Goal: Task Accomplishment & Management: Manage account settings

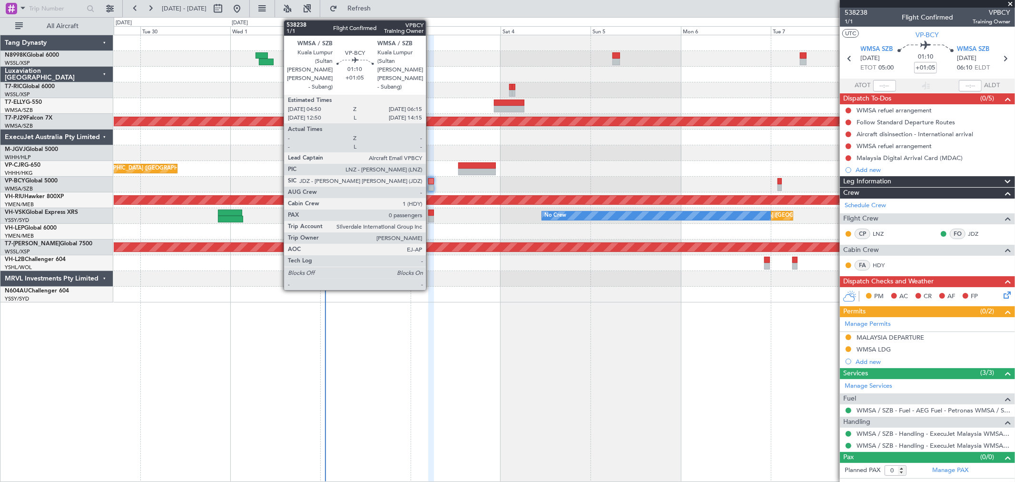
click at [430, 182] on div at bounding box center [431, 181] width 6 height 7
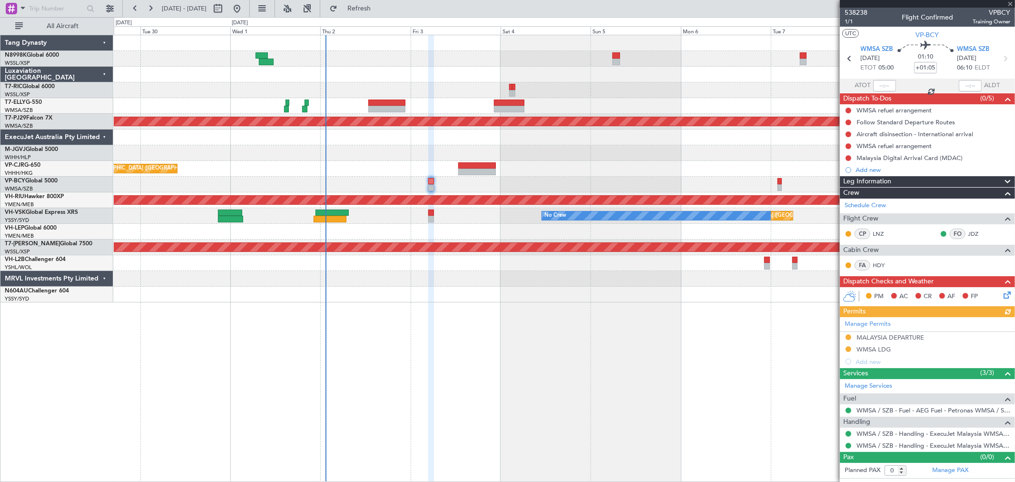
click at [863, 325] on div "Manage Permits [GEOGRAPHIC_DATA] DEPARTURE WMSA LDG Add new" at bounding box center [927, 342] width 175 height 50
click at [874, 321] on link "Manage Permits" at bounding box center [868, 324] width 46 height 10
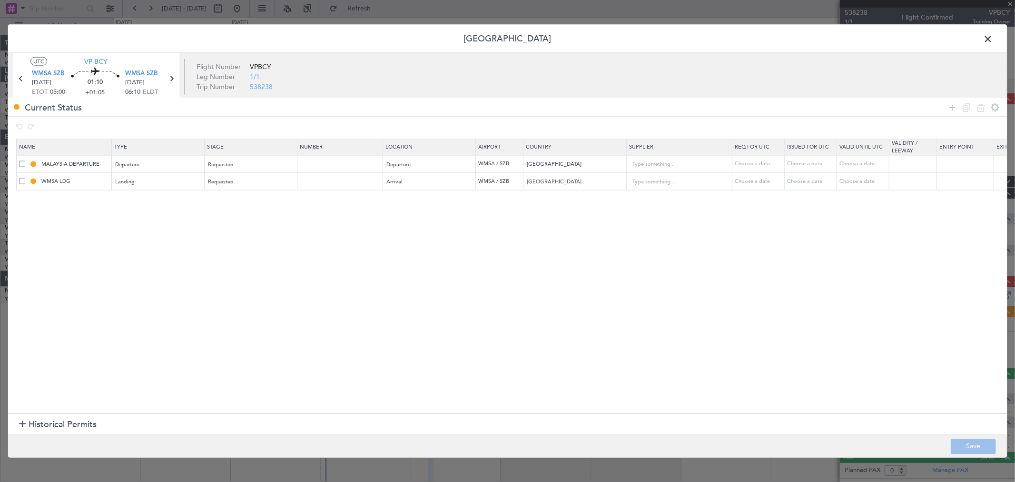
click at [300, 159] on td at bounding box center [340, 164] width 86 height 18
click at [312, 158] on td at bounding box center [340, 164] width 86 height 18
click at [312, 162] on input "text" at bounding box center [341, 163] width 83 height 8
paste input "CAAM-NS-0067-10-25"
type input "CAAM-NS-0067-10-25"
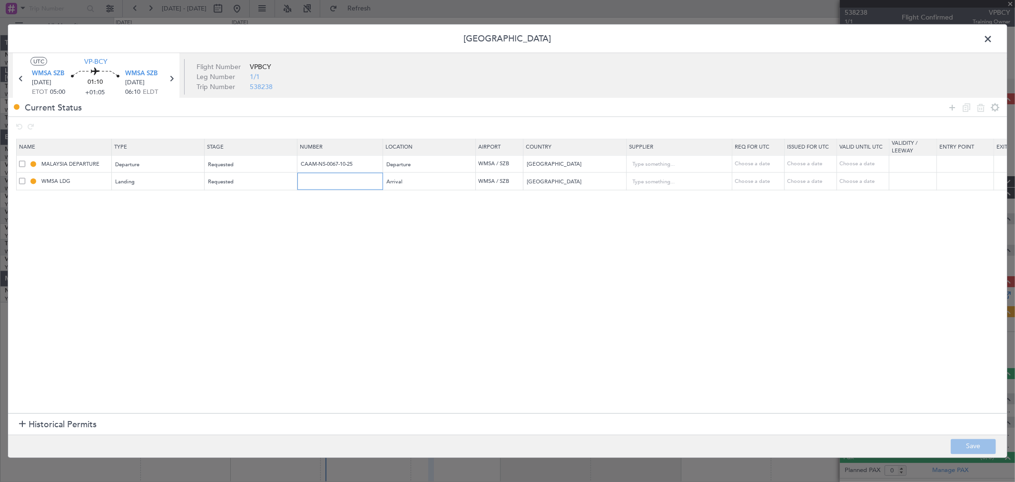
click at [321, 182] on input "text" at bounding box center [341, 181] width 83 height 8
paste input "CAAM-NS-0067-10-25"
type input "CAAM-NS-0067-10-25"
click at [380, 254] on section "Name Type Stage Number Location Airport Country Supplier Req For Utc Issued For…" at bounding box center [507, 274] width 999 height 277
click at [805, 163] on div "Choose a date" at bounding box center [811, 164] width 49 height 8
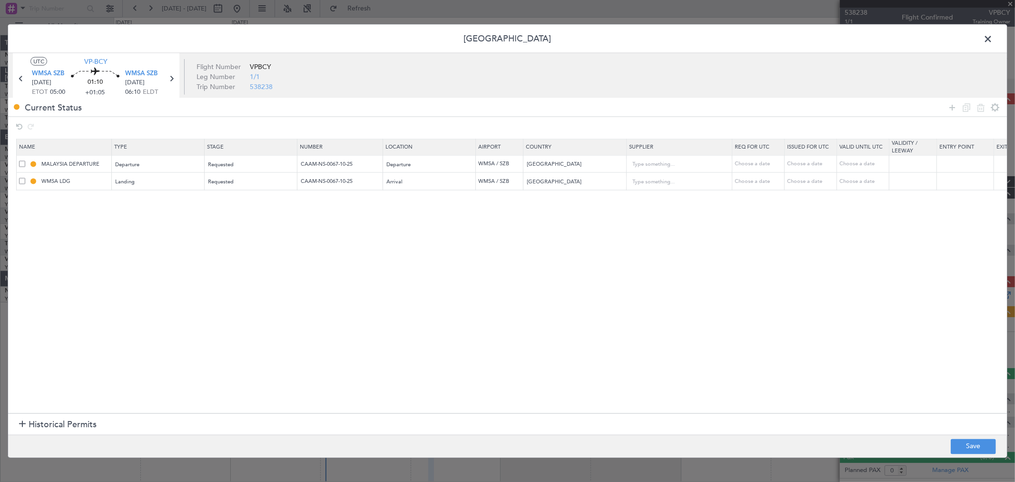
select select "10"
select select "2025"
click at [826, 215] on span "3" at bounding box center [828, 219] width 12 height 12
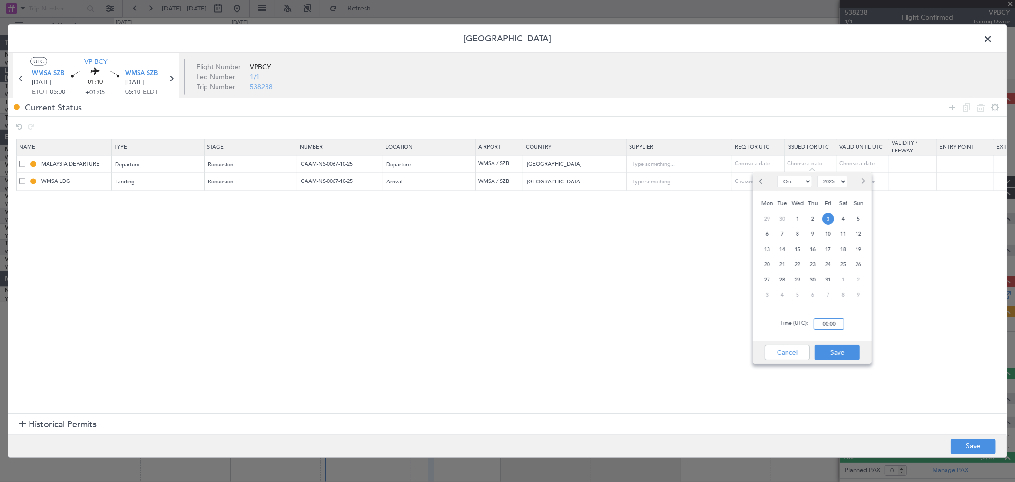
click at [835, 325] on input "00:00" at bounding box center [829, 323] width 30 height 11
type input "05:00"
click at [841, 357] on button "Save" at bounding box center [837, 352] width 45 height 15
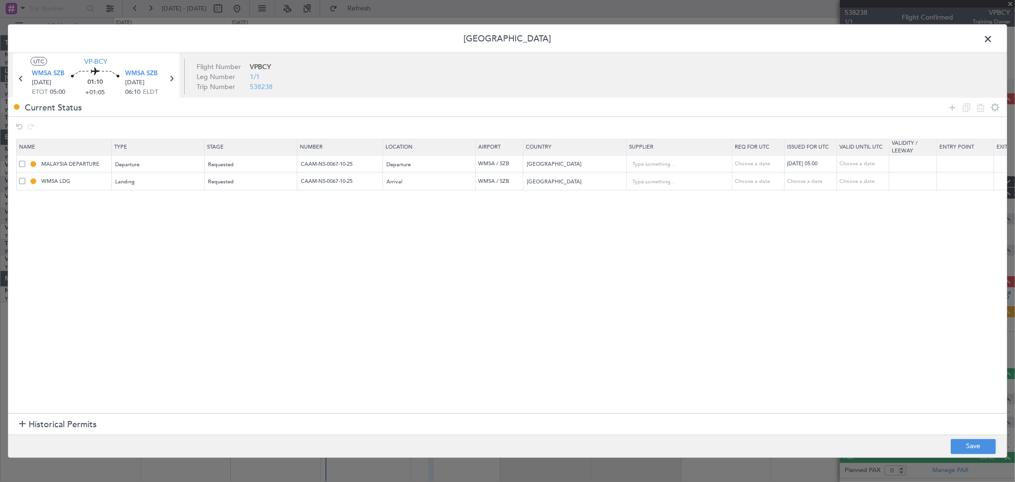
click at [811, 177] on div "Choose a date" at bounding box center [811, 181] width 49 height 8
select select "10"
select select "2025"
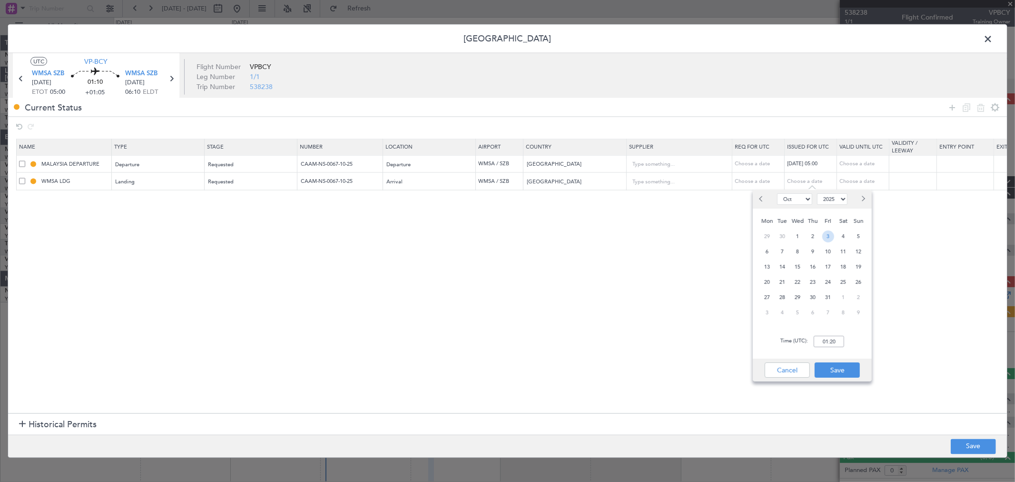
click at [831, 234] on span "3" at bounding box center [828, 236] width 12 height 12
click at [841, 341] on input "00:00" at bounding box center [829, 341] width 30 height 11
type input "05:00"
click at [844, 367] on button "Save" at bounding box center [837, 369] width 45 height 15
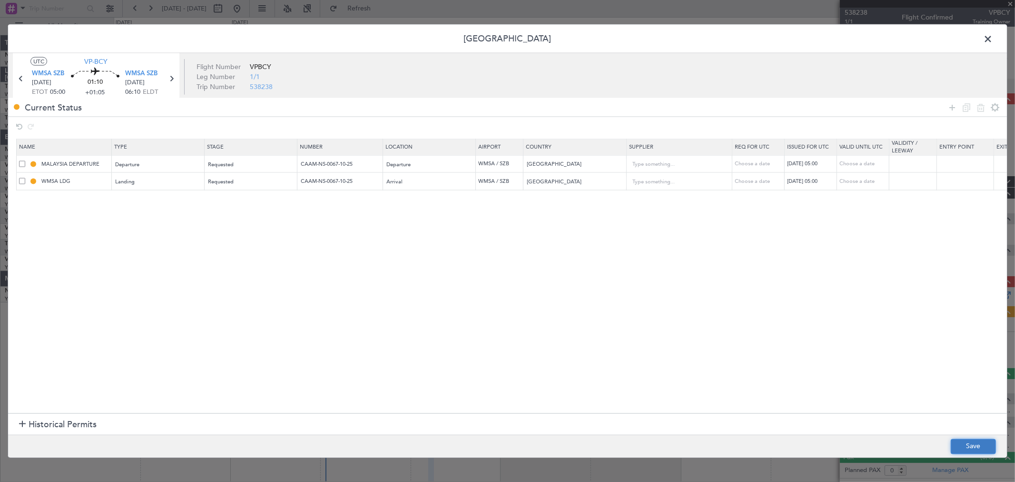
click at [959, 441] on button "Save" at bounding box center [973, 445] width 45 height 15
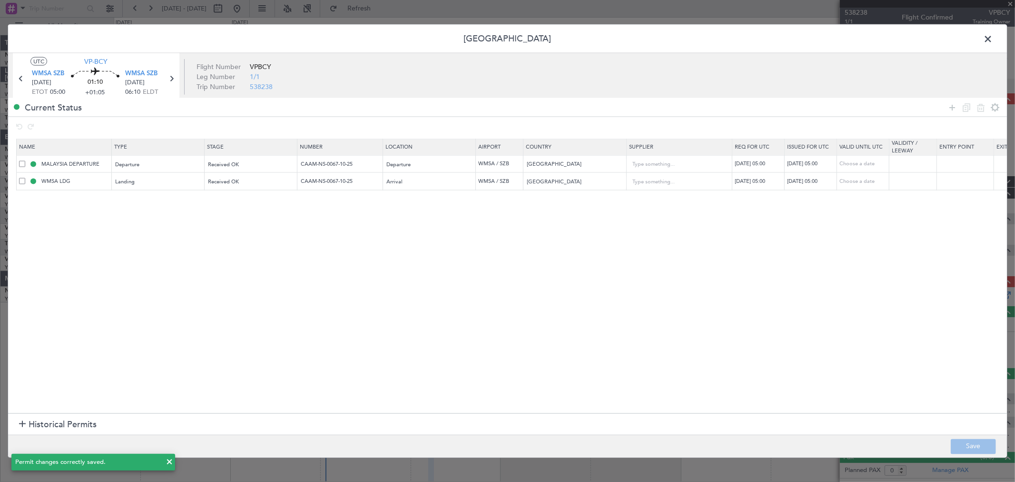
click at [993, 39] on span at bounding box center [993, 41] width 0 height 19
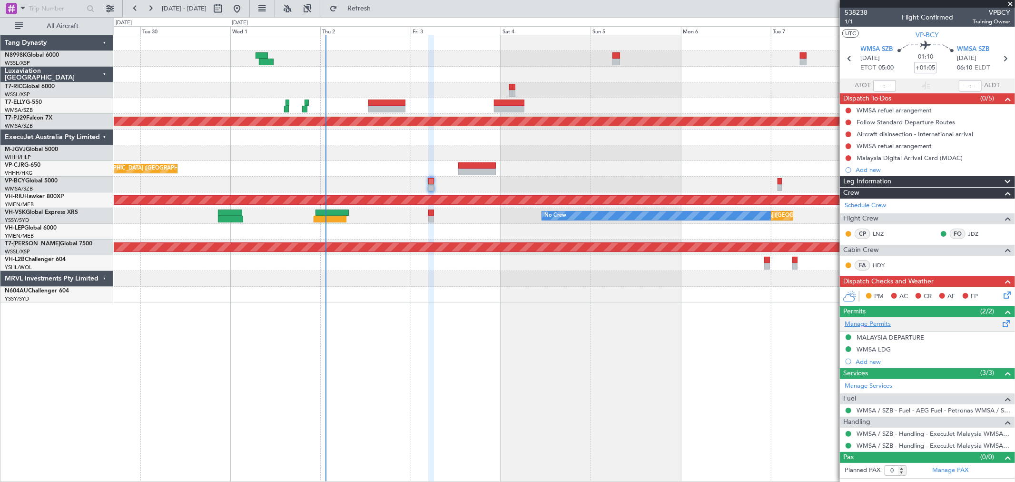
click at [869, 321] on link "Manage Permits" at bounding box center [868, 324] width 46 height 10
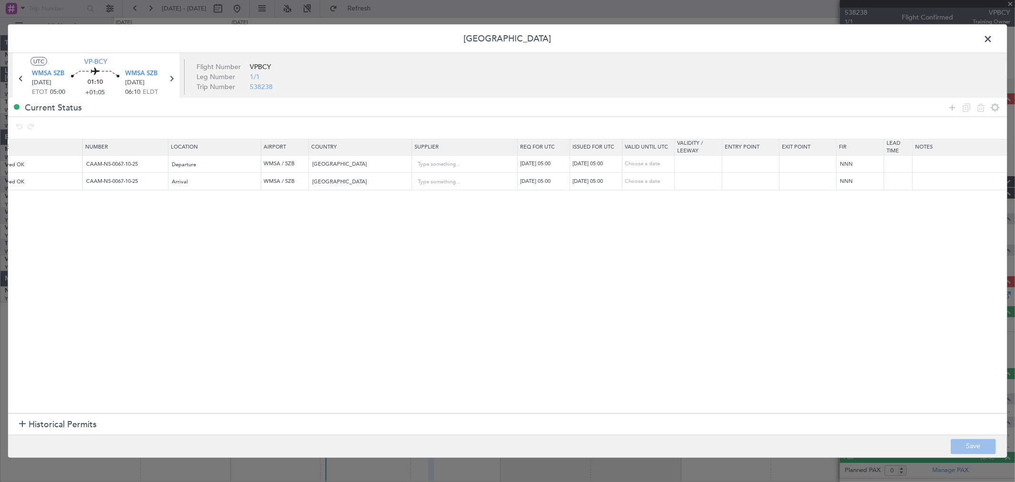
scroll to position [0, 224]
click at [906, 165] on input "text" at bounding box center [951, 164] width 95 height 14
paste input "Valid From: [DATE] 00:00 UTC / [DATE] 08:00 GMT+8 Valid To: [DATE] 00:00 UTC / …"
type input "Valid From: [DATE] 00:00 UTC / [DATE] 08:00 GMT+8 Valid To: [DATE] 00:00 UTC / …"
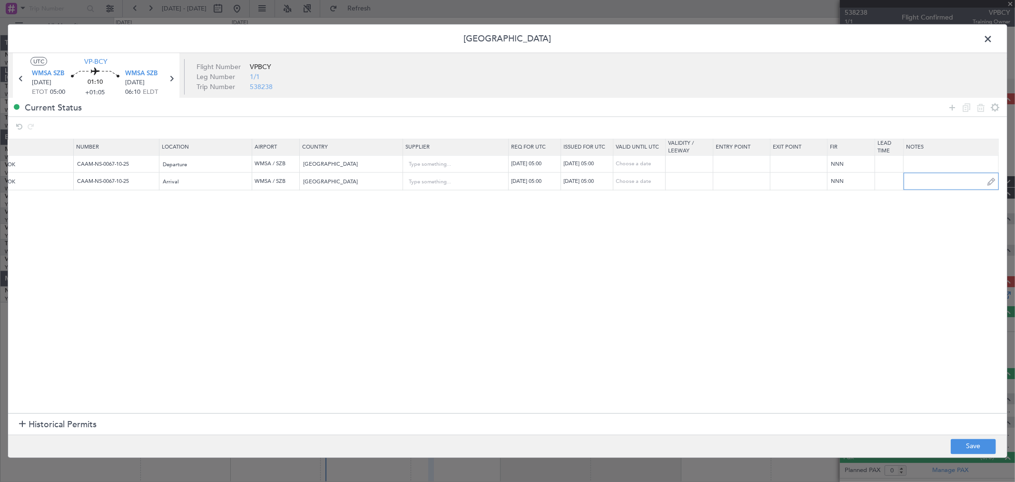
scroll to position [0, 0]
click at [916, 184] on input "text" at bounding box center [951, 181] width 95 height 14
paste input "Valid From: [DATE] 00:00 UTC / [DATE] 08:00 GMT+8 Valid To: [DATE] 00:00 UTC / …"
type input "Valid From: [DATE] 00:00 UTC / [DATE] 08:00 GMT+8 Valid To: [DATE] 00:00 UTC / …"
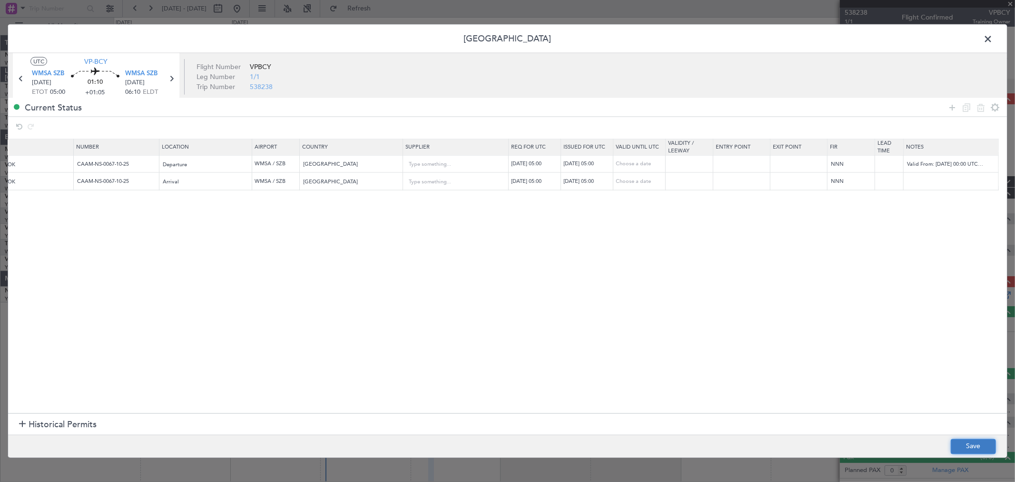
scroll to position [0, 0]
click at [980, 443] on button "Save" at bounding box center [973, 445] width 45 height 15
type input "Valid From: [DATE] 00:00 UTC / [DATE] 08:00 GMT+8 Valid To: [DATE] 00:00 UTC / …"
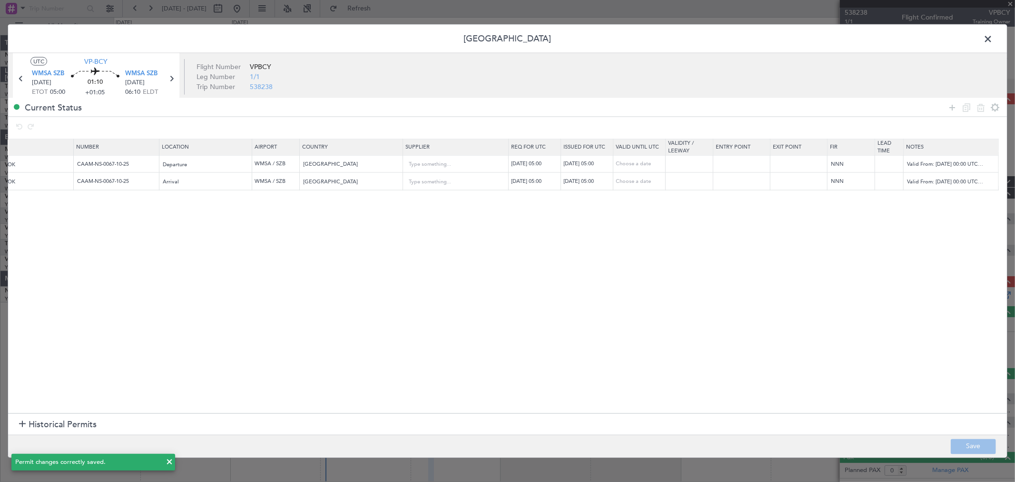
click at [993, 39] on span at bounding box center [993, 41] width 0 height 19
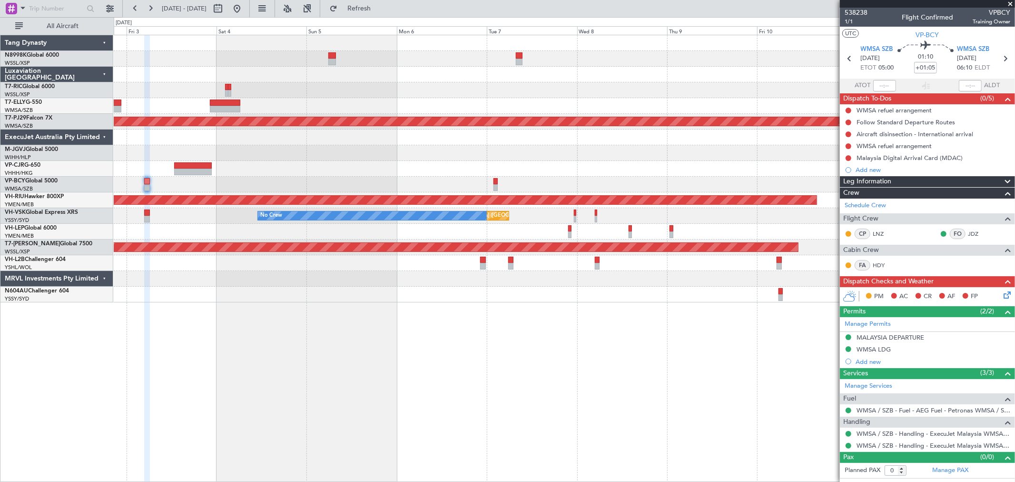
click at [232, 81] on div "Planned Maint [GEOGRAPHIC_DATA] (Sultan [PERSON_NAME] [PERSON_NAME] - Subang) -…" at bounding box center [564, 168] width 901 height 267
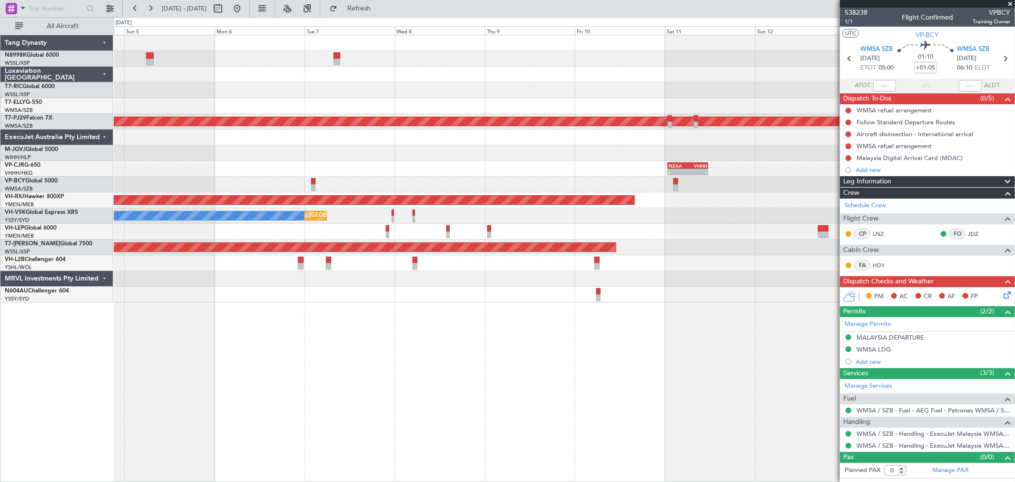
click at [475, 76] on div "Planned Maint [GEOGRAPHIC_DATA] (Sultan [PERSON_NAME] [PERSON_NAME] - Subang) -…" at bounding box center [564, 168] width 901 height 267
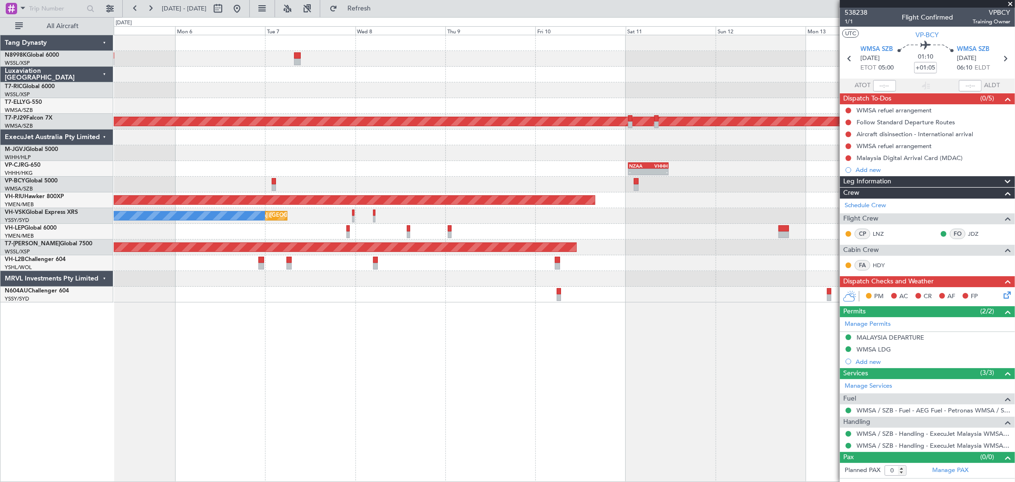
click at [1011, 3] on span at bounding box center [1011, 4] width 10 height 9
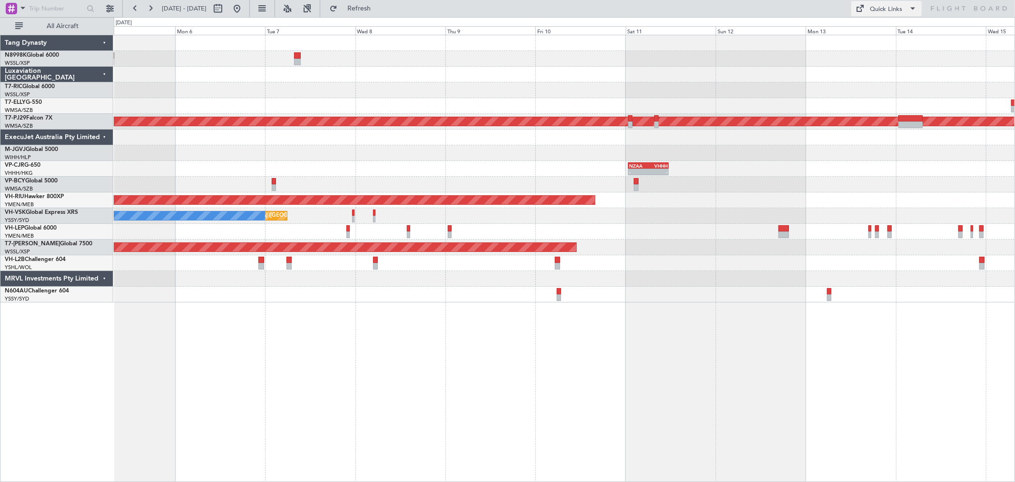
click at [892, 10] on div "Quick Links" at bounding box center [886, 10] width 32 height 10
click at [877, 27] on button "Trip Builder" at bounding box center [887, 31] width 71 height 23
click at [366, 5] on button "Refresh" at bounding box center [353, 8] width 57 height 15
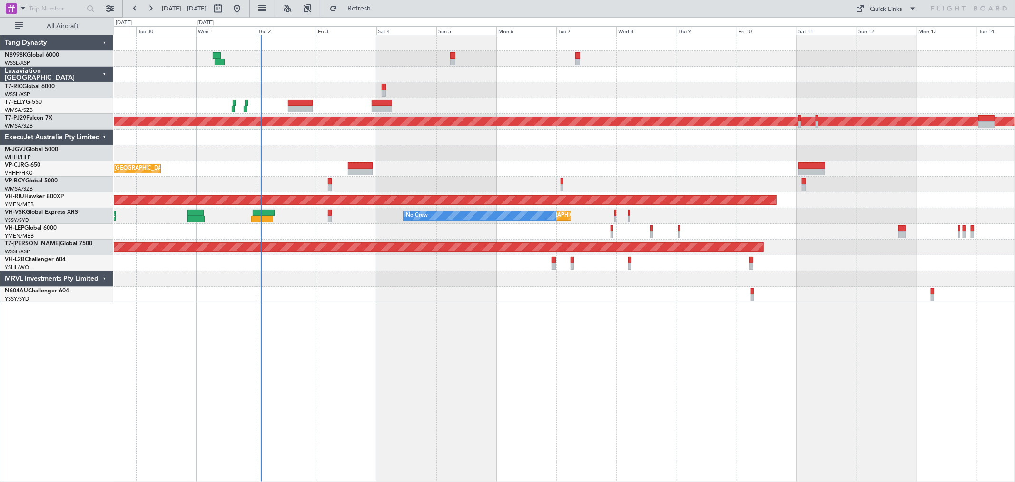
click at [822, 59] on div "Planned Maint [GEOGRAPHIC_DATA] ([GEOGRAPHIC_DATA] Intl)" at bounding box center [564, 59] width 901 height 16
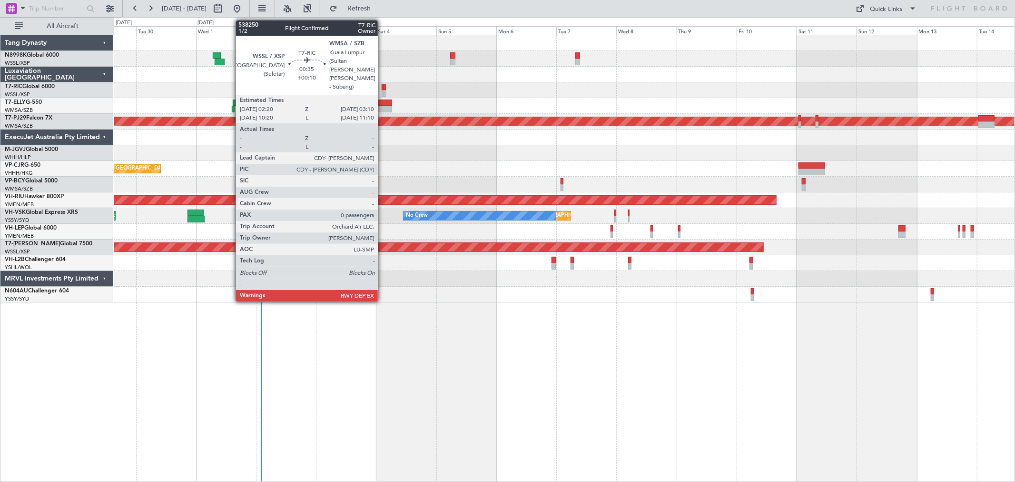
click at [383, 91] on div at bounding box center [383, 93] width 2 height 7
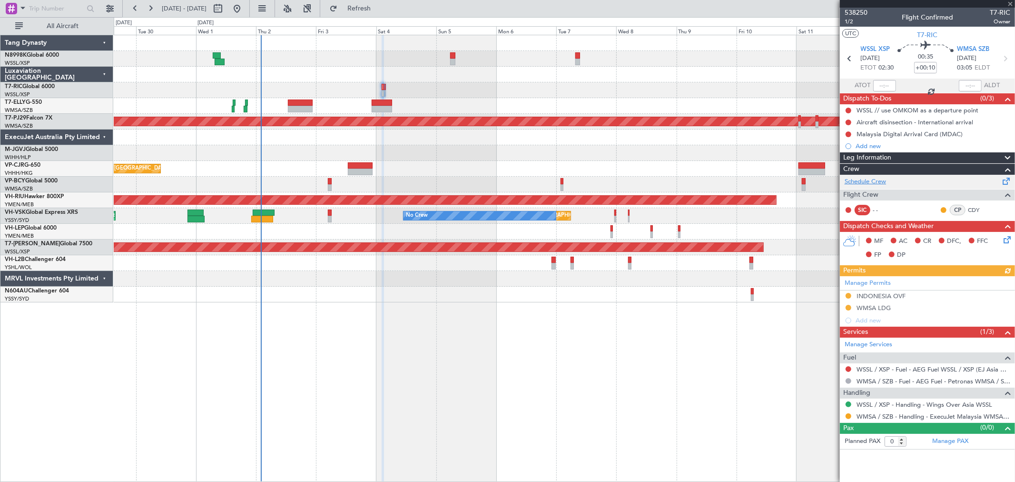
click at [881, 184] on link "Schedule Crew" at bounding box center [865, 182] width 41 height 10
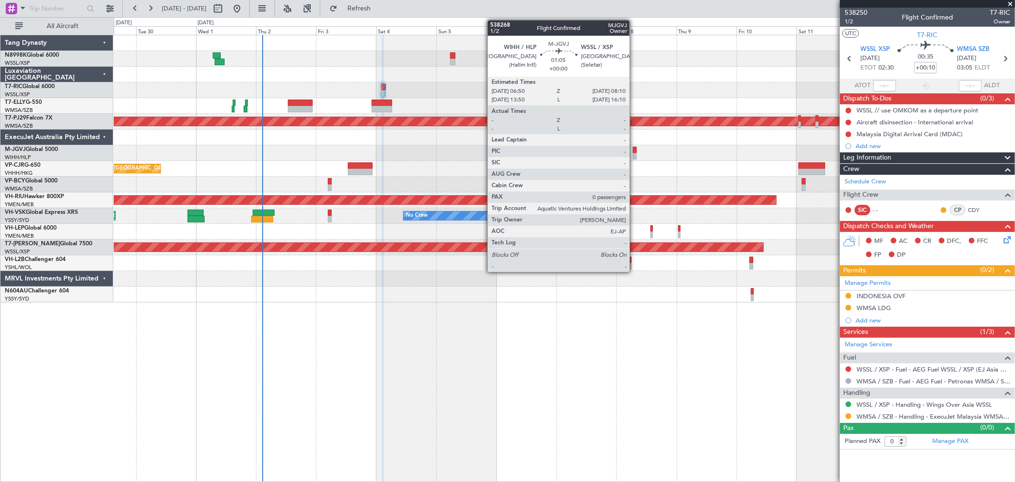
click at [634, 149] on div at bounding box center [635, 150] width 4 height 7
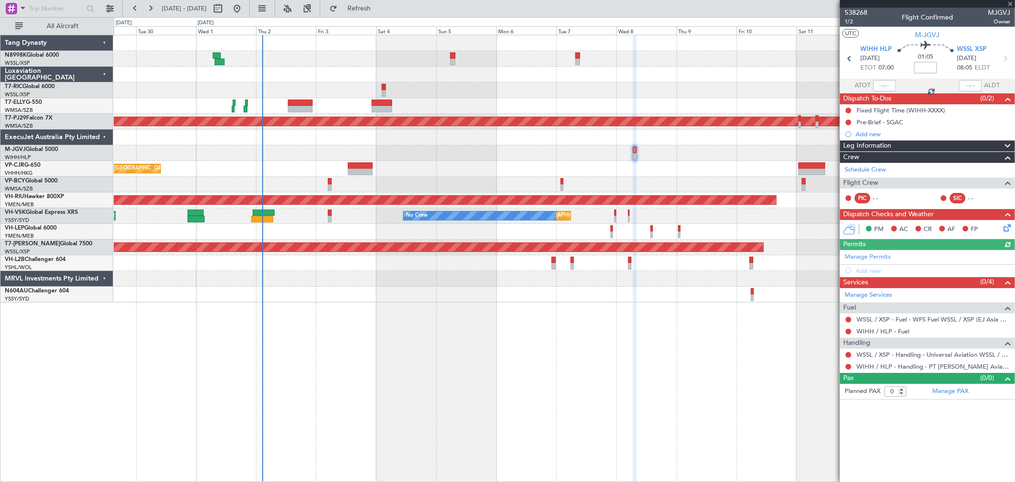
click at [931, 68] on input at bounding box center [925, 67] width 23 height 11
type input "+00:10"
click at [941, 392] on link "Manage PAX" at bounding box center [950, 391] width 36 height 10
click at [850, 21] on span "1/2" at bounding box center [856, 22] width 23 height 8
click at [947, 394] on link "Manage PAX" at bounding box center [950, 391] width 36 height 10
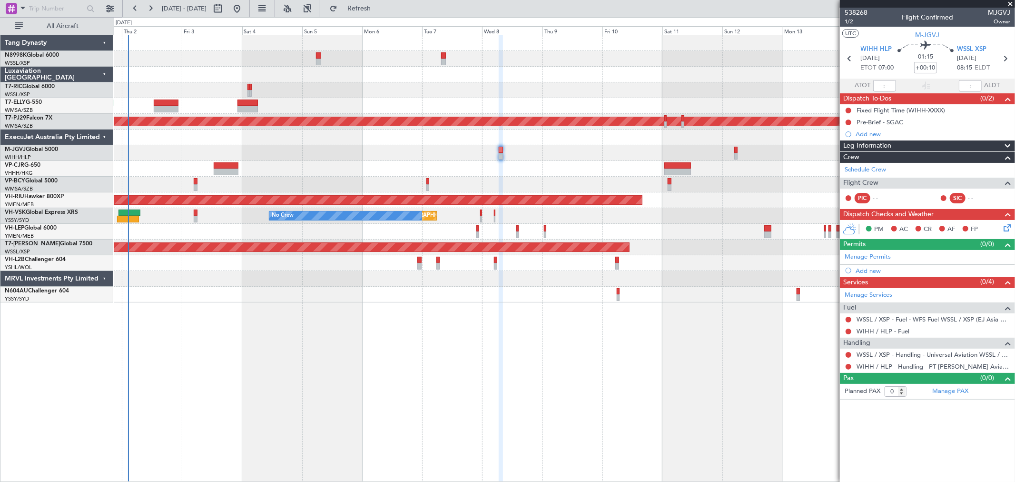
click at [417, 173] on div "Planned Maint [GEOGRAPHIC_DATA] (Sultan [PERSON_NAME] [PERSON_NAME] - Subang) P…" at bounding box center [564, 168] width 901 height 267
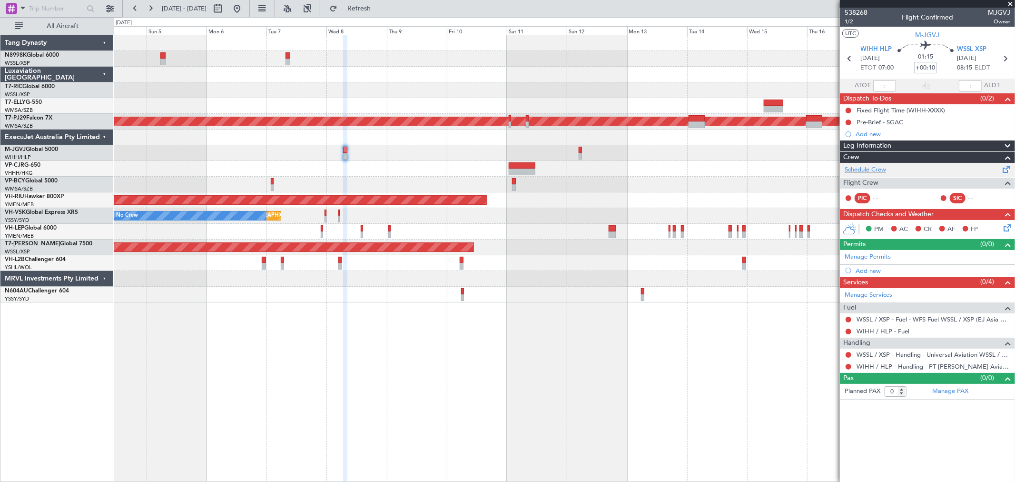
click at [878, 170] on link "Schedule Crew" at bounding box center [865, 170] width 41 height 10
click at [872, 170] on link "Schedule Crew" at bounding box center [865, 170] width 41 height 10
click at [873, 254] on link "Manage Permits" at bounding box center [868, 257] width 46 height 10
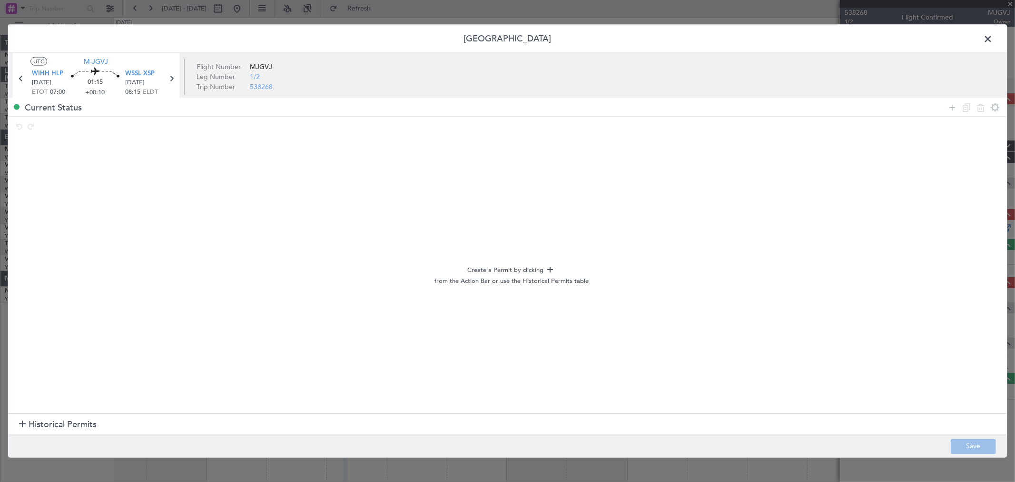
click at [52, 430] on span "Historical Permits" at bounding box center [63, 424] width 68 height 13
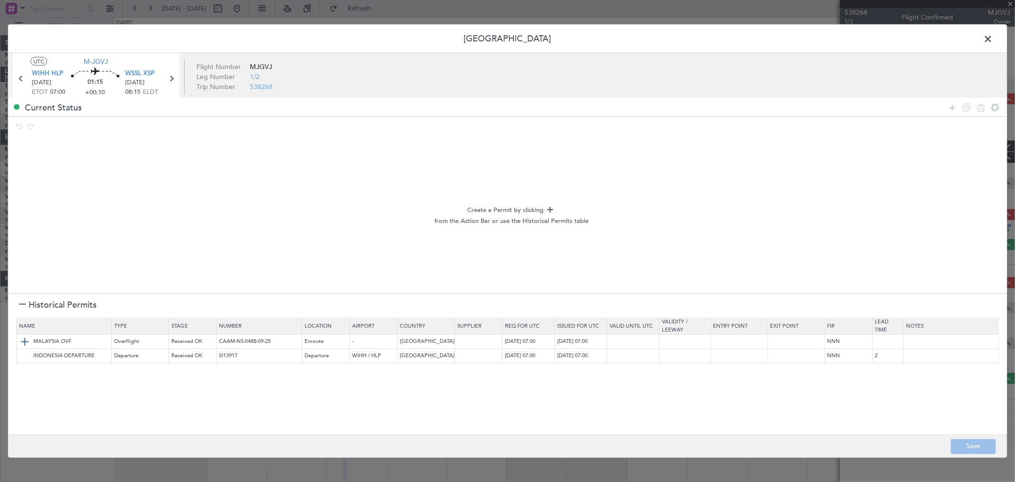
click at [30, 338] on img at bounding box center [24, 341] width 11 height 11
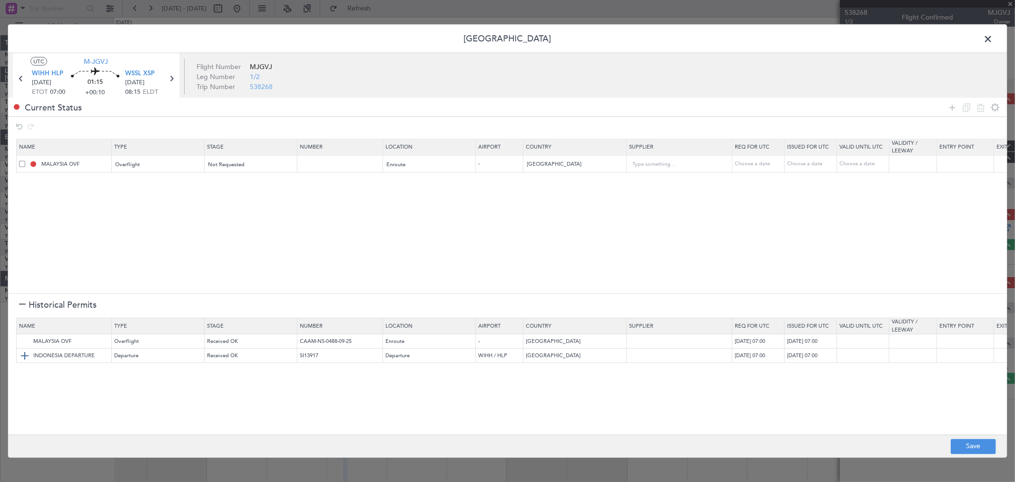
click at [26, 354] on img at bounding box center [24, 355] width 11 height 11
click at [969, 441] on button "Save" at bounding box center [973, 445] width 45 height 15
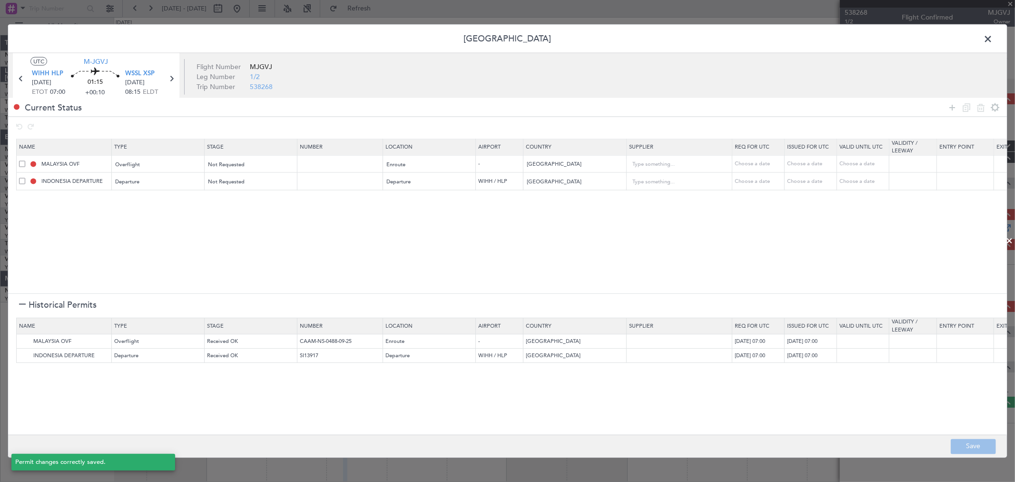
type input "NNN"
type input "2"
type input "4"
click at [993, 37] on span at bounding box center [993, 41] width 0 height 19
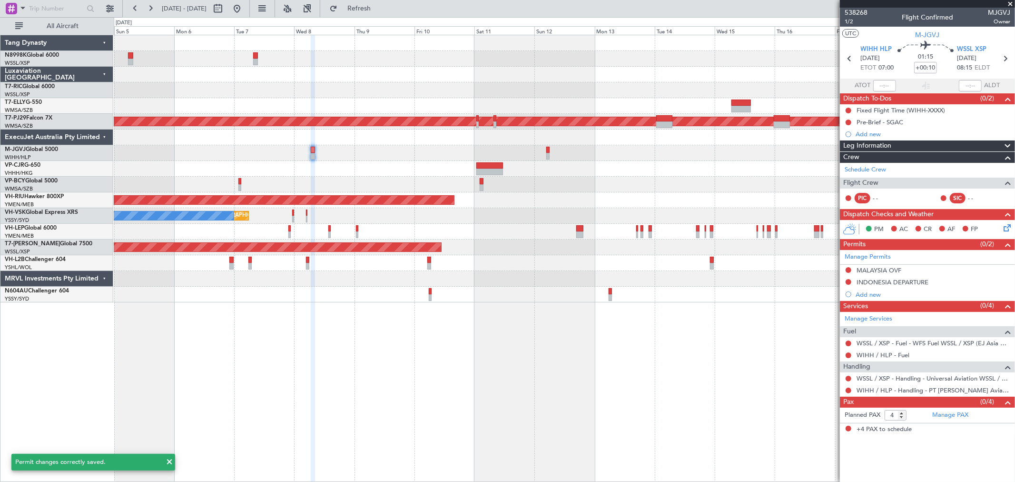
click at [584, 161] on div "Planned Maint [GEOGRAPHIC_DATA] (Sultan [PERSON_NAME] [PERSON_NAME] - Subang) P…" at bounding box center [564, 168] width 901 height 267
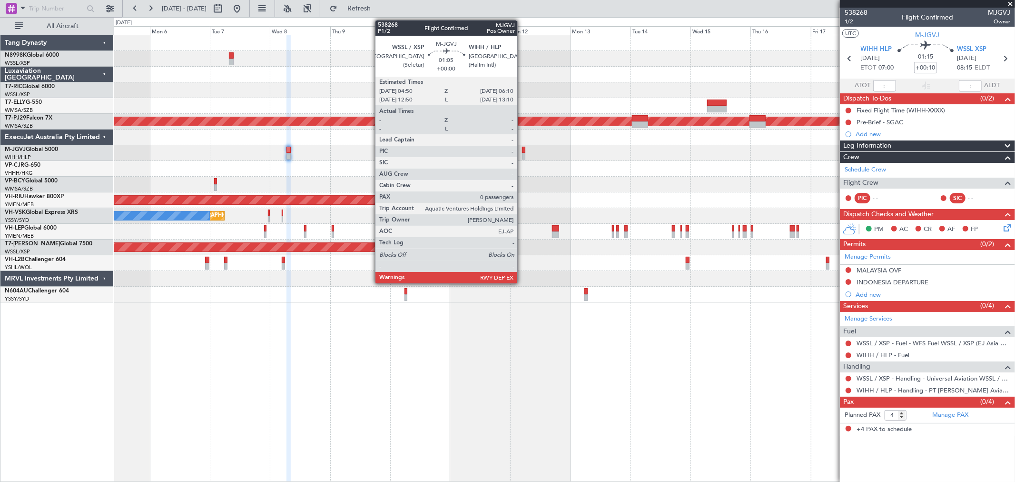
click at [522, 153] on div at bounding box center [524, 156] width 4 height 7
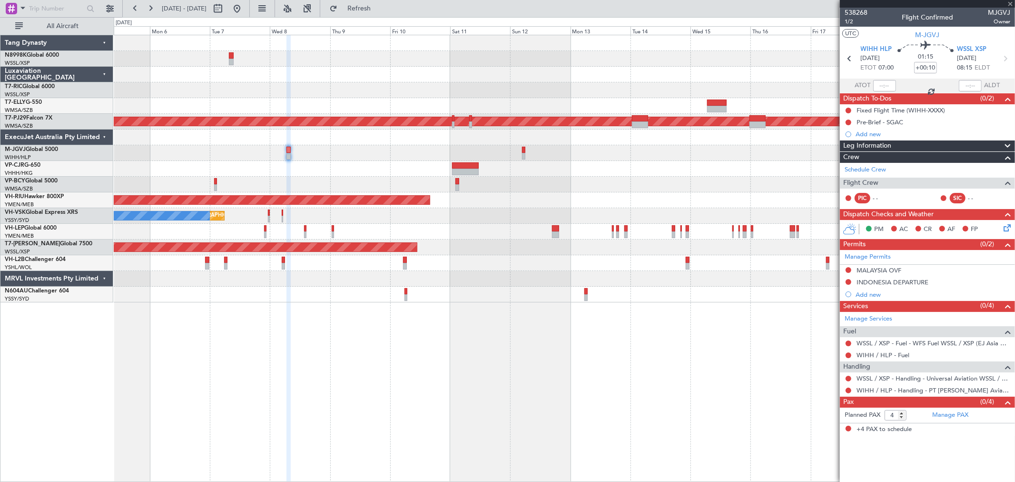
type input "0"
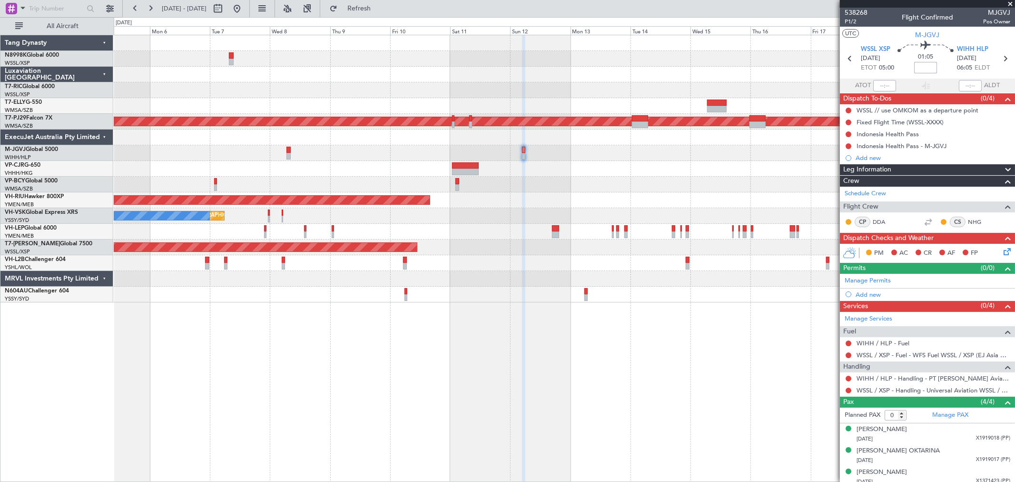
drag, startPoint x: 920, startPoint y: 62, endPoint x: 929, endPoint y: 61, distance: 8.7
click at [920, 62] on input at bounding box center [925, 67] width 23 height 11
type input "+00:05"
type input "4"
click at [921, 69] on input "+00:05" at bounding box center [925, 67] width 23 height 11
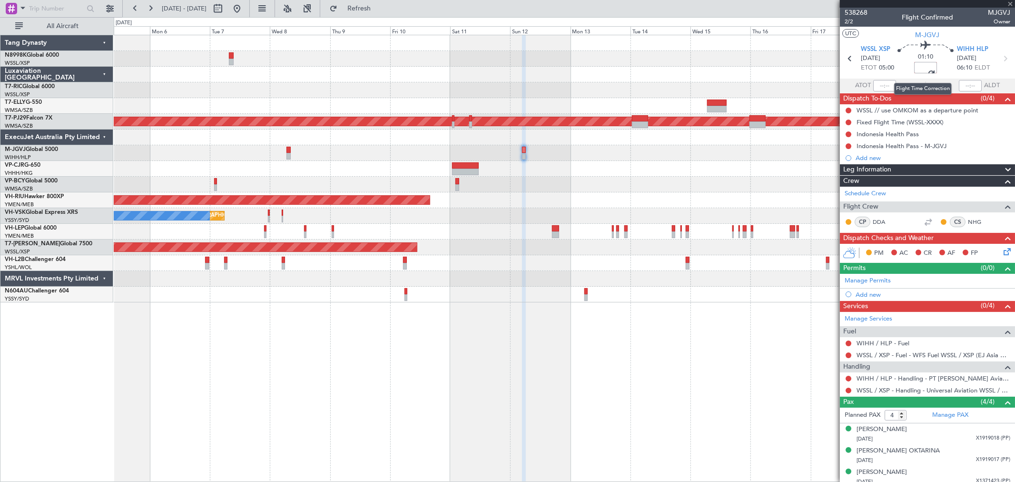
type input "+00:00"
click at [928, 65] on input at bounding box center [925, 67] width 23 height 11
type input "+00:10"
click at [872, 284] on link "Manage Permits" at bounding box center [868, 281] width 46 height 10
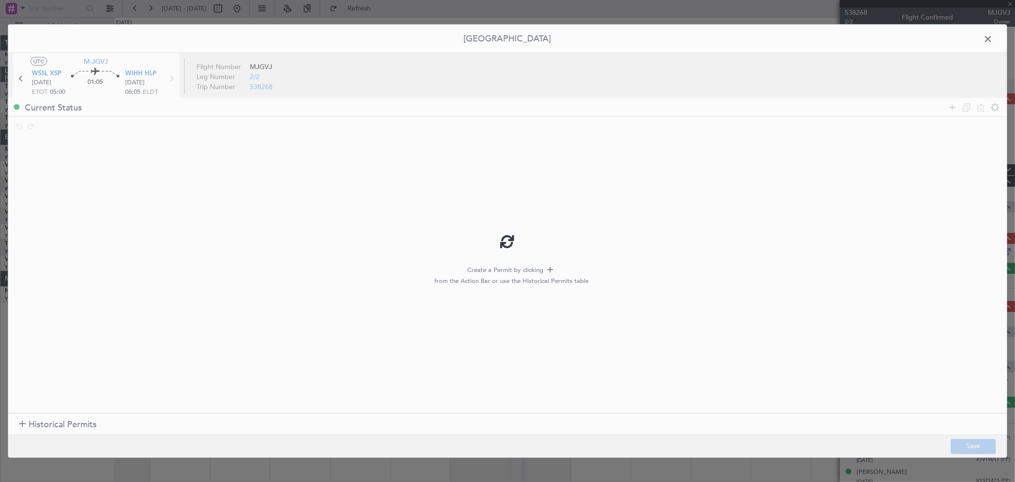
type input "+00:10"
click at [29, 424] on span "Historical Permits" at bounding box center [63, 424] width 68 height 13
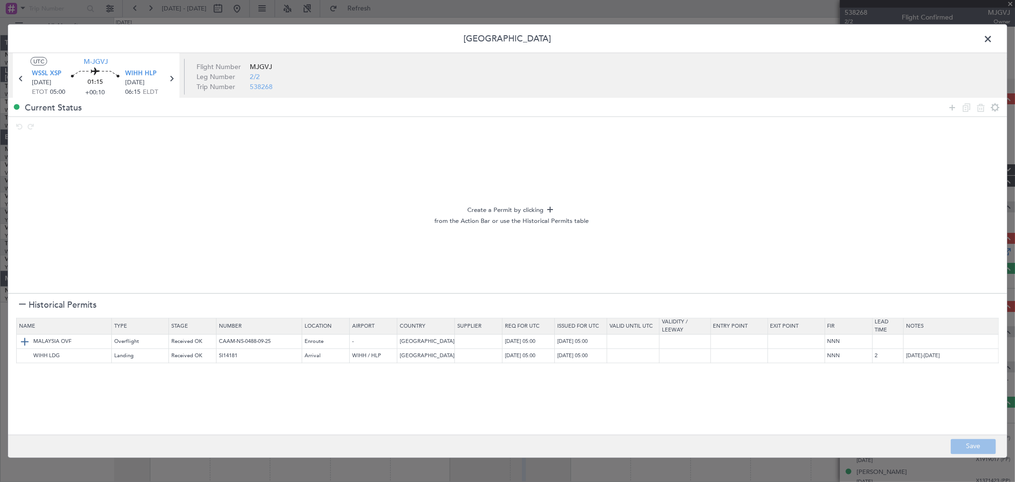
click at [29, 341] on img at bounding box center [24, 341] width 11 height 11
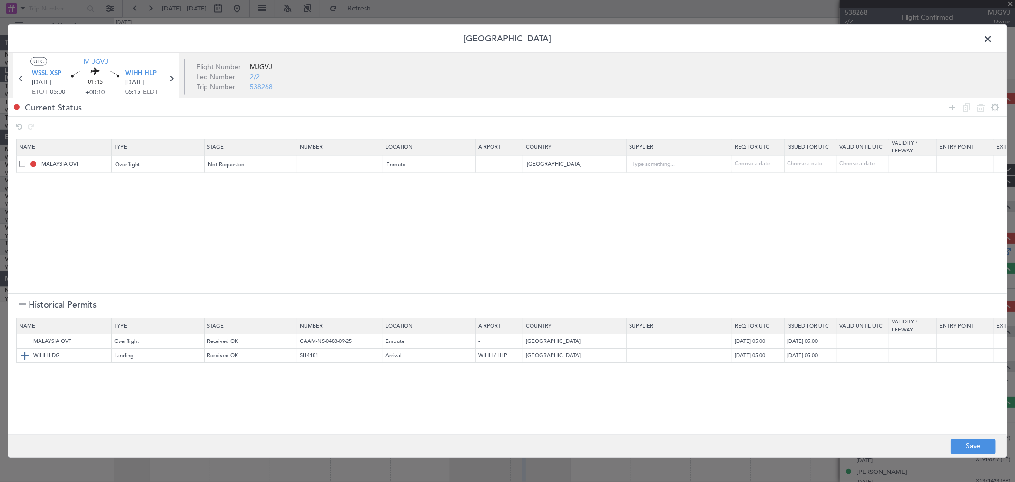
click at [27, 353] on img at bounding box center [24, 355] width 11 height 11
click at [971, 449] on button "Save" at bounding box center [973, 445] width 45 height 15
type input "NNN"
type input "2"
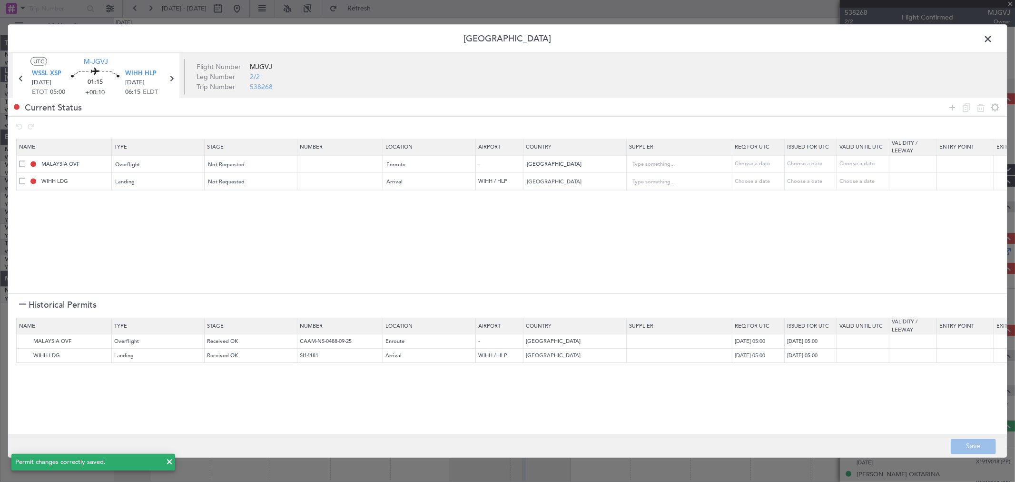
click at [993, 40] on span at bounding box center [993, 41] width 0 height 19
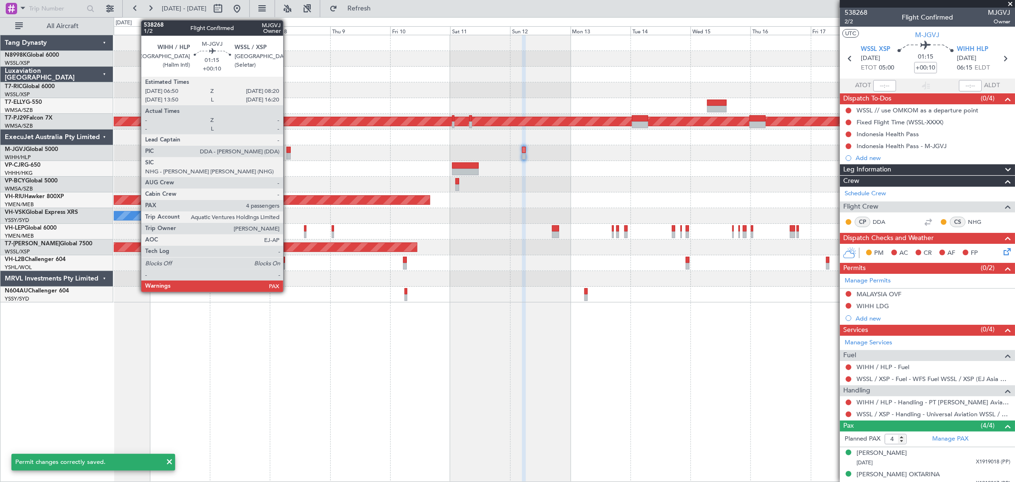
click at [288, 155] on div at bounding box center [289, 156] width 4 height 7
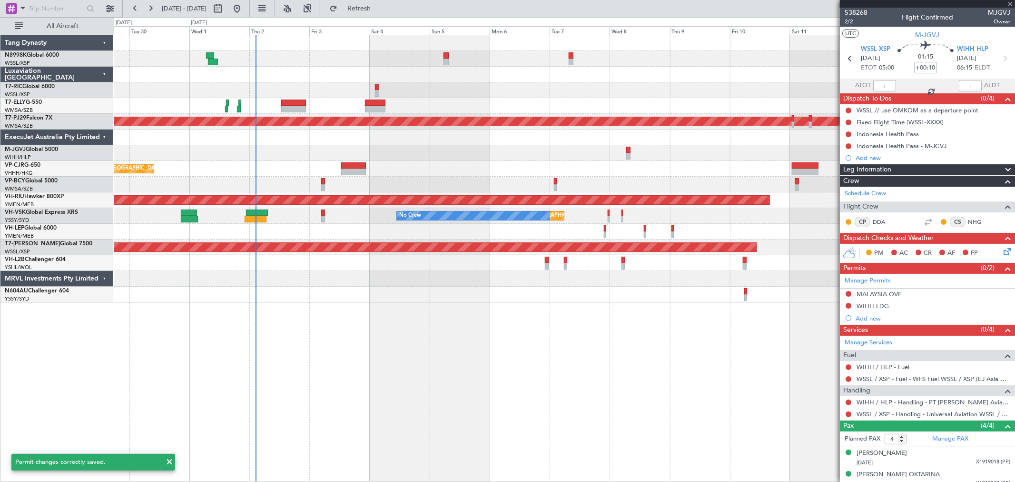
click at [732, 126] on div "Planned Maint [GEOGRAPHIC_DATA] ([GEOGRAPHIC_DATA] Intl) Planned Maint [GEOGRAP…" at bounding box center [564, 168] width 901 height 267
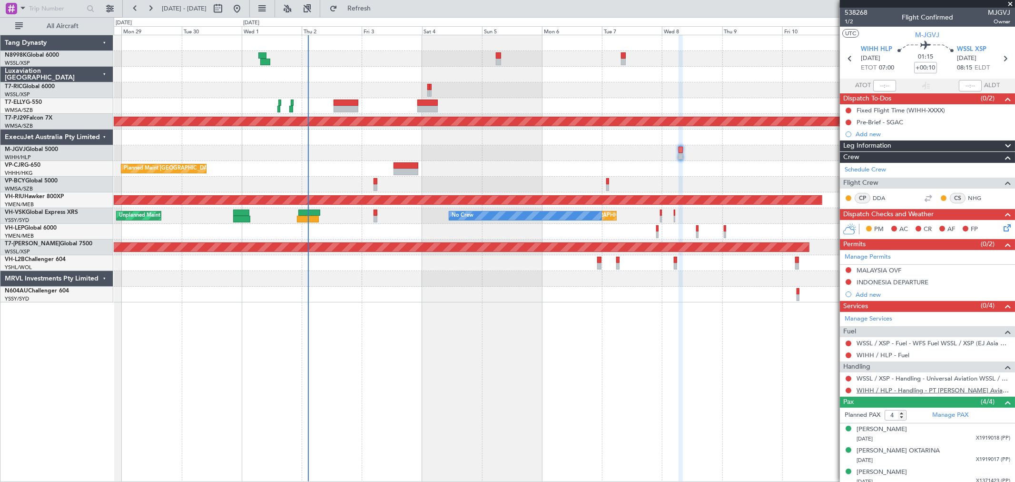
click at [881, 390] on link "WIHH / HLP - Handling - PT [PERSON_NAME] Aviasi WIHH / HLP" at bounding box center [934, 390] width 154 height 8
click at [877, 377] on link "WSSL / XSP - Handling - Universal Aviation WSSL / XSP" at bounding box center [934, 378] width 154 height 8
click at [513, 154] on div at bounding box center [564, 153] width 901 height 16
click at [848, 282] on button at bounding box center [849, 282] width 6 height 6
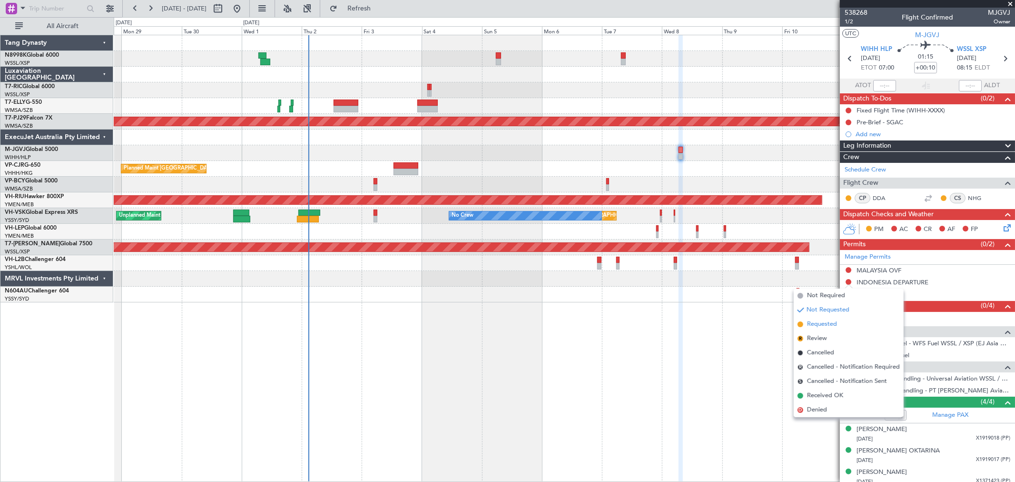
click at [811, 323] on span "Requested" at bounding box center [822, 324] width 30 height 10
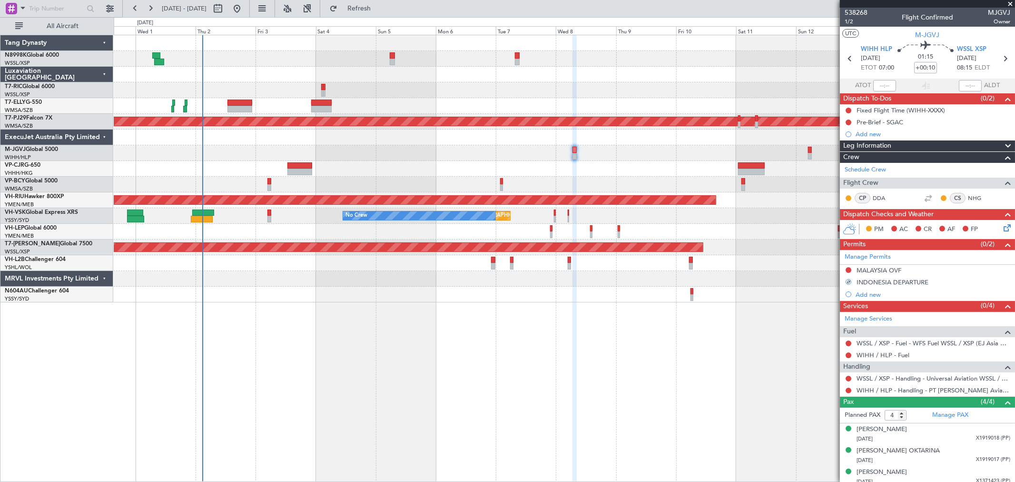
click at [477, 158] on div at bounding box center [564, 153] width 901 height 16
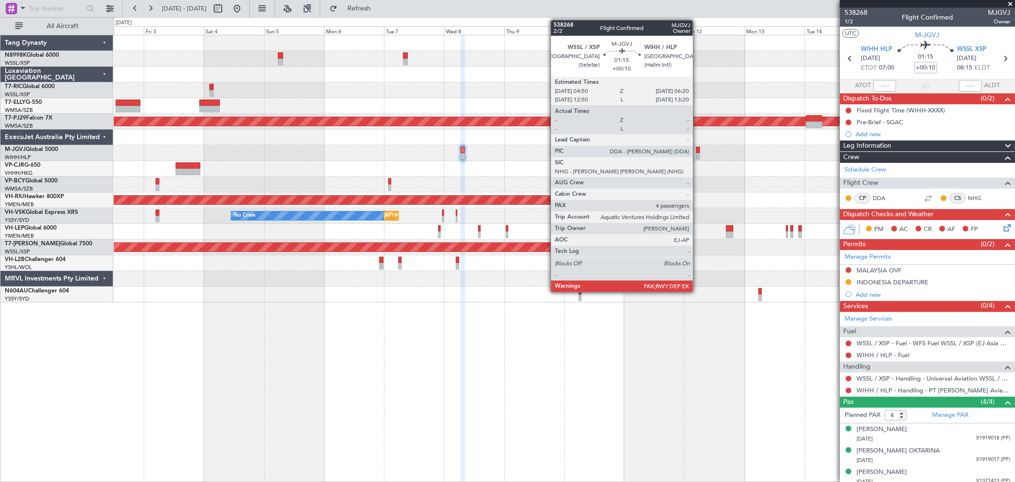
click at [701, 152] on div at bounding box center [564, 153] width 901 height 16
click at [700, 151] on div at bounding box center [701, 150] width 4 height 7
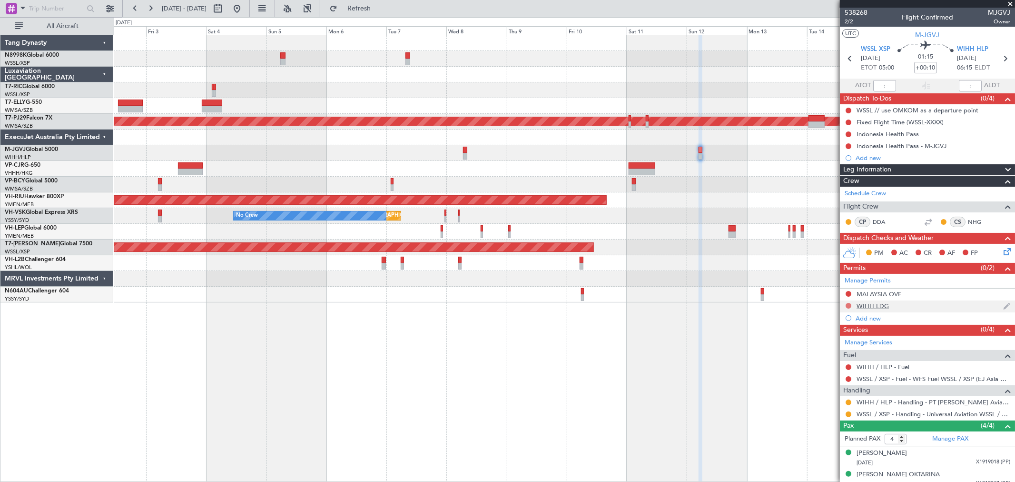
click at [848, 305] on button at bounding box center [849, 306] width 6 height 6
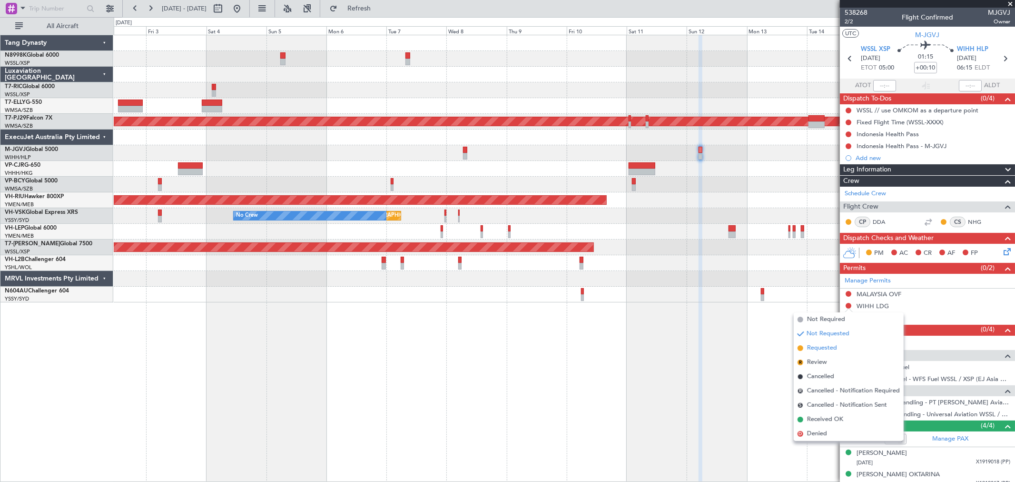
click at [821, 344] on span "Requested" at bounding box center [822, 348] width 30 height 10
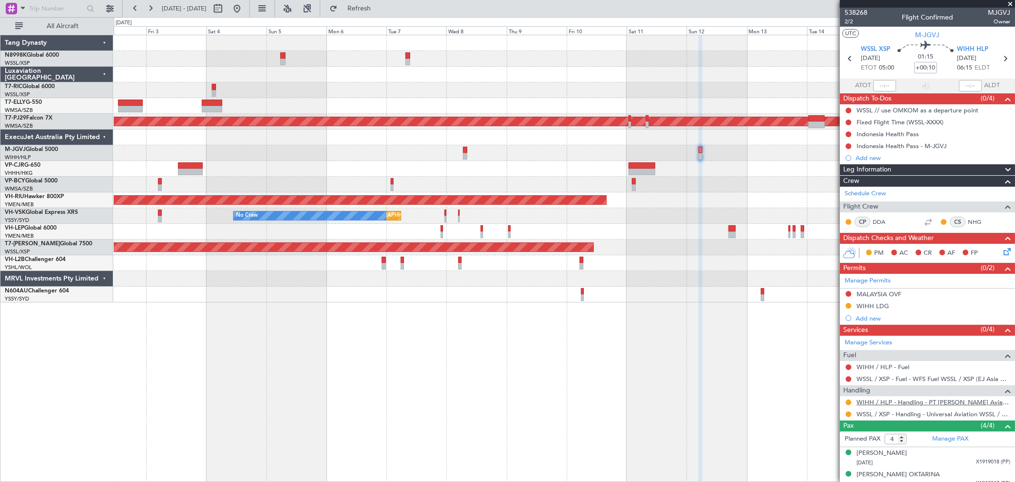
click at [877, 404] on link "WIHH / HLP - Handling - PT [PERSON_NAME] Aviasi WIHH / HLP" at bounding box center [934, 402] width 154 height 8
click at [849, 293] on button at bounding box center [849, 294] width 6 height 6
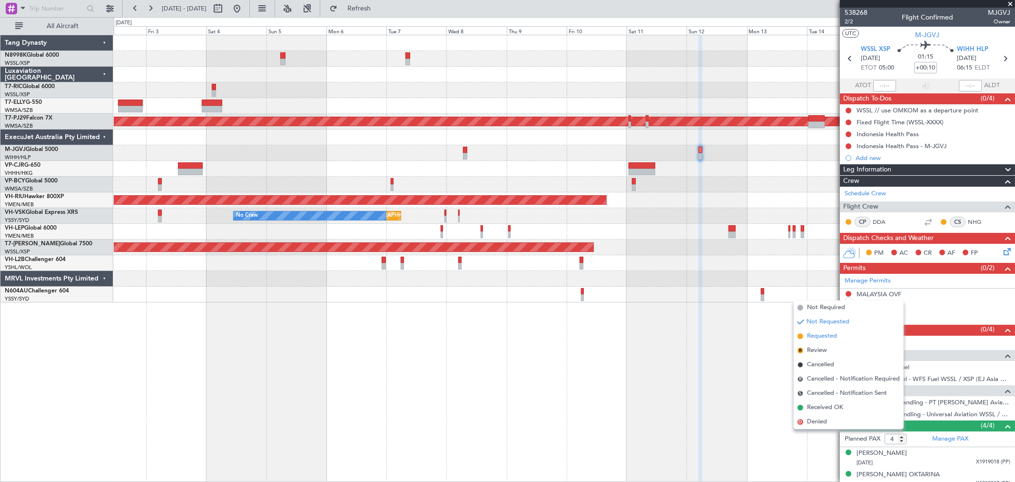
click at [811, 332] on span "Requested" at bounding box center [822, 336] width 30 height 10
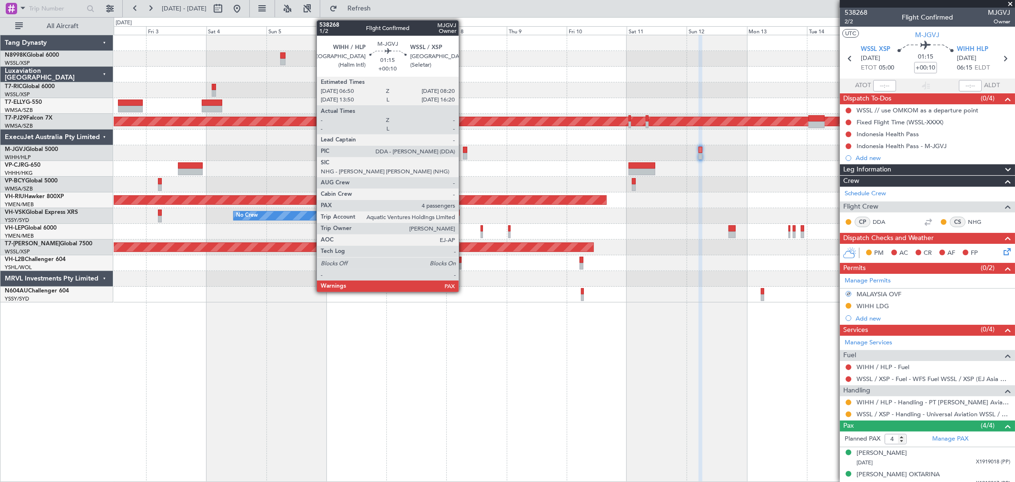
click at [465, 150] on div at bounding box center [465, 150] width 4 height 7
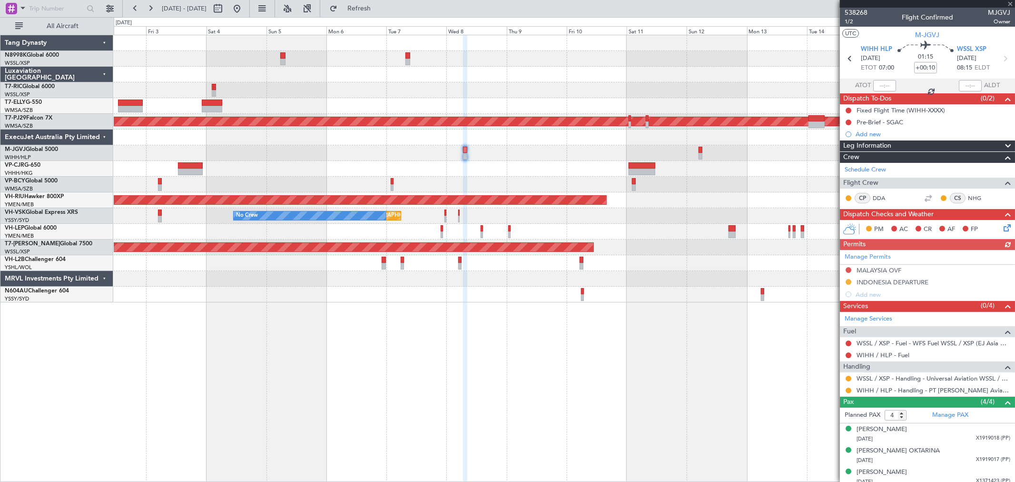
click at [849, 269] on div "Manage Permits [GEOGRAPHIC_DATA] OVF [GEOGRAPHIC_DATA] DEPARTURE Add new" at bounding box center [927, 275] width 175 height 50
click at [847, 268] on button at bounding box center [849, 270] width 6 height 6
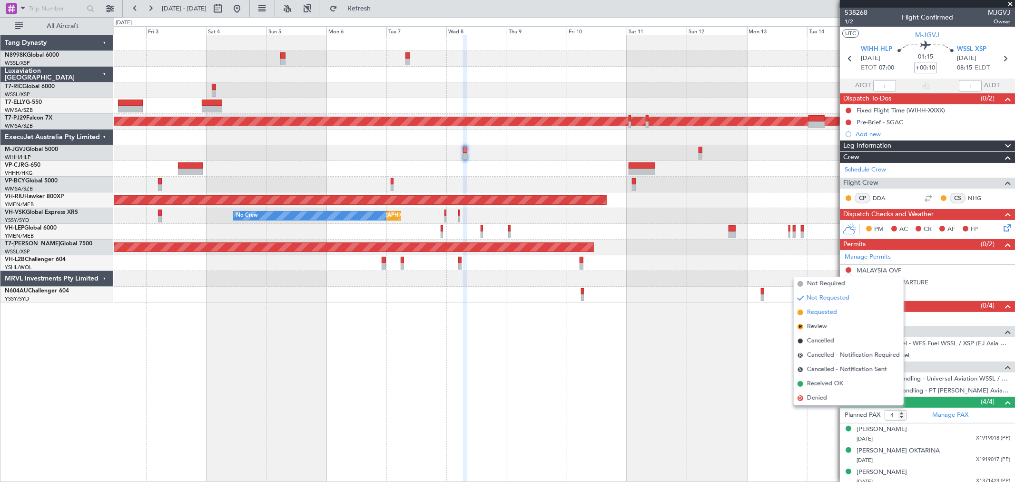
click at [808, 310] on span "Requested" at bounding box center [822, 312] width 30 height 10
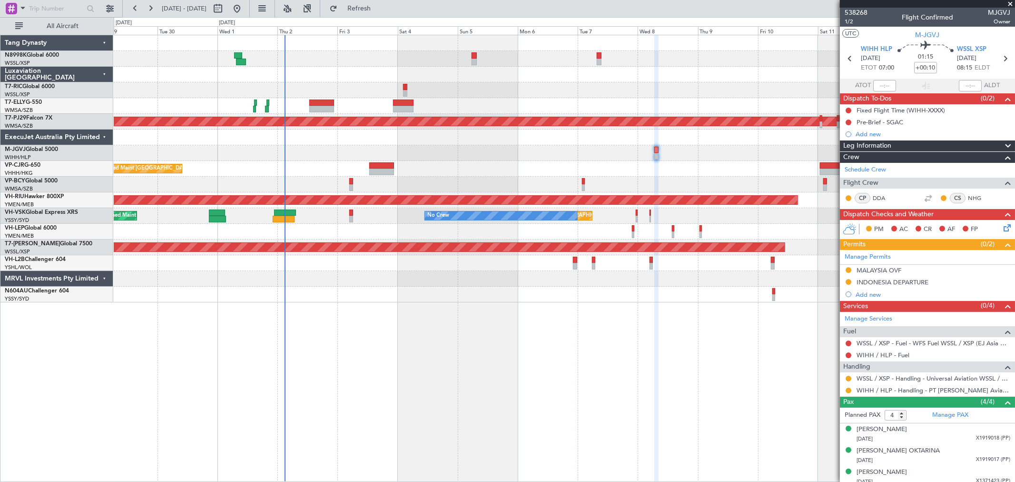
click at [643, 100] on div "Planned Maint [GEOGRAPHIC_DATA] ([GEOGRAPHIC_DATA] Intl) Planned Maint [GEOGRAP…" at bounding box center [564, 168] width 901 height 267
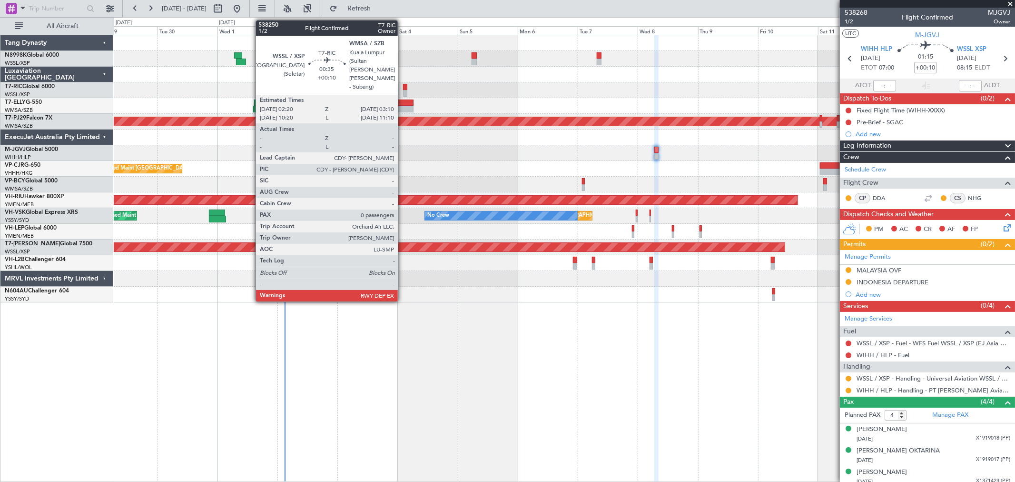
click at [403, 86] on div at bounding box center [404, 87] width 2 height 7
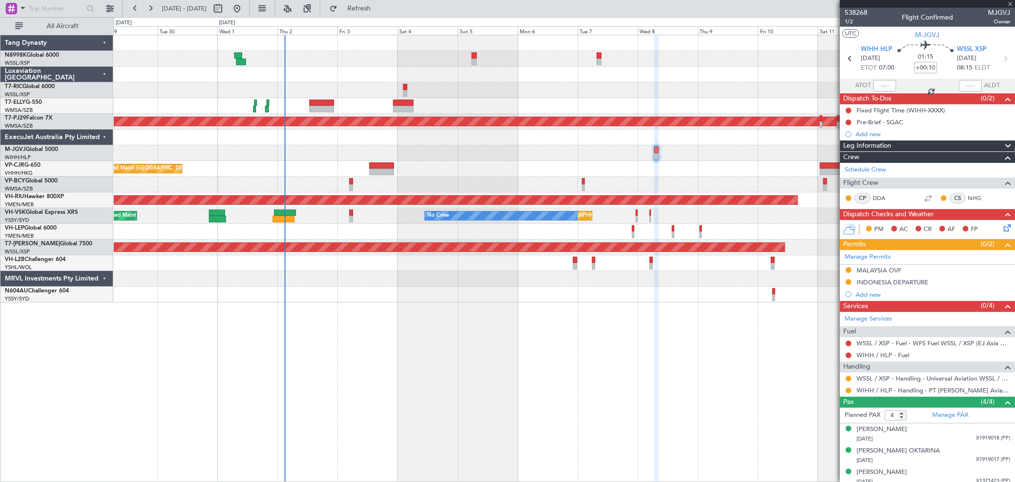
type input "0"
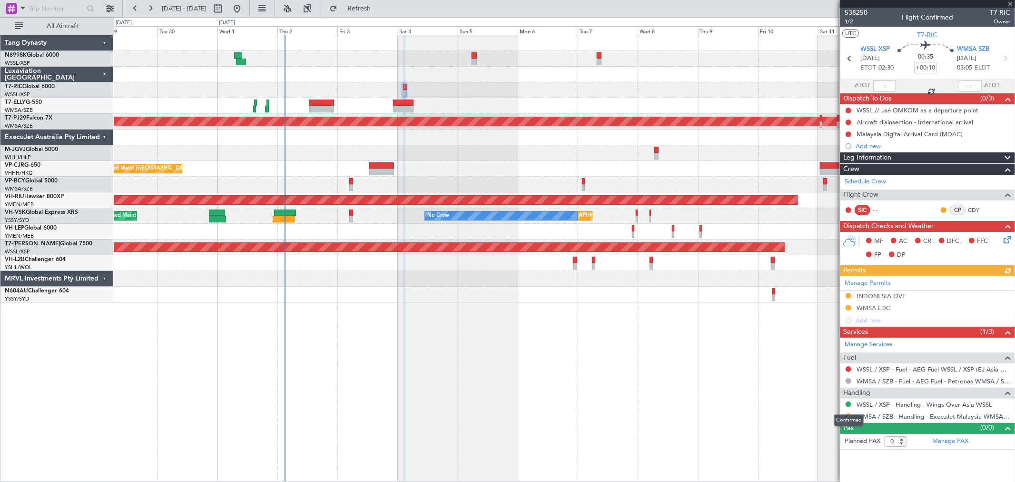
click at [847, 416] on div "Confirmed" at bounding box center [849, 420] width 30 height 12
click at [849, 414] on button at bounding box center [849, 416] width 6 height 6
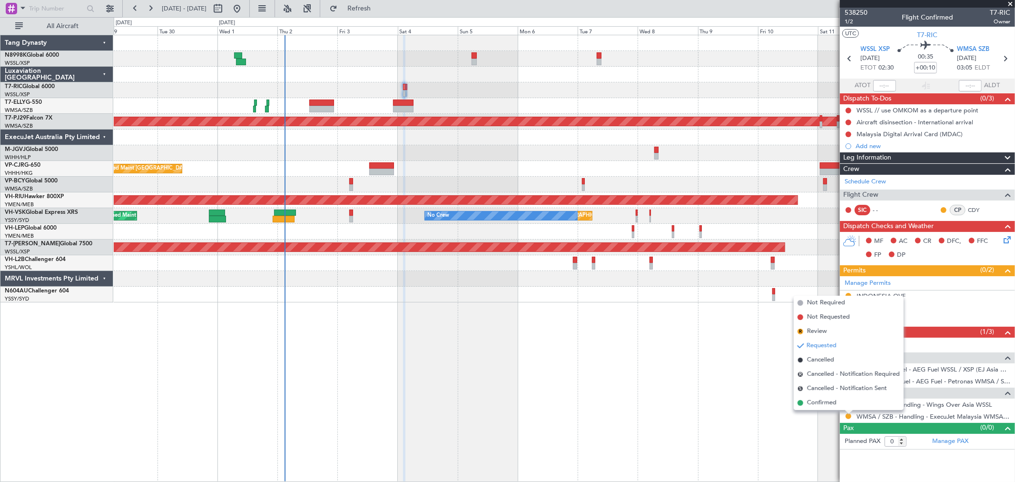
drag, startPoint x: 830, startPoint y: 406, endPoint x: 869, endPoint y: 386, distance: 43.5
click at [832, 405] on span "Confirmed" at bounding box center [822, 403] width 30 height 10
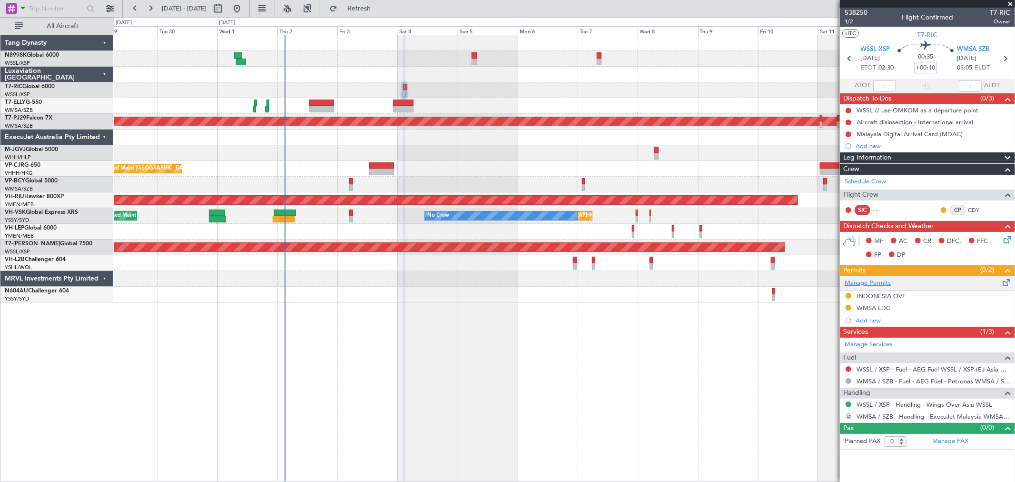
click at [878, 281] on link "Manage Permits" at bounding box center [868, 283] width 46 height 10
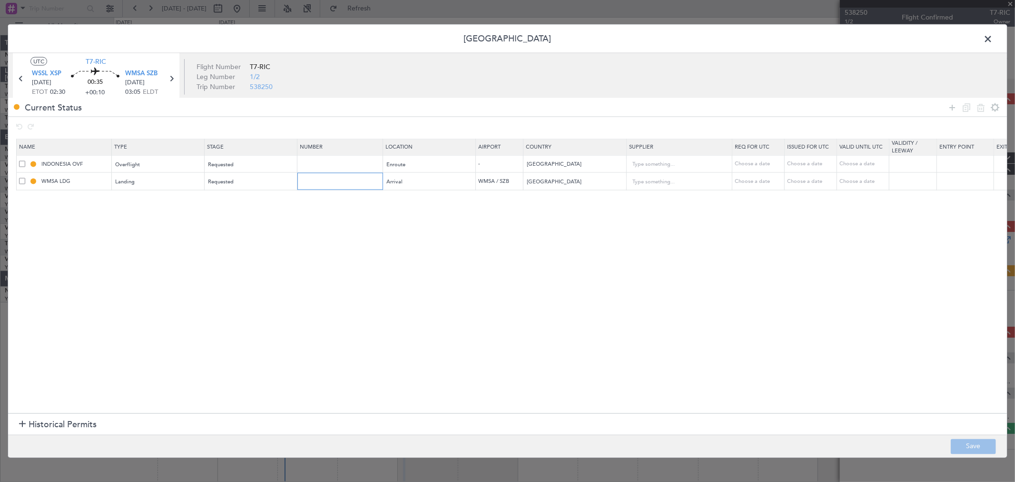
click at [318, 184] on input "text" at bounding box center [341, 181] width 83 height 8
paste input "CAAM-NS-0077-10-25"
type input "CAAM-NS-0077-10-25"
click at [445, 246] on section "Name Type Stage Number Location Airport Country Supplier Req For Utc Issued For…" at bounding box center [507, 274] width 999 height 277
click at [848, 178] on div "Choose a date" at bounding box center [864, 181] width 49 height 8
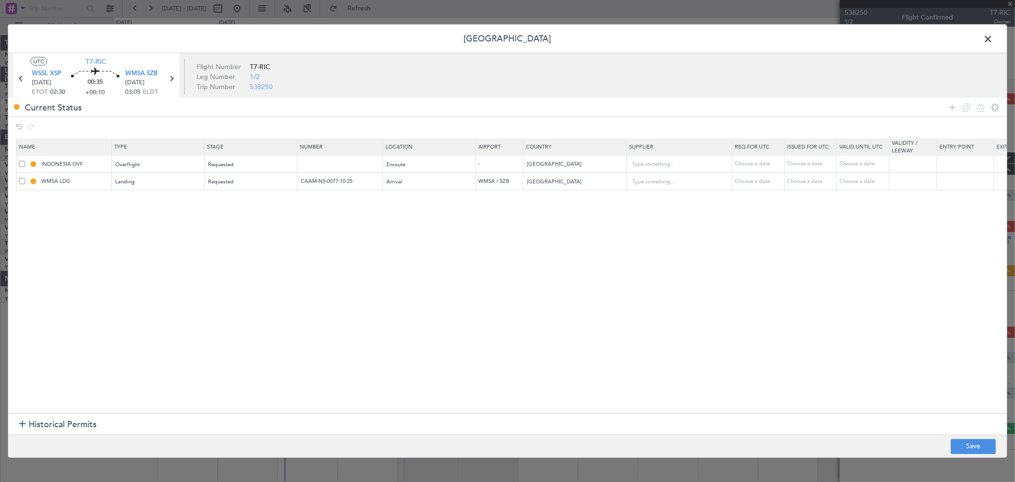
select select "10"
select select "2025"
click at [789, 178] on div "Choose a date" at bounding box center [811, 181] width 49 height 8
select select "10"
select select "2025"
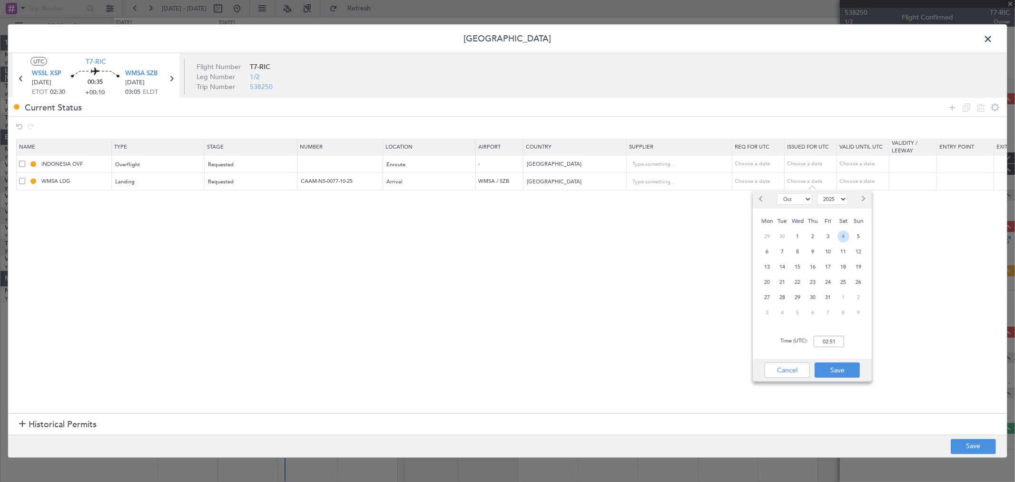
click at [840, 236] on span "4" at bounding box center [844, 236] width 12 height 12
click at [838, 343] on input "00:00" at bounding box center [829, 341] width 30 height 11
type input "02:30"
click at [841, 373] on button "Save" at bounding box center [837, 369] width 45 height 15
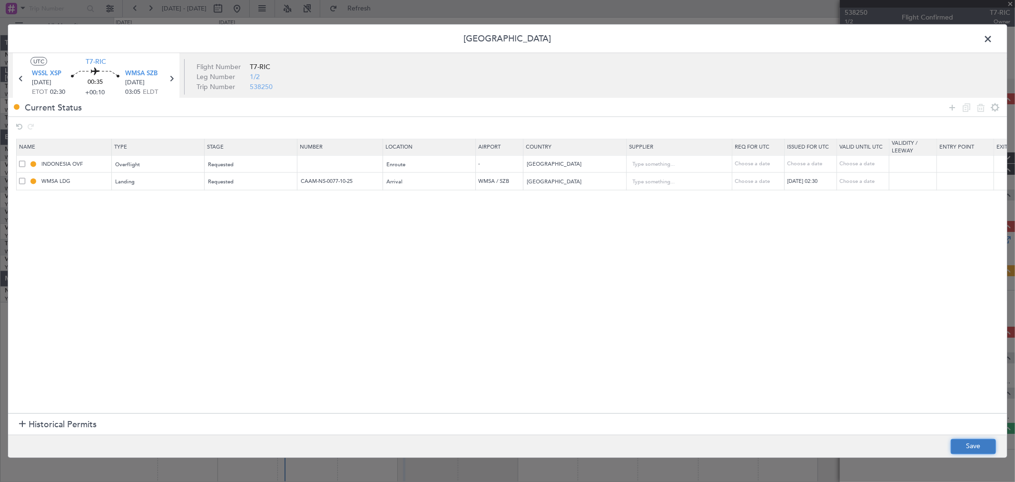
click at [970, 444] on button "Save" at bounding box center [973, 445] width 45 height 15
type input "CAAM-NS-0077-10-25"
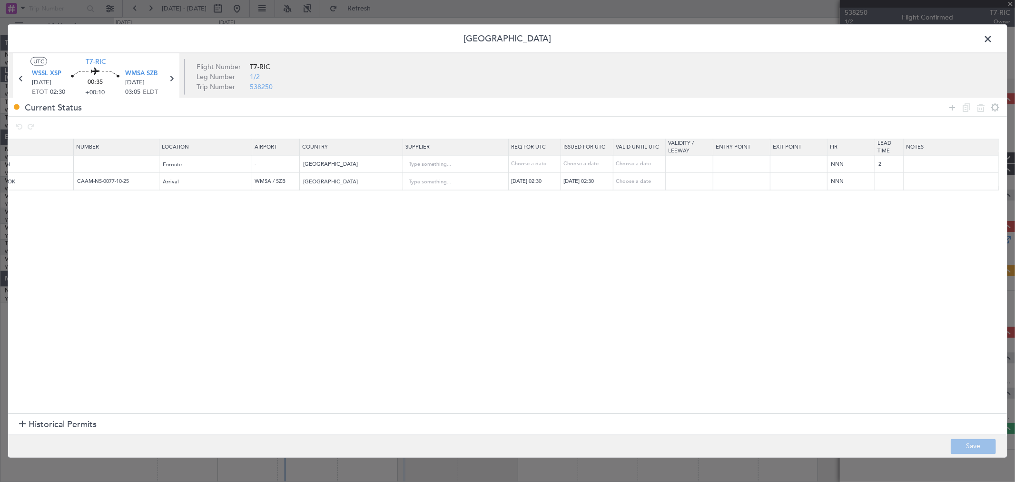
scroll to position [0, 224]
click at [921, 188] on td at bounding box center [951, 181] width 95 height 18
click at [921, 182] on input "text" at bounding box center [951, 181] width 95 height 14
paste input "Valid From: [DATE] 00:00 UTC / [DATE] 08:00 GMT+8 Valid To: [DATE] 00:00 UTC / …"
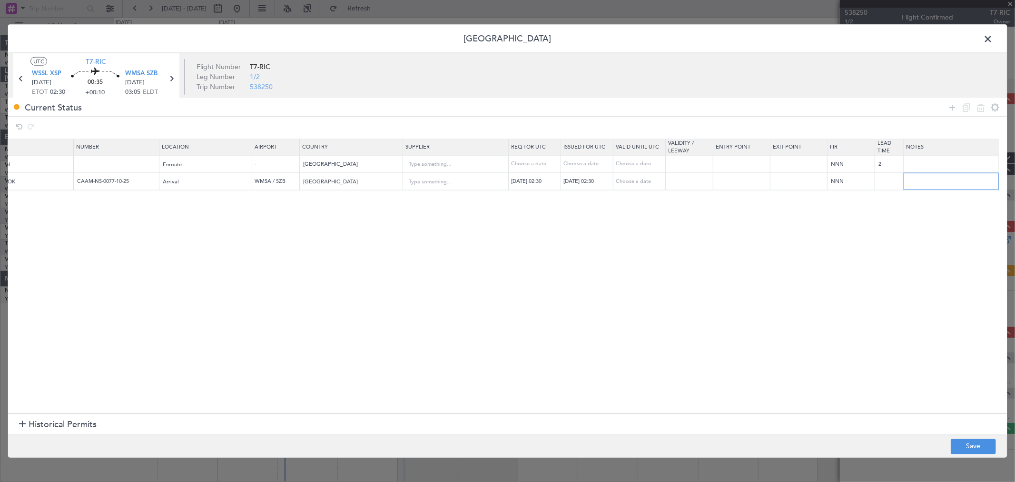
type input "Valid From: [DATE] 00:00 UTC / [DATE] 08:00 GMT+8 Valid To: [DATE] 00:00 UTC / …"
click at [939, 285] on section "Name Type Stage Number Location Airport Country Supplier Req For Utc Issued For…" at bounding box center [507, 274] width 999 height 277
click at [961, 443] on button "Save" at bounding box center [973, 445] width 45 height 15
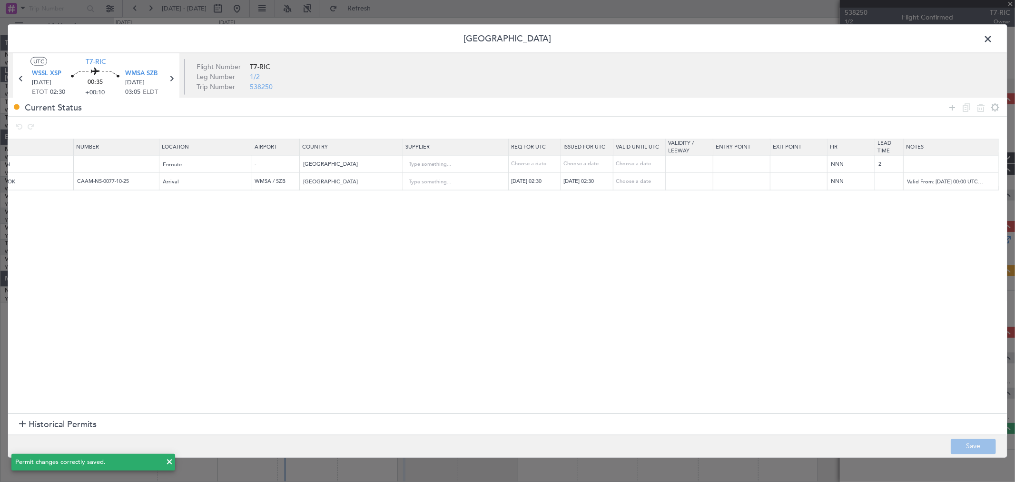
click at [993, 40] on span at bounding box center [993, 41] width 0 height 19
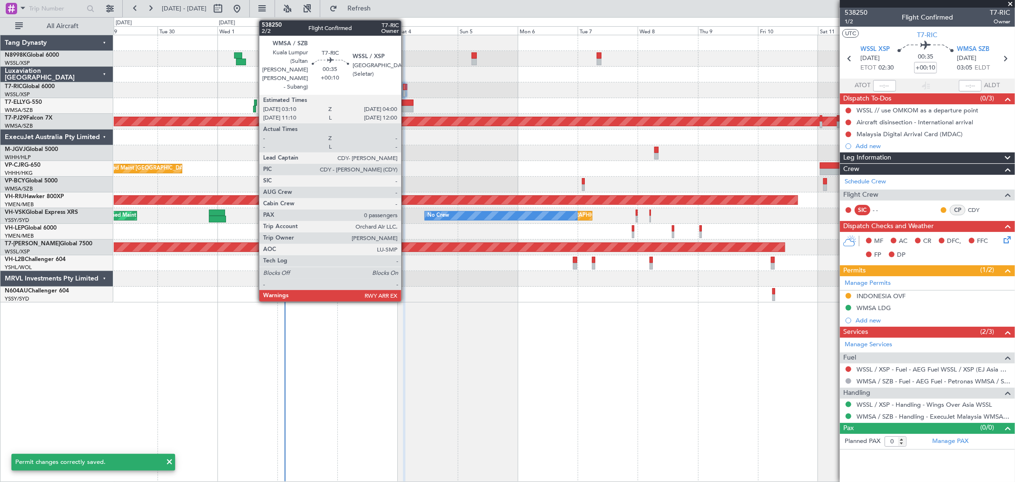
click at [406, 87] on div at bounding box center [406, 87] width 2 height 7
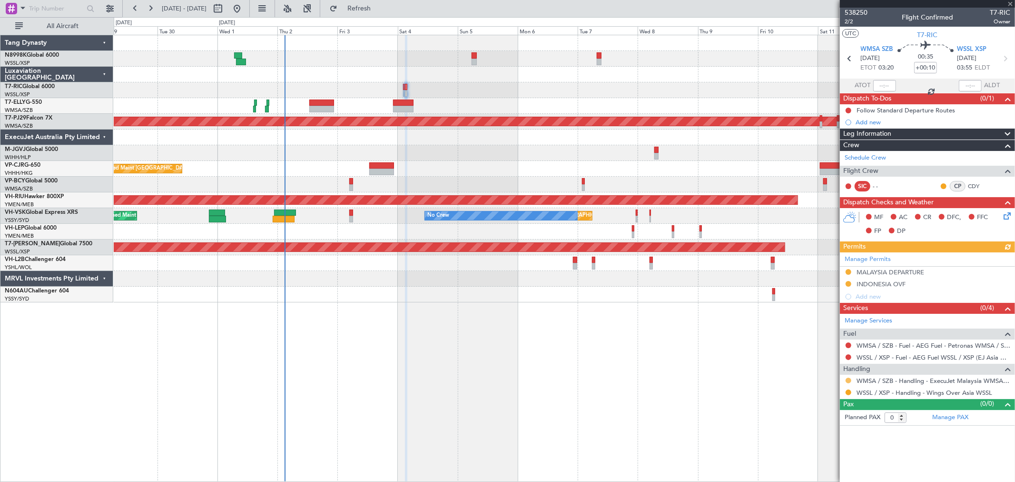
click at [850, 378] on button at bounding box center [849, 380] width 6 height 6
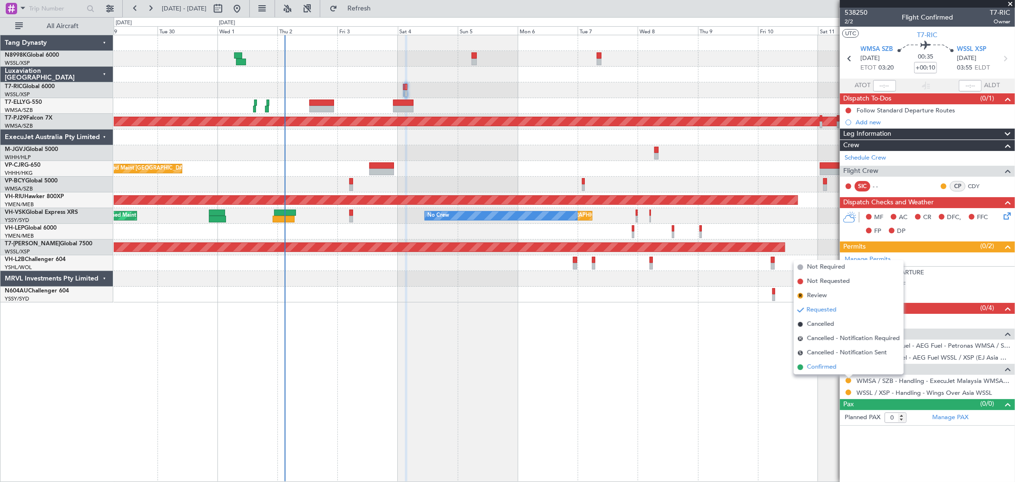
click at [829, 364] on span "Confirmed" at bounding box center [822, 367] width 30 height 10
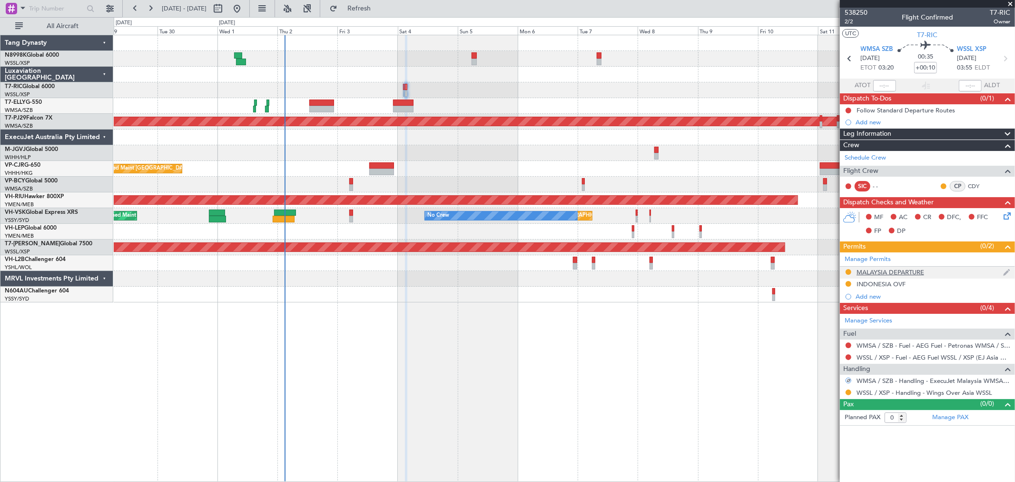
click at [903, 273] on div "MALAYSIA DEPARTURE" at bounding box center [891, 272] width 68 height 8
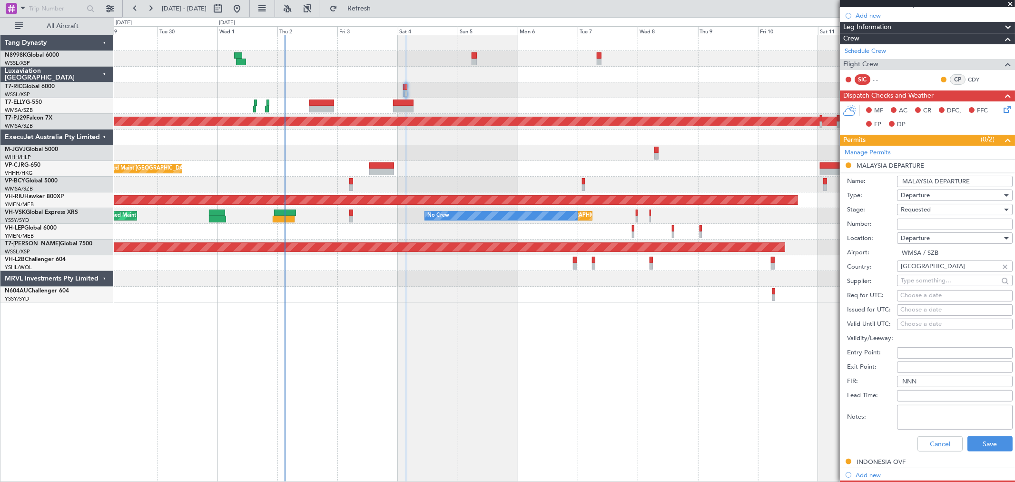
scroll to position [227, 0]
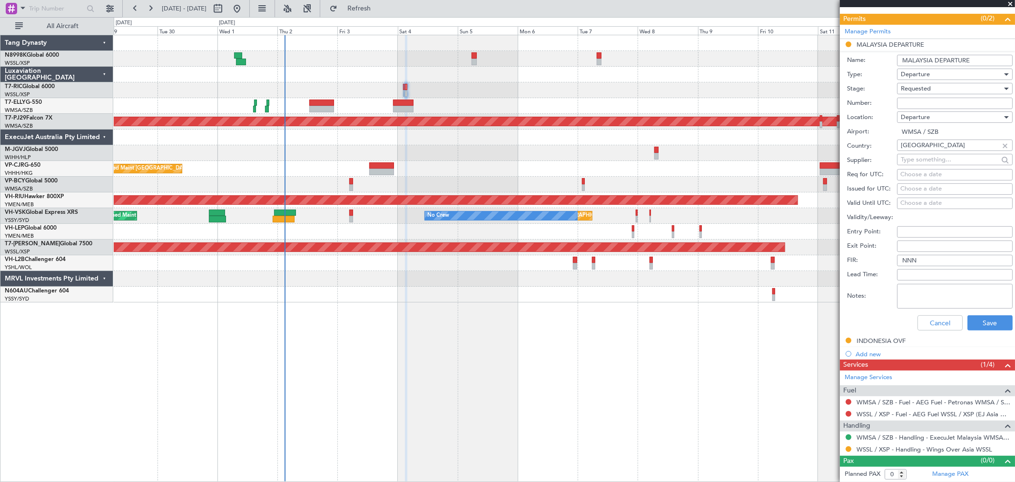
click at [919, 293] on textarea "Notes:" at bounding box center [955, 296] width 116 height 25
paste textarea "Valid From: [DATE] 00:00 UTC / [DATE] 08:00 GMT+8 Valid To: [DATE] 00:00 UTC / …"
type textarea "Valid From: [DATE] 00:00 UTC / [DATE] 08:00 GMT+8 Valid To: [DATE] 00:00 UTC / …"
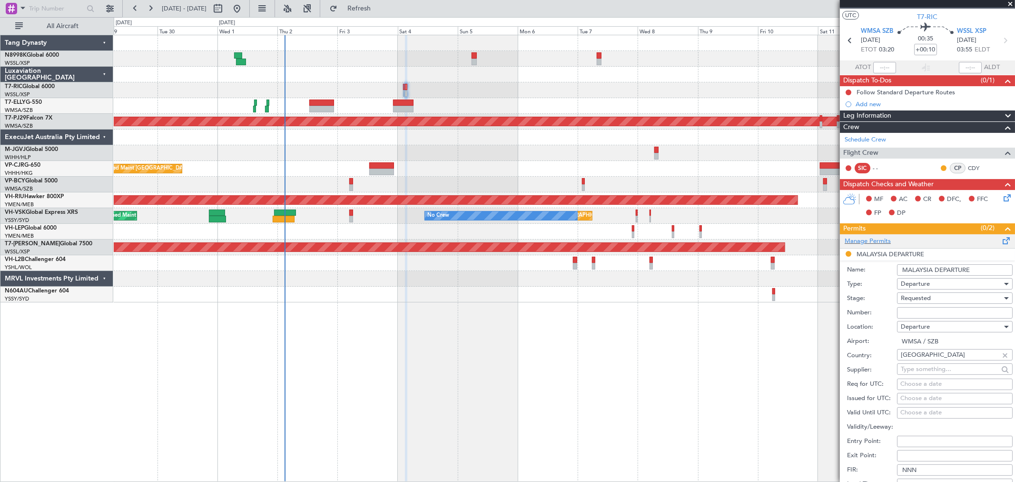
scroll to position [16, 0]
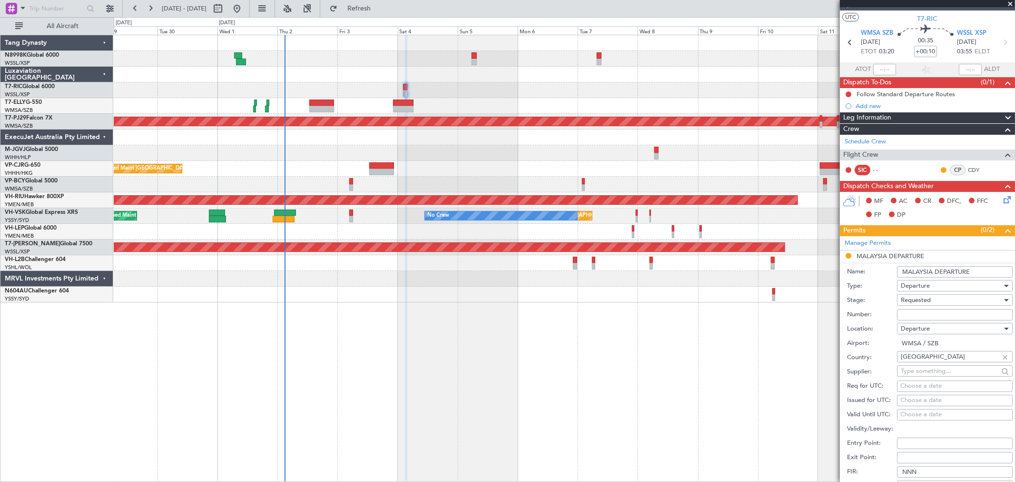
click at [901, 315] on input "Number:" at bounding box center [955, 314] width 116 height 11
paste input "CAAM-NS-0077-10-25"
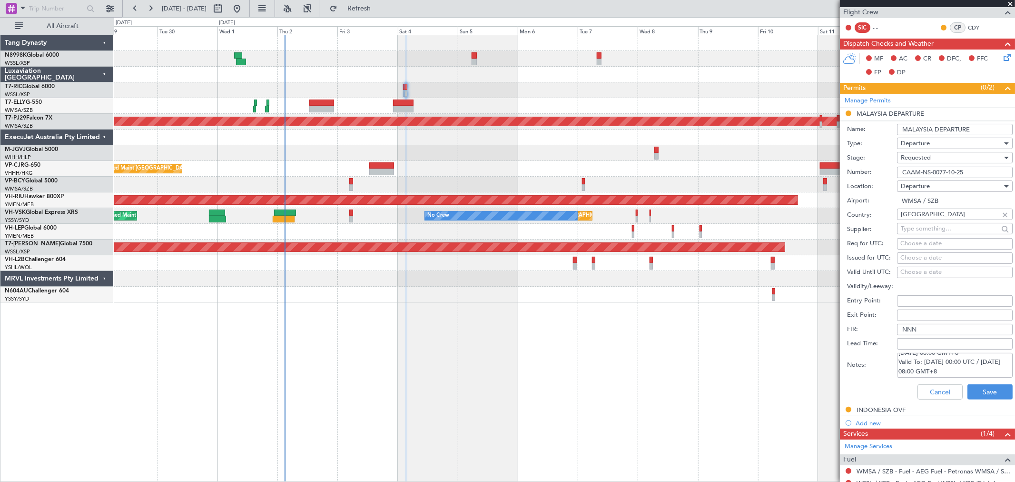
scroll to position [53, 0]
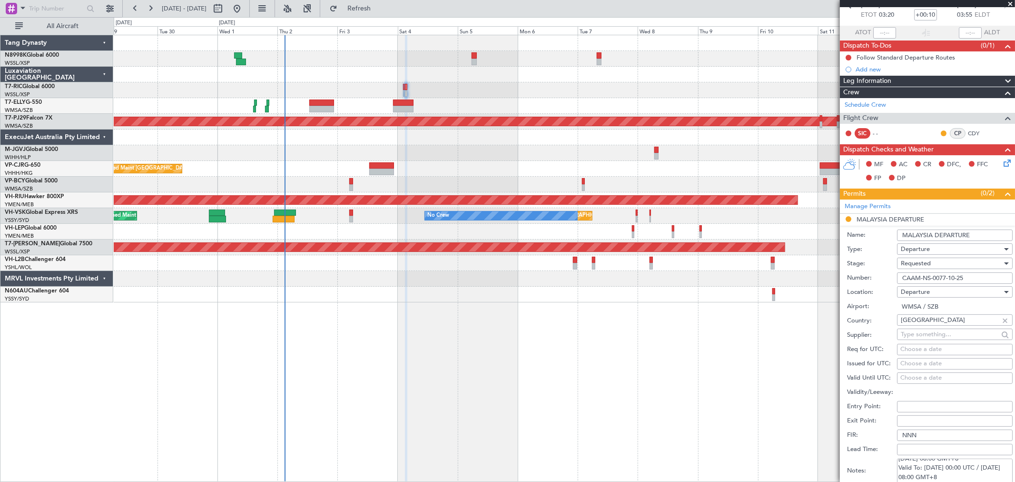
type input "CAAM-NS-0077-10-25"
click at [911, 363] on div "Choose a date" at bounding box center [954, 364] width 109 height 10
select select "10"
select select "2025"
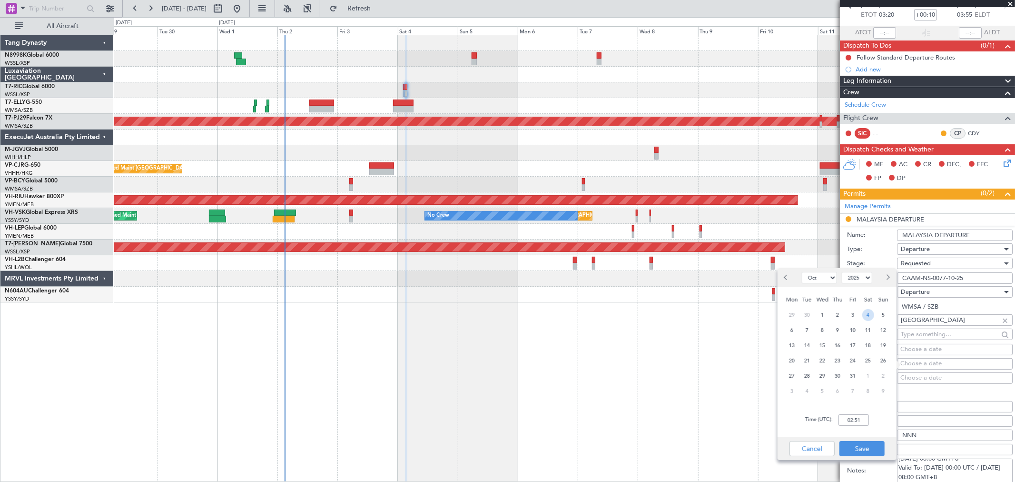
click at [873, 315] on span "4" at bounding box center [868, 315] width 12 height 12
click at [862, 420] on input "00:00" at bounding box center [854, 419] width 30 height 11
type input "03:20"
click at [875, 445] on button "Save" at bounding box center [862, 448] width 45 height 15
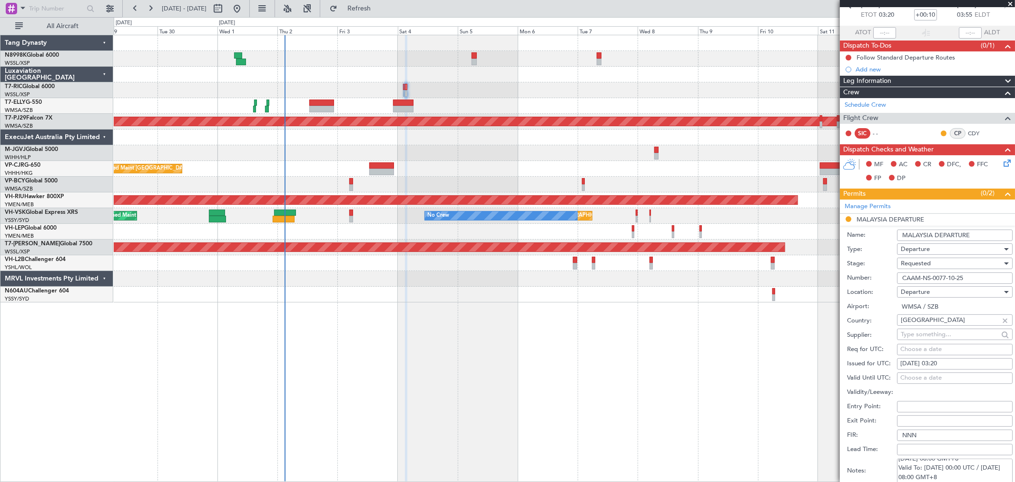
scroll to position [158, 0]
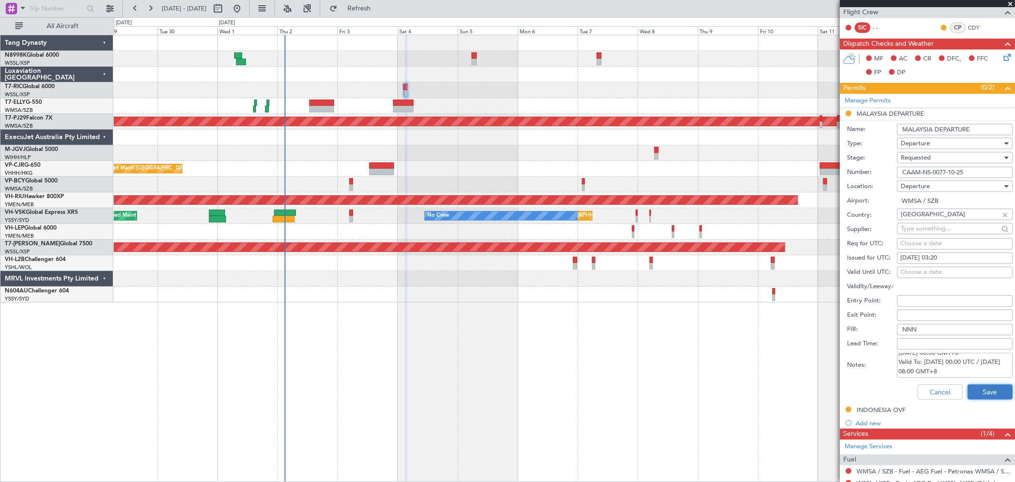
click at [972, 393] on button "Save" at bounding box center [990, 391] width 45 height 15
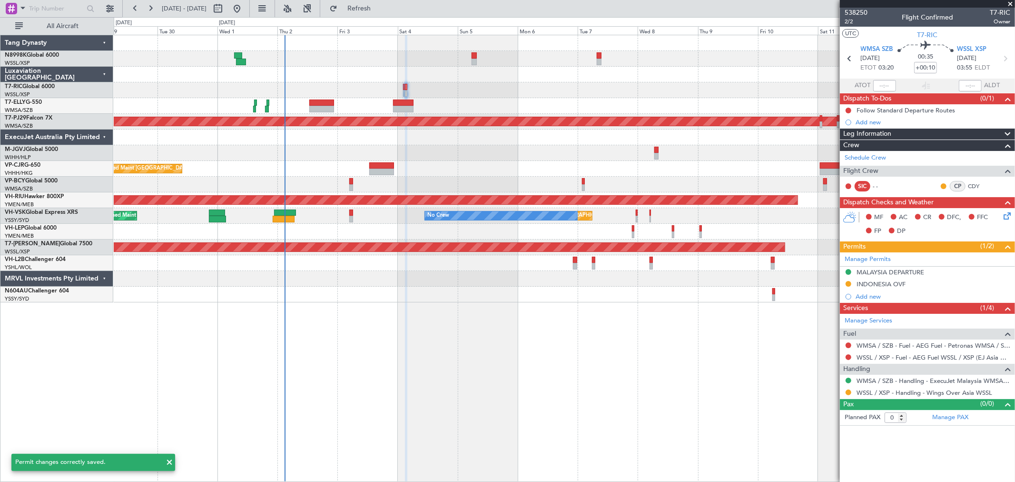
scroll to position [0, 0]
click at [226, 5] on button at bounding box center [217, 8] width 15 height 15
select select "9"
select select "2025"
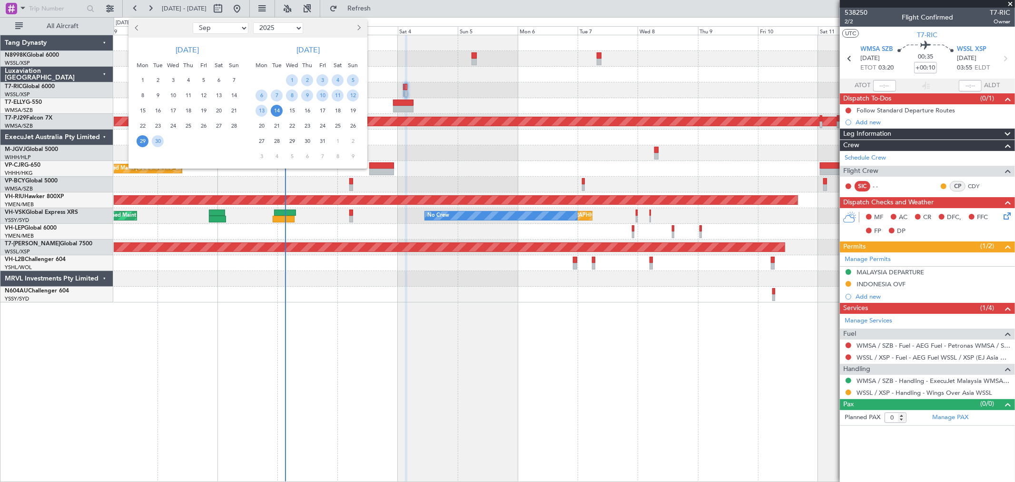
click at [351, 25] on div at bounding box center [337, 27] width 62 height 15
click at [356, 25] on button "Next month" at bounding box center [358, 27] width 10 height 15
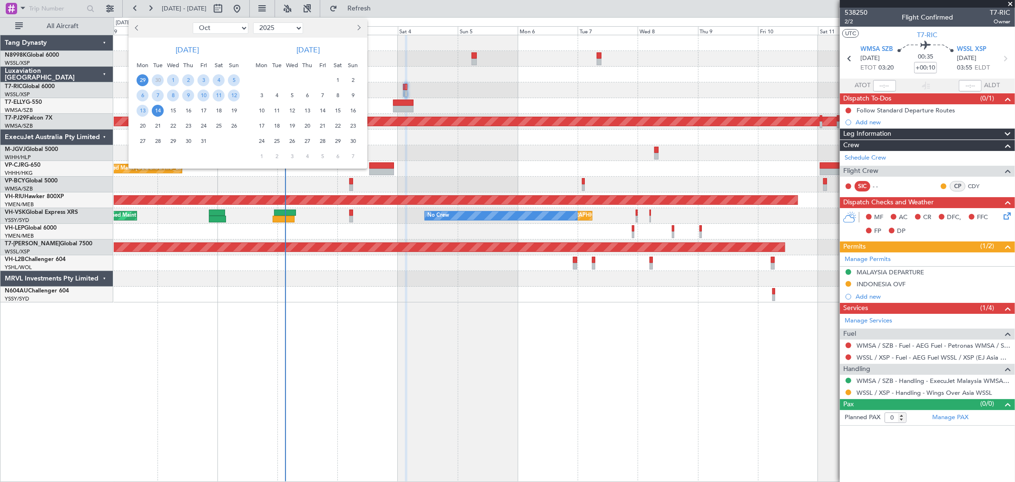
click at [356, 25] on button "Next month" at bounding box center [358, 27] width 10 height 15
click at [338, 108] on span "20" at bounding box center [338, 111] width 12 height 12
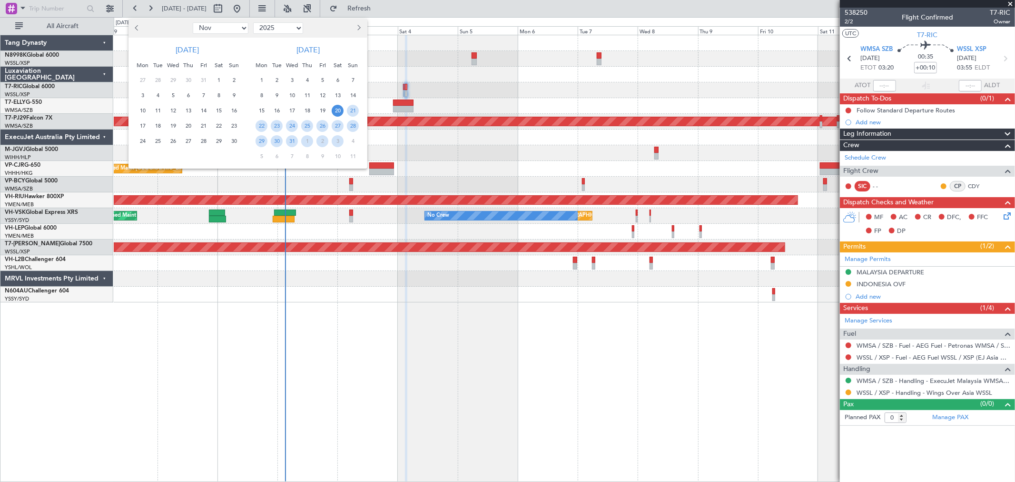
click at [338, 108] on span "20" at bounding box center [338, 111] width 12 height 12
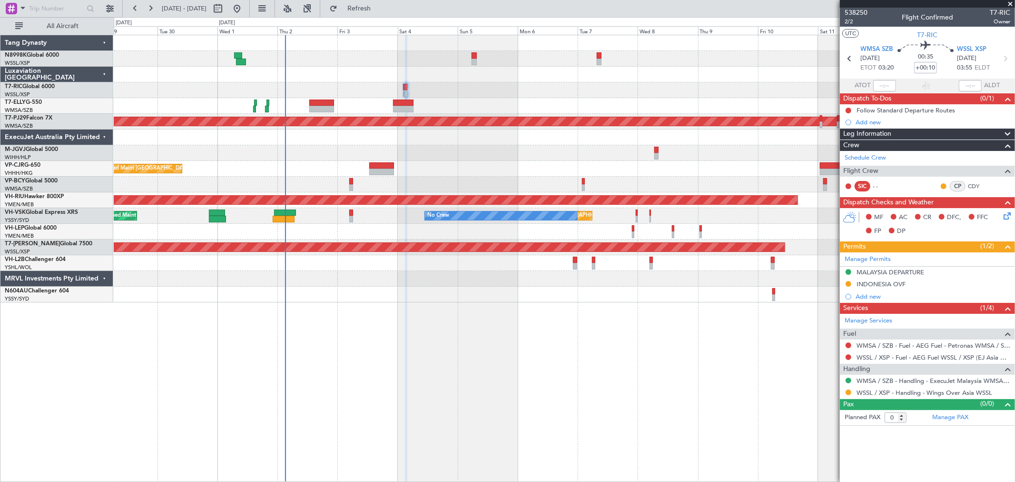
select select "12"
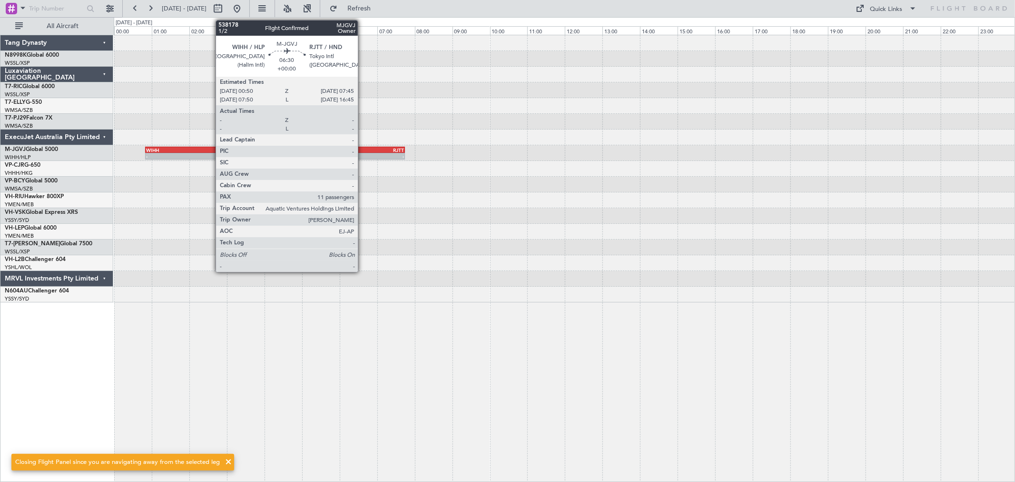
click at [363, 154] on div "-" at bounding box center [339, 156] width 129 height 6
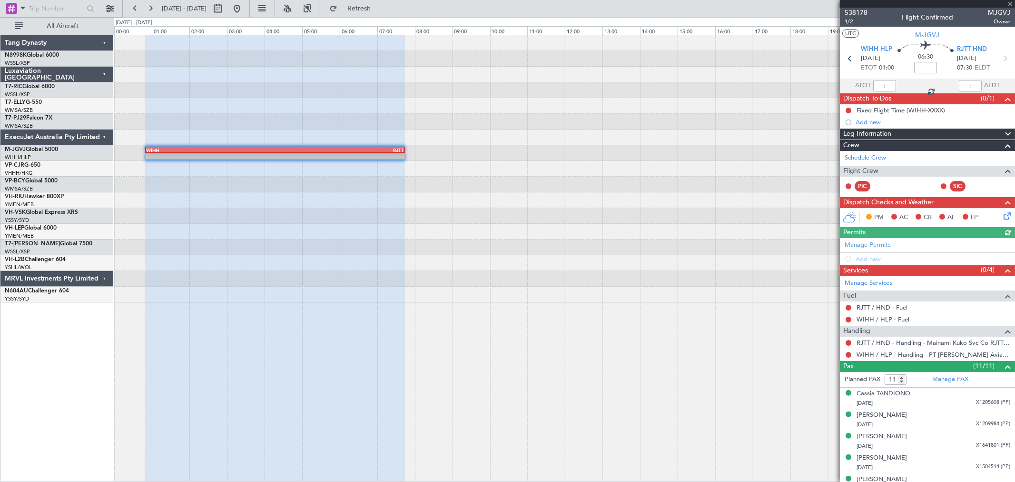
click at [846, 21] on span "1/2" at bounding box center [856, 22] width 23 height 8
click at [245, 8] on button at bounding box center [236, 8] width 15 height 15
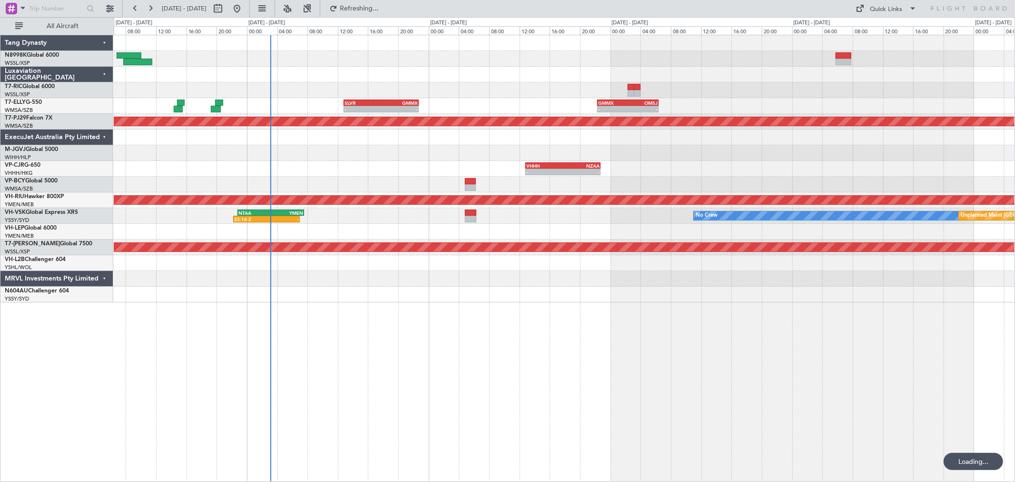
click at [647, 112] on div "- - SLVR 12:50 Z GMMX 22:45 Z - - GMMX 22:20 Z OMSJ 06:25 Z" at bounding box center [564, 106] width 901 height 16
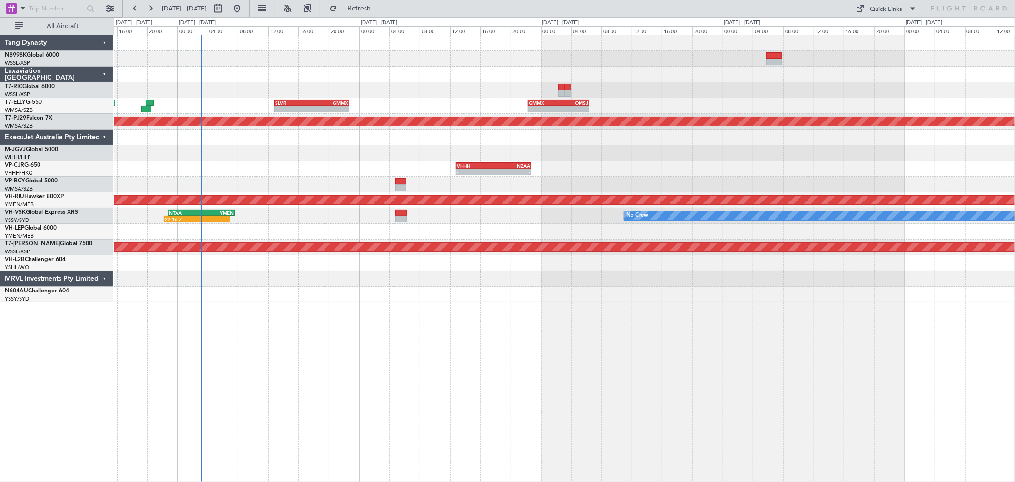
click at [532, 98] on div "- - SLVR 12:50 Z GMMX 22:45 Z - - GMMX 22:20 Z OMSJ 06:25 Z Planned Maint [GEOG…" at bounding box center [564, 168] width 901 height 267
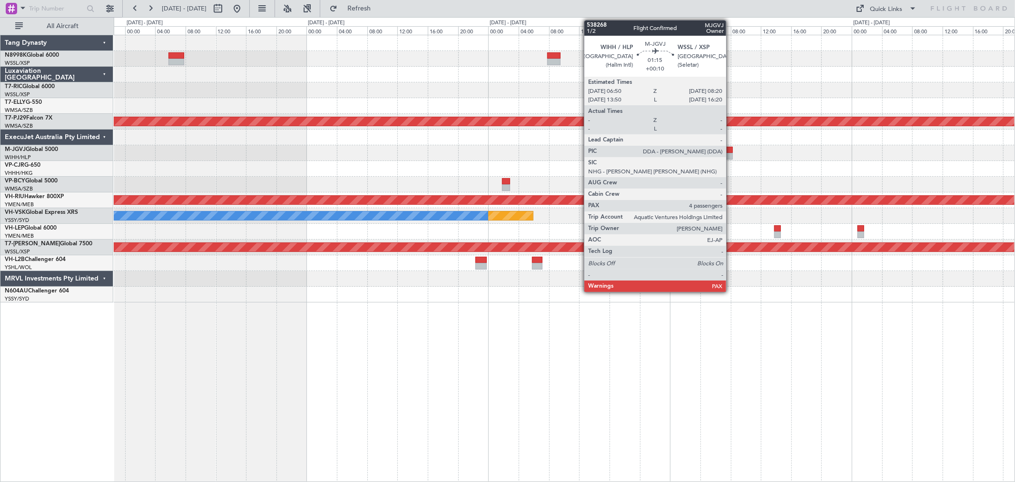
click at [731, 155] on div at bounding box center [727, 156] width 11 height 7
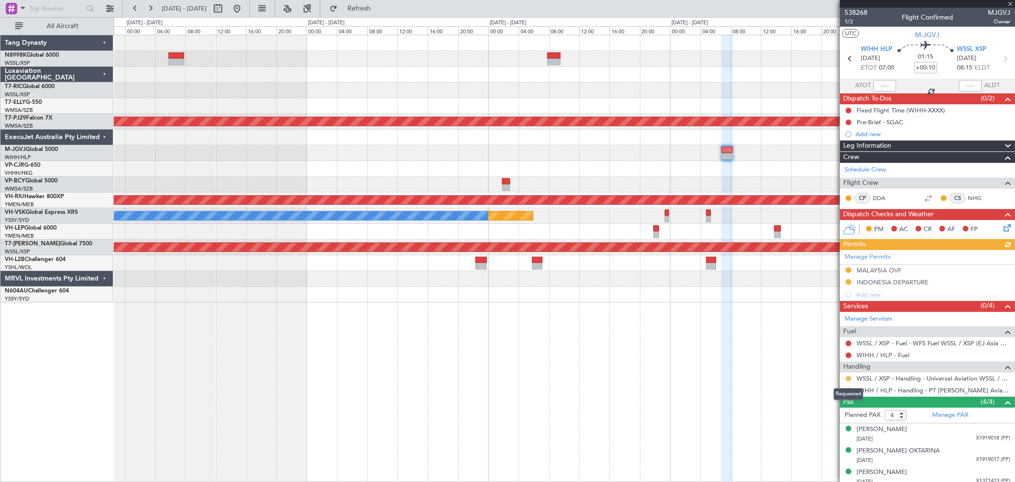
click at [850, 377] on button at bounding box center [849, 379] width 6 height 6
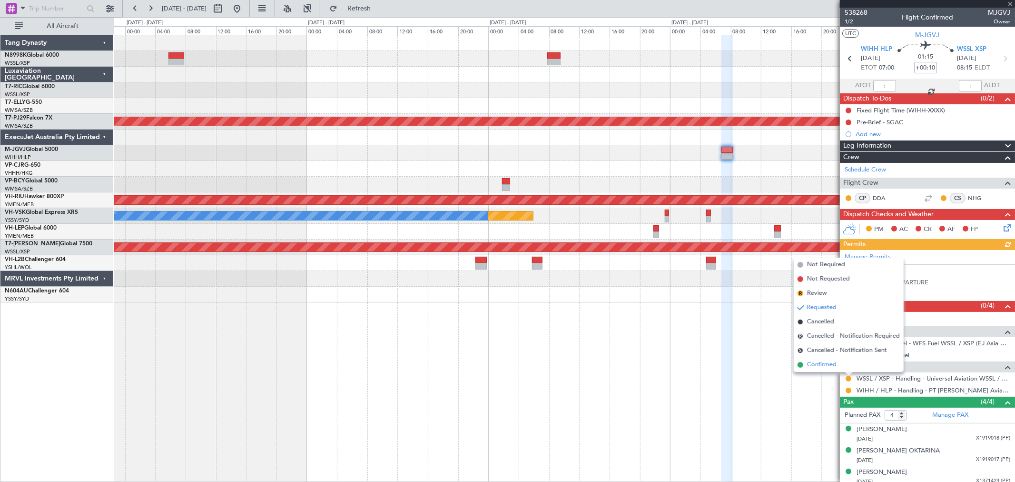
click at [825, 365] on span "Confirmed" at bounding box center [822, 365] width 30 height 10
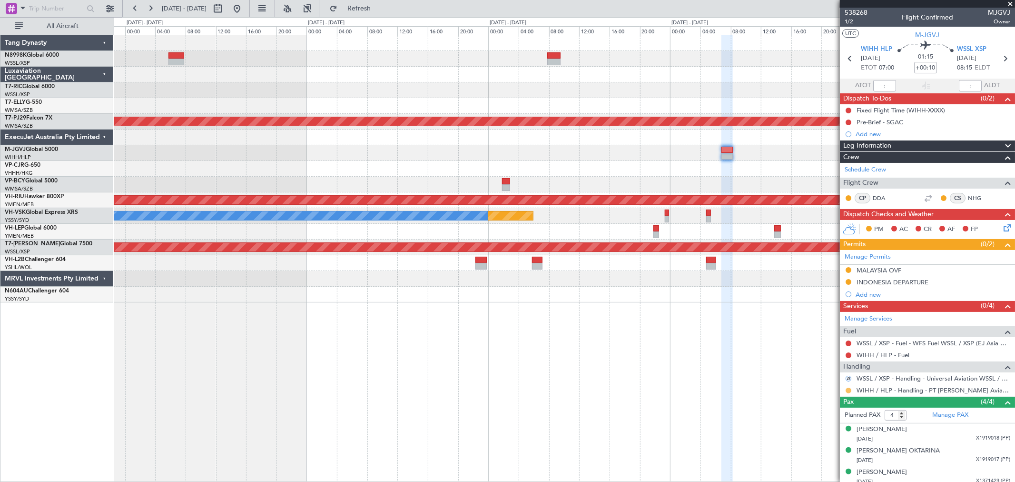
click at [849, 389] on button at bounding box center [849, 390] width 6 height 6
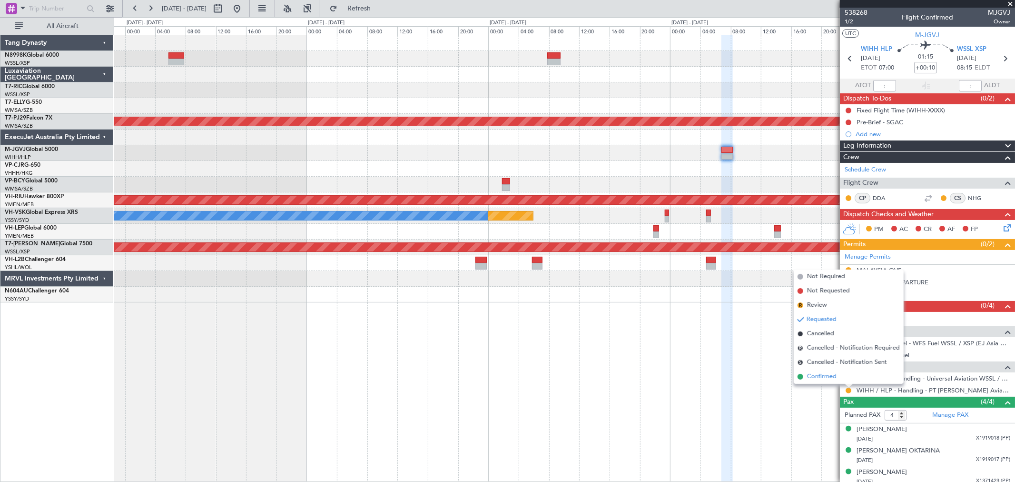
click at [829, 376] on span "Confirmed" at bounding box center [822, 377] width 30 height 10
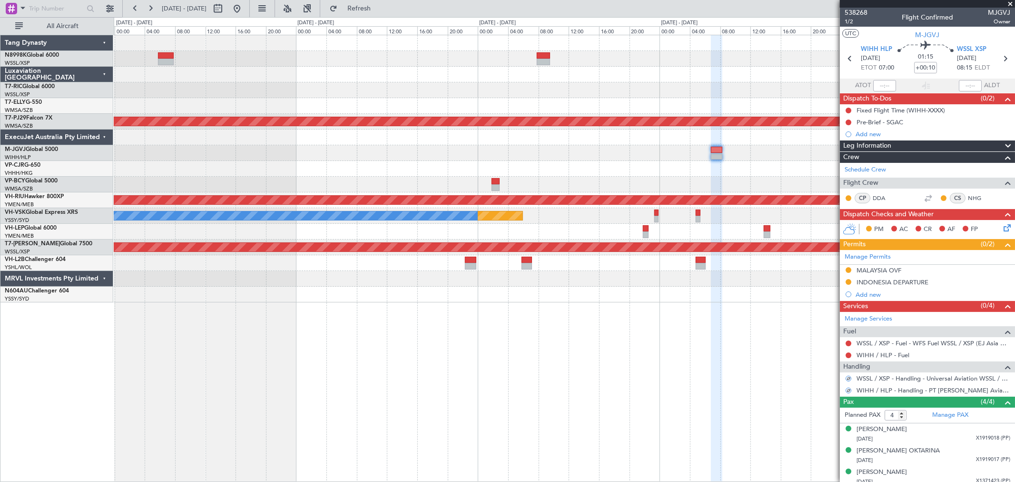
click at [441, 191] on div "- - GMMX 22:20 Z OMSJ 06:25 Z Planned Maint [GEOGRAPHIC_DATA] (Sultan [PERSON_N…" at bounding box center [564, 168] width 901 height 267
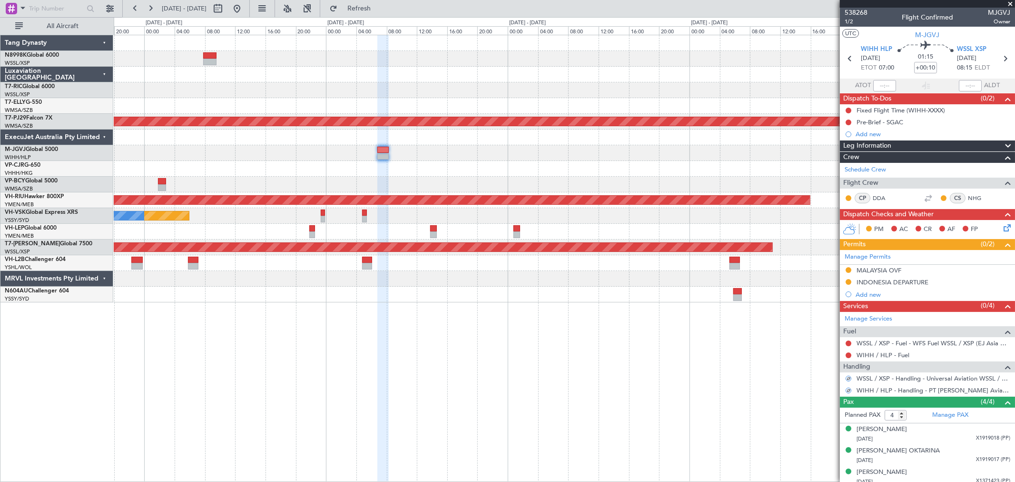
click at [435, 179] on div "Planned Maint [GEOGRAPHIC_DATA] (Sultan [PERSON_NAME] [PERSON_NAME] - Subang) -…" at bounding box center [564, 168] width 901 height 267
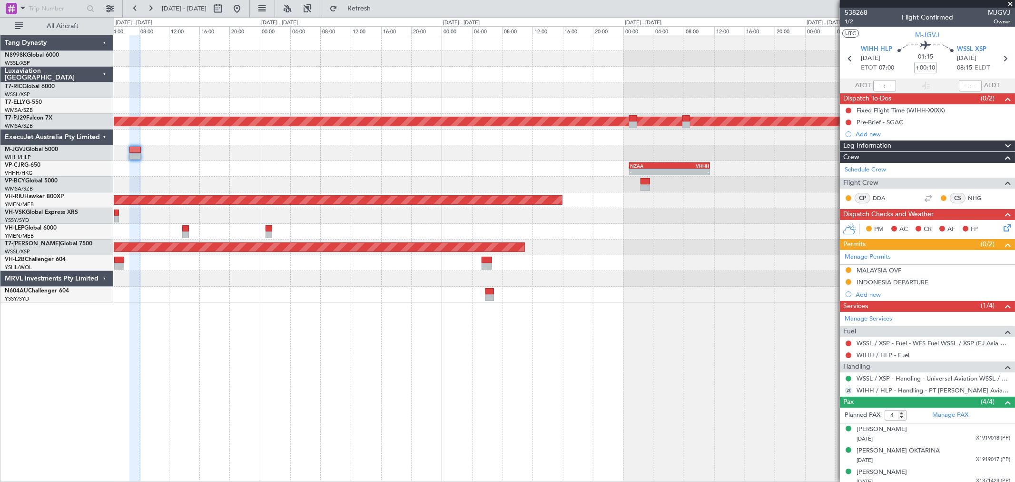
click at [716, 147] on div "Planned Maint [GEOGRAPHIC_DATA] (Sultan [PERSON_NAME] [PERSON_NAME] - Subang) -…" at bounding box center [564, 168] width 901 height 267
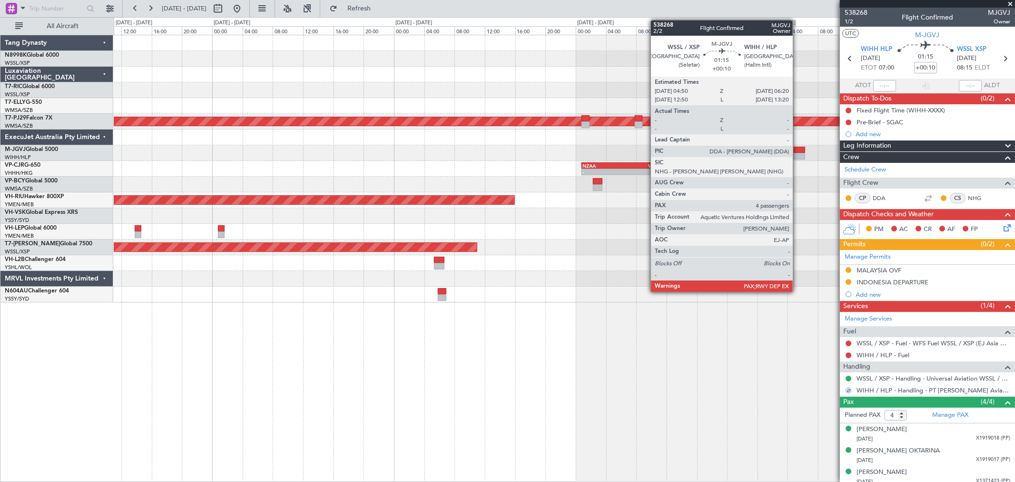
click at [798, 149] on div at bounding box center [799, 150] width 11 height 7
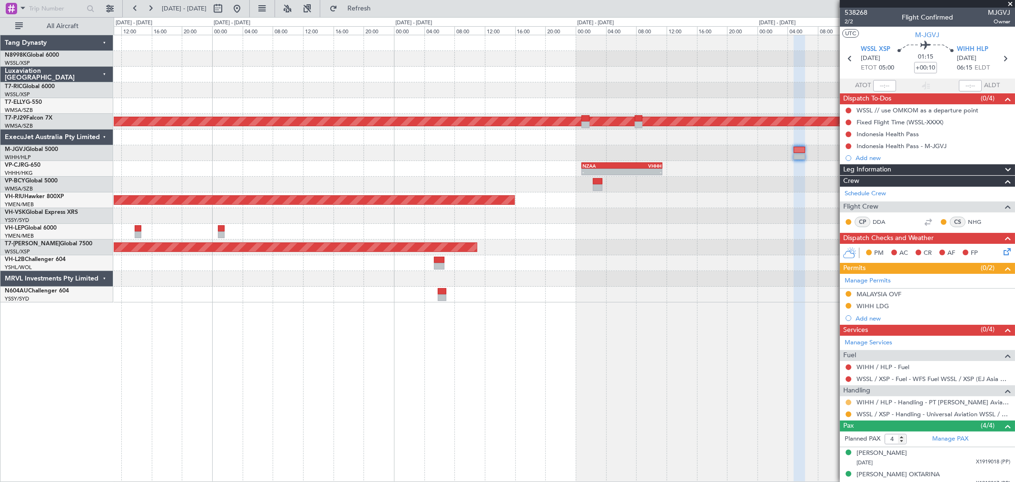
click at [848, 400] on button at bounding box center [849, 402] width 6 height 6
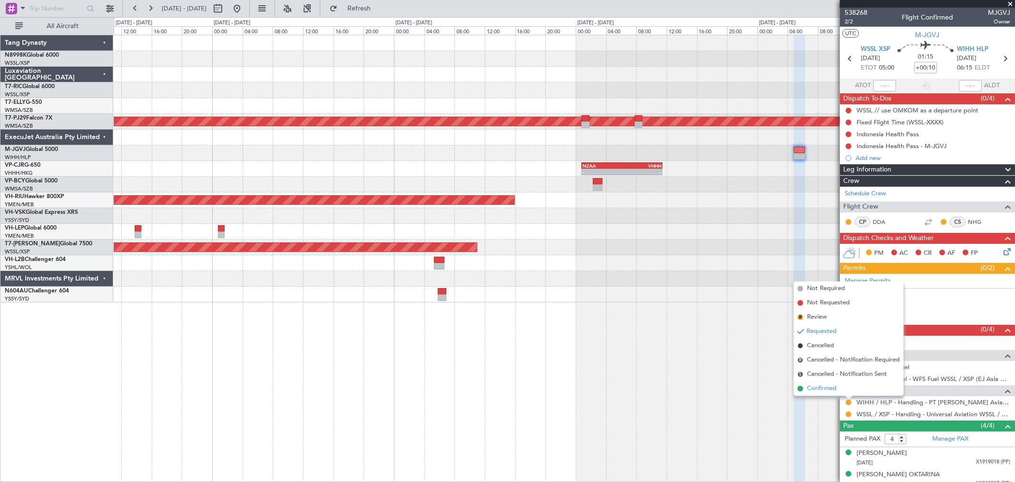
click at [825, 389] on span "Confirmed" at bounding box center [822, 389] width 30 height 10
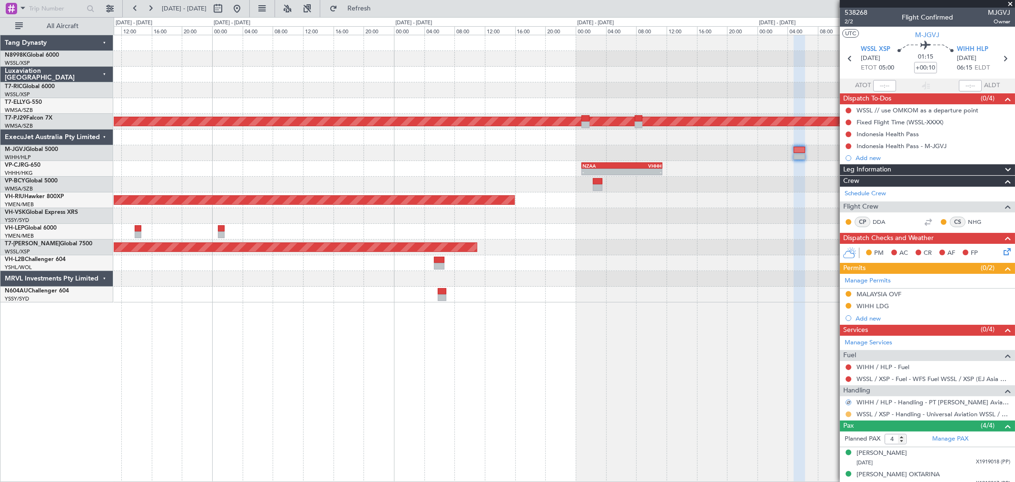
click at [846, 413] on button at bounding box center [849, 414] width 6 height 6
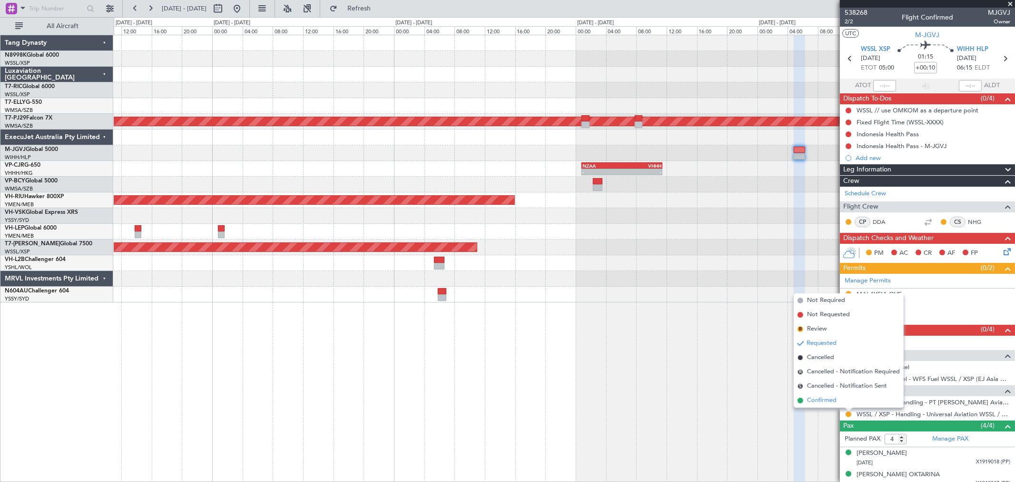
click at [828, 400] on span "Confirmed" at bounding box center [822, 400] width 30 height 10
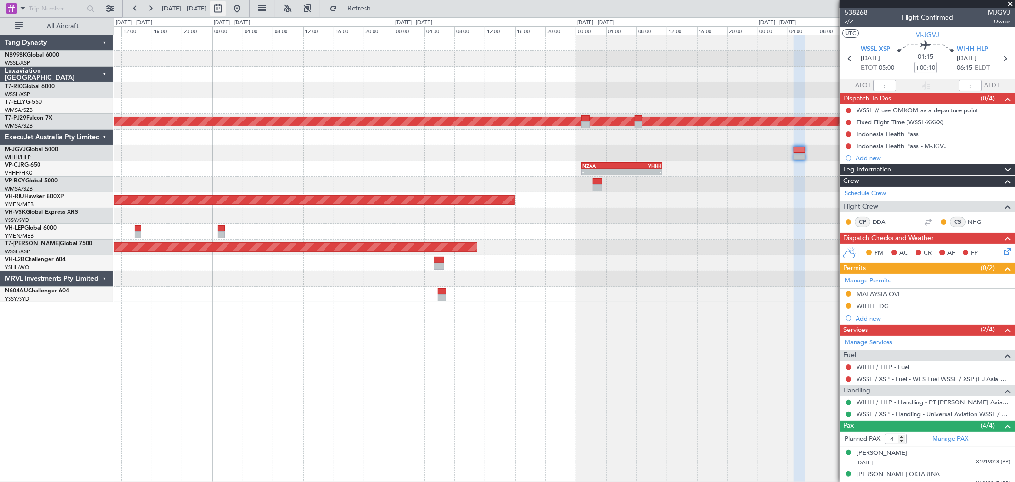
click at [226, 8] on button at bounding box center [217, 8] width 15 height 15
select select "10"
select select "2025"
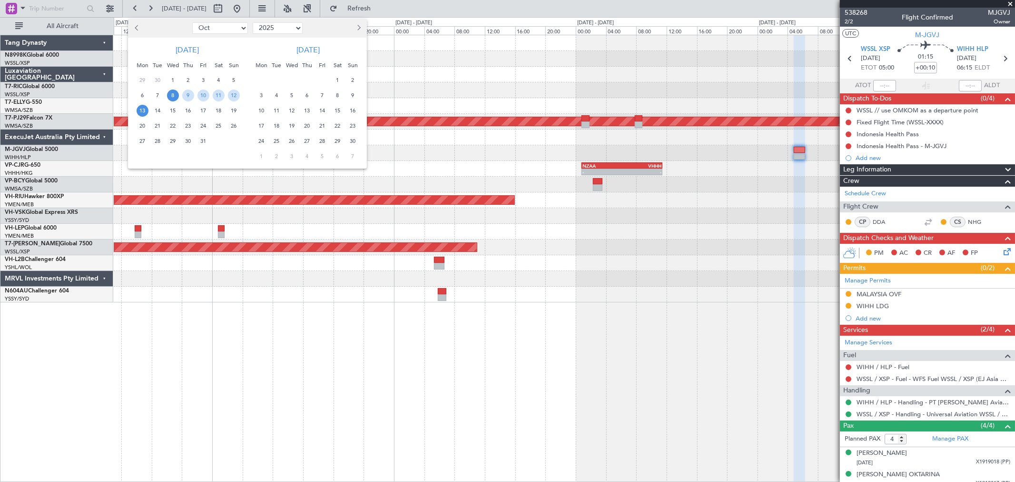
click at [357, 26] on span "Next month" at bounding box center [358, 28] width 6 height 6
click at [355, 107] on span "21" at bounding box center [353, 111] width 12 height 12
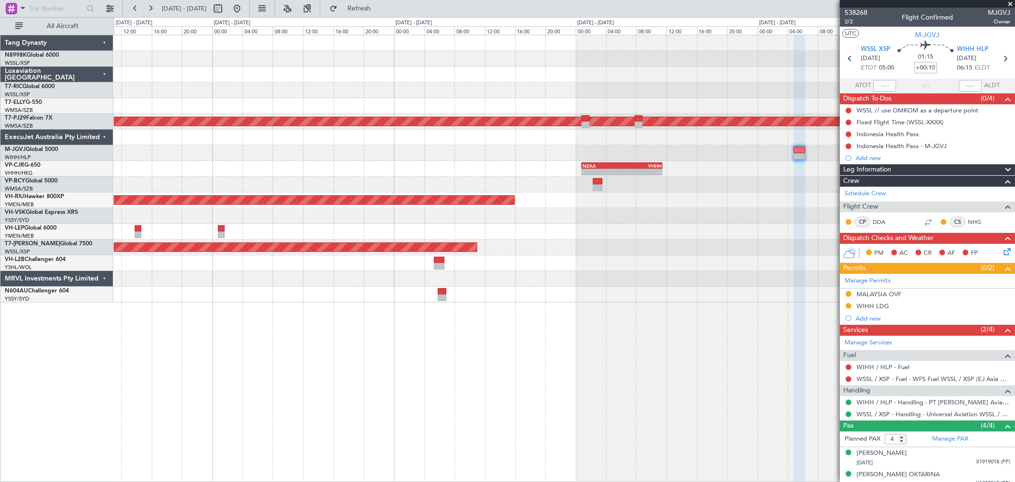
select select "12"
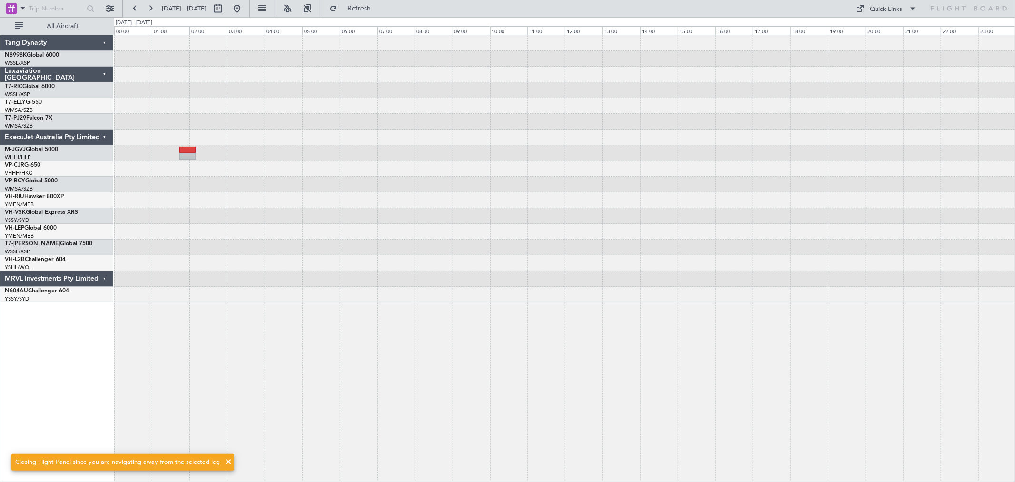
click at [196, 159] on div at bounding box center [564, 153] width 901 height 16
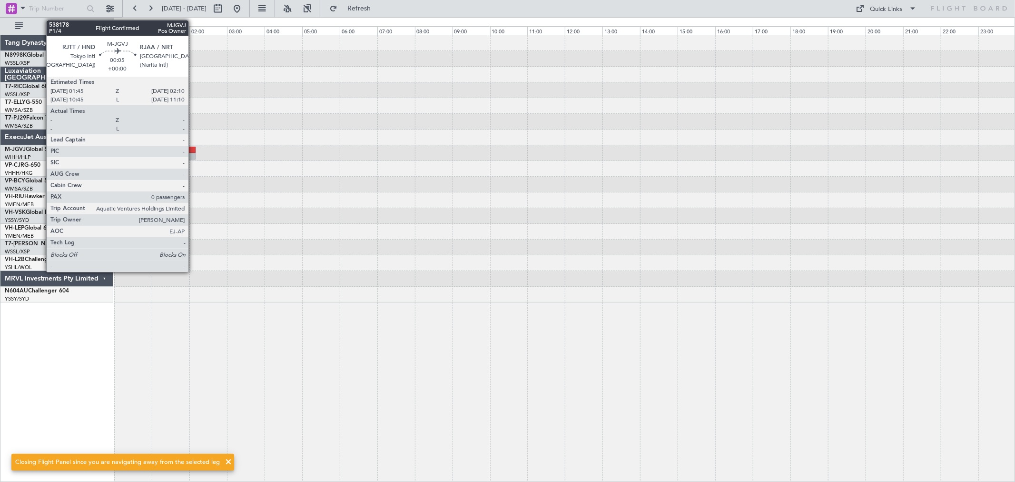
click at [189, 153] on div at bounding box center [187, 156] width 16 height 7
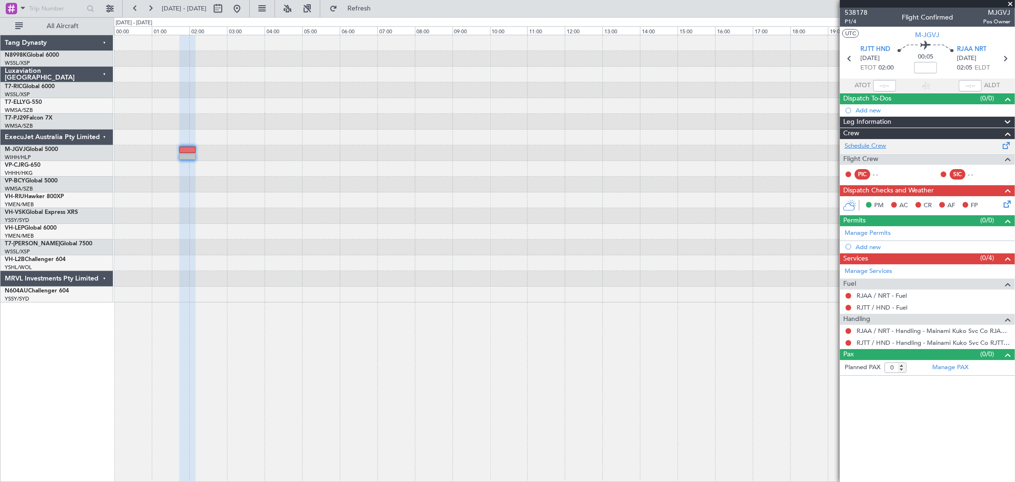
click at [865, 145] on link "Schedule Crew" at bounding box center [865, 146] width 41 height 10
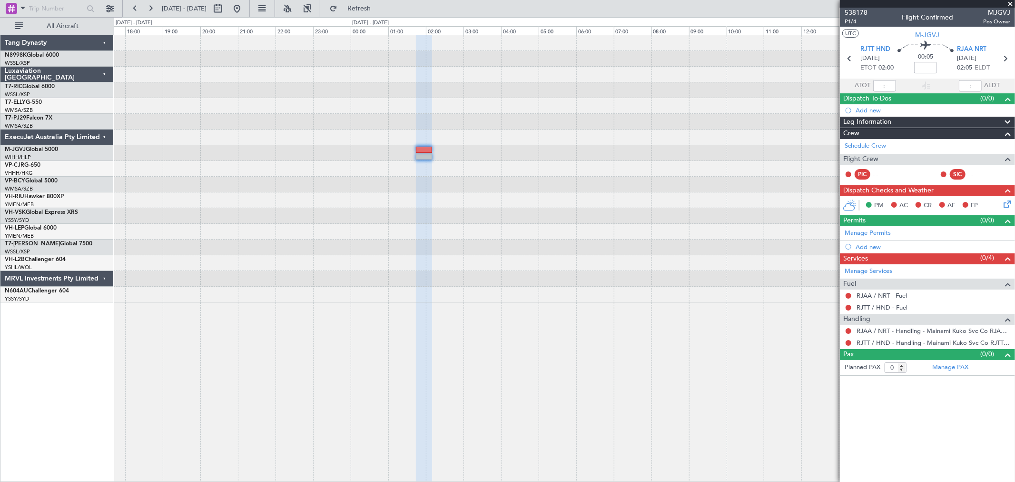
click at [834, 168] on div at bounding box center [564, 168] width 901 height 267
click at [697, 148] on div at bounding box center [564, 168] width 901 height 267
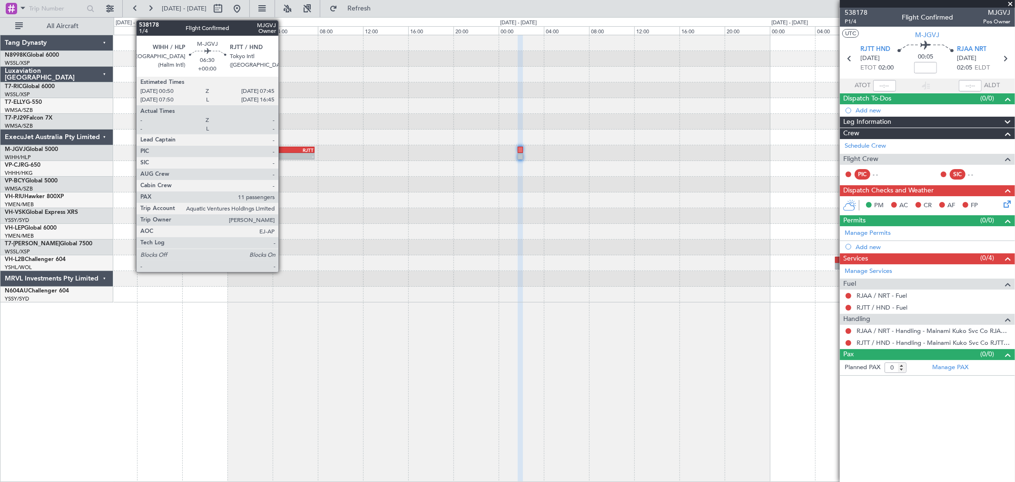
click at [283, 150] on div "RJTT" at bounding box center [295, 150] width 38 height 6
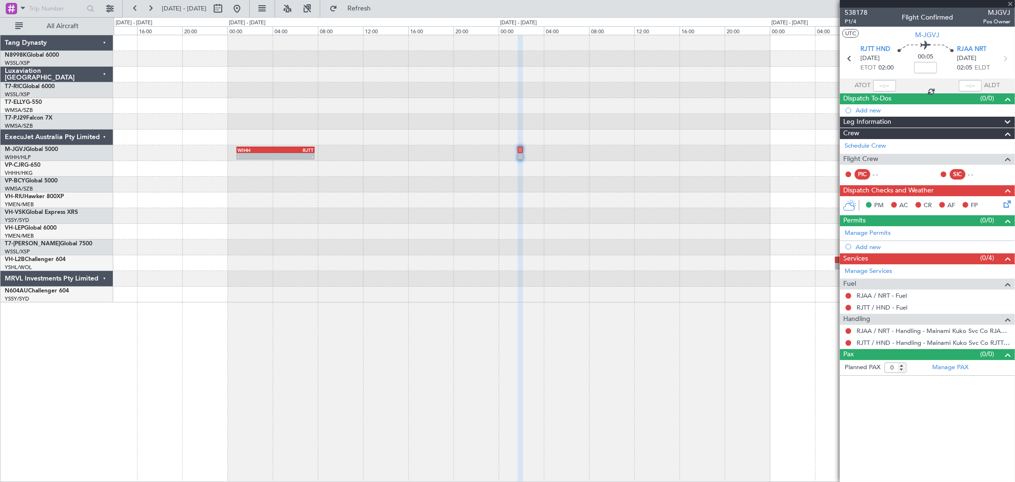
type input "11"
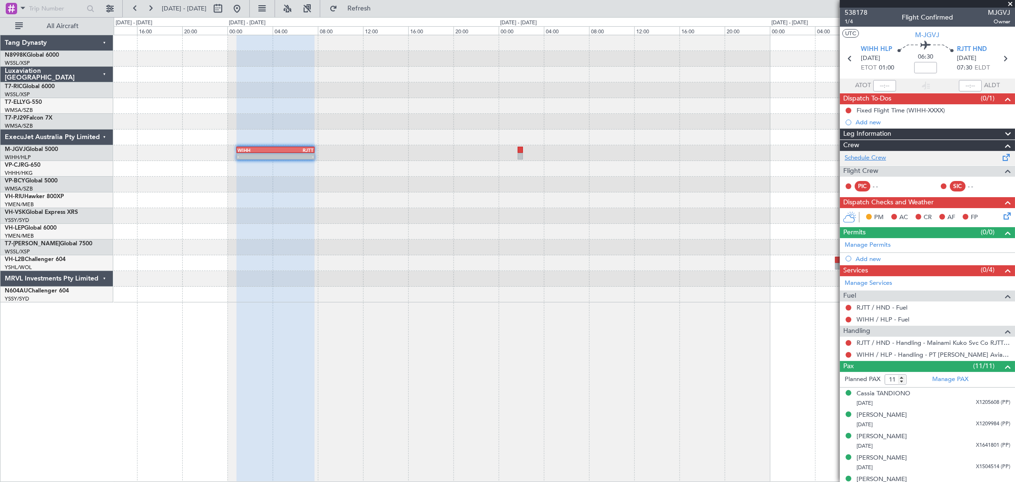
click at [879, 155] on link "Schedule Crew" at bounding box center [865, 158] width 41 height 10
click at [872, 241] on link "Manage Permits" at bounding box center [868, 245] width 46 height 10
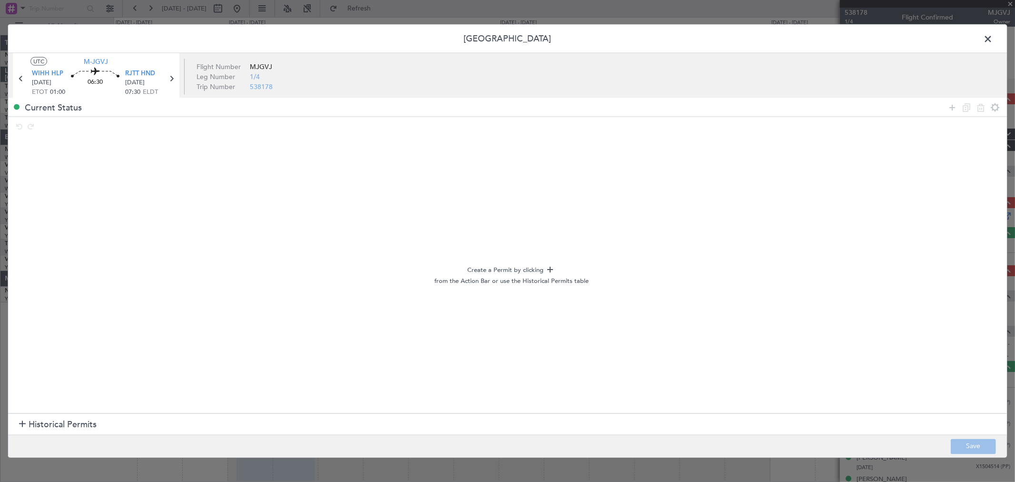
click at [71, 426] on span "Historical Permits" at bounding box center [63, 424] width 68 height 13
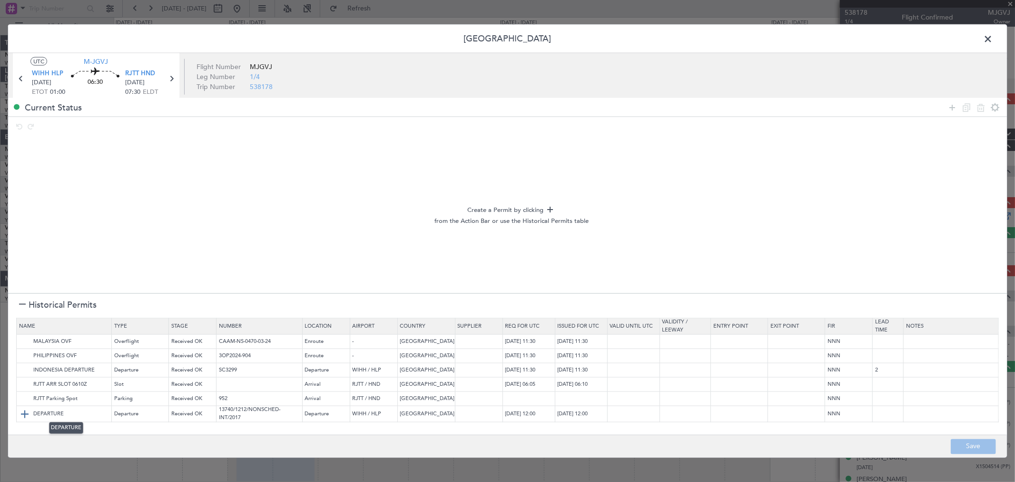
click at [21, 408] on img at bounding box center [24, 413] width 11 height 11
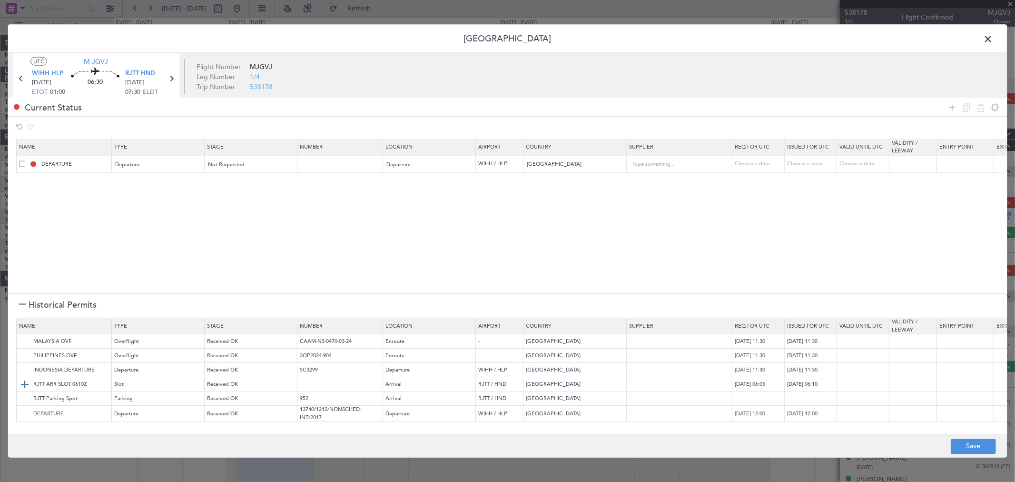
click at [22, 387] on img at bounding box center [24, 384] width 11 height 11
click at [22, 400] on img at bounding box center [24, 398] width 11 height 11
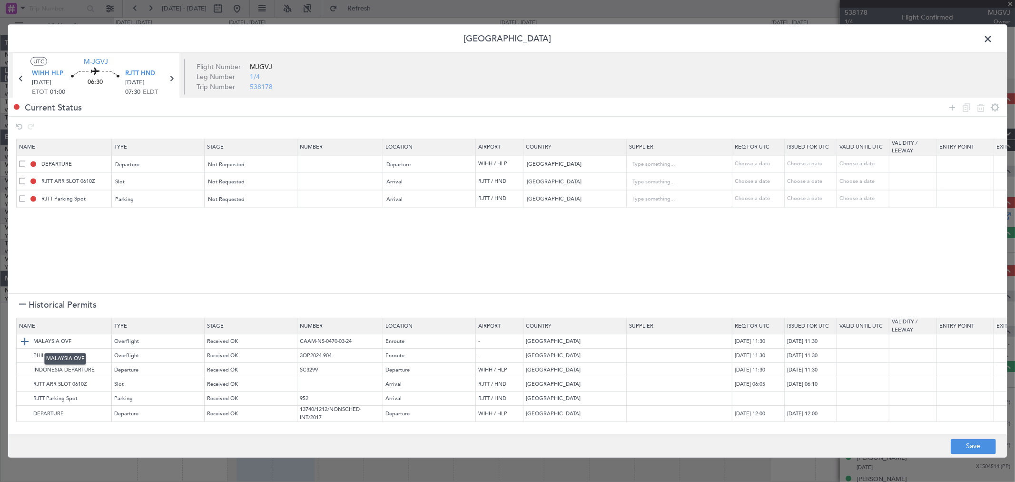
click at [26, 341] on img at bounding box center [24, 341] width 11 height 11
click at [29, 354] on img at bounding box center [24, 355] width 11 height 11
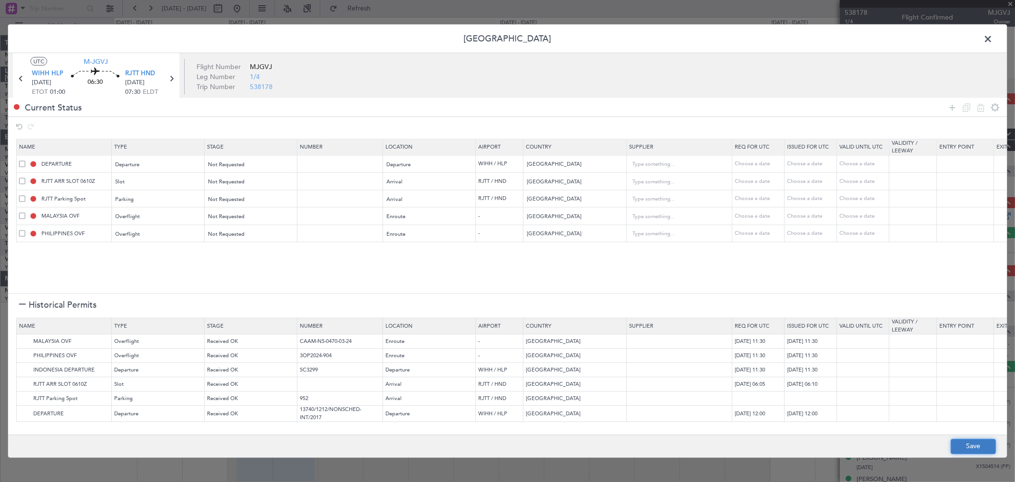
click at [975, 444] on button "Save" at bounding box center [973, 445] width 45 height 15
type input "INDONESIA DEPARTURE"
type input "NNN"
type input "2"
type input "RJTT ARR SLOT"
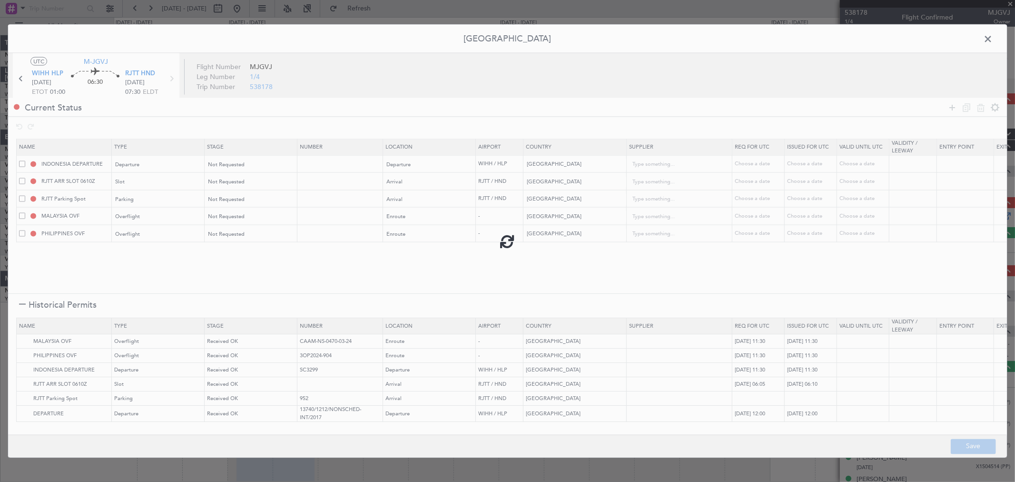
type input "NNN"
type input "RJTT Parking"
type input "NNN"
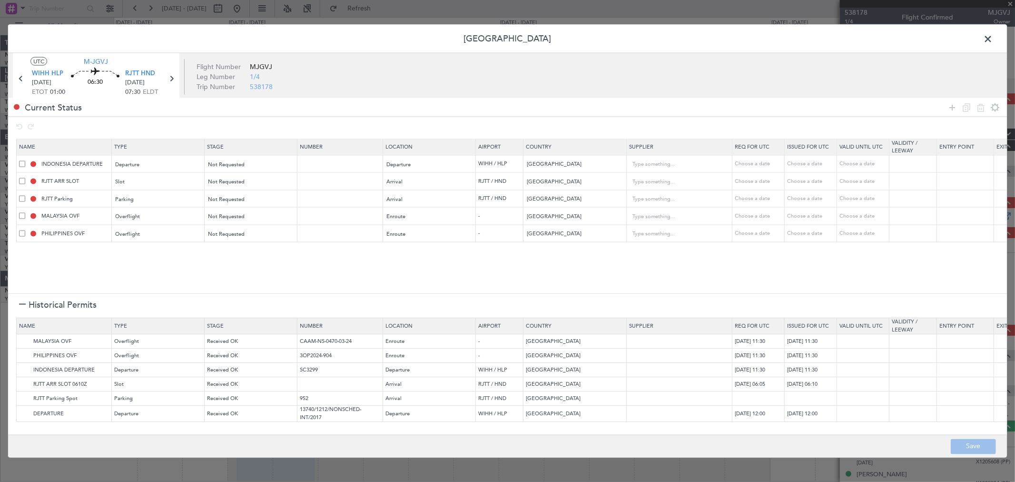
click at [993, 39] on span at bounding box center [993, 41] width 0 height 19
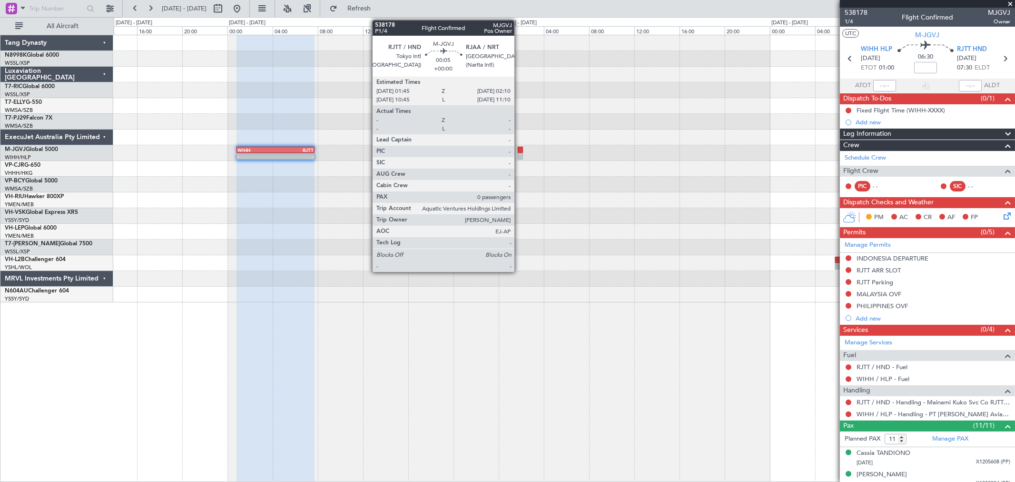
click at [519, 149] on div at bounding box center [520, 150] width 5 height 7
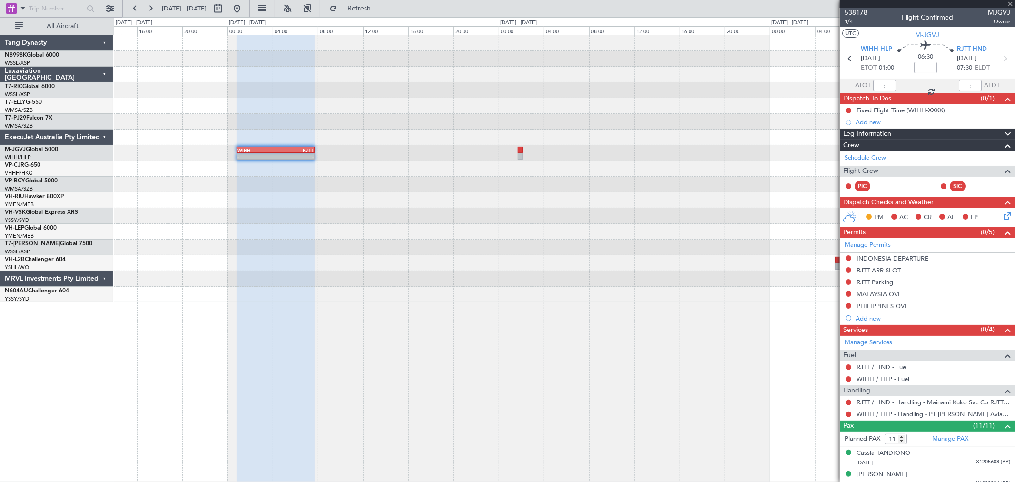
type input "0"
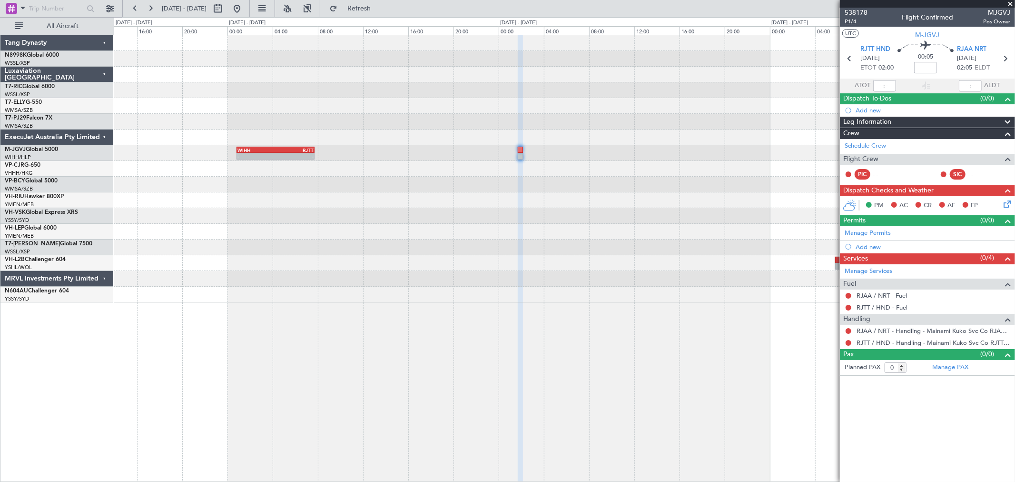
click at [847, 20] on span "P1/4" at bounding box center [856, 22] width 23 height 8
click at [854, 20] on span "P1/4" at bounding box center [856, 22] width 23 height 8
click at [924, 64] on input at bounding box center [925, 67] width 23 height 11
type input "+00:25"
click at [884, 229] on link "Manage Permits" at bounding box center [868, 233] width 46 height 10
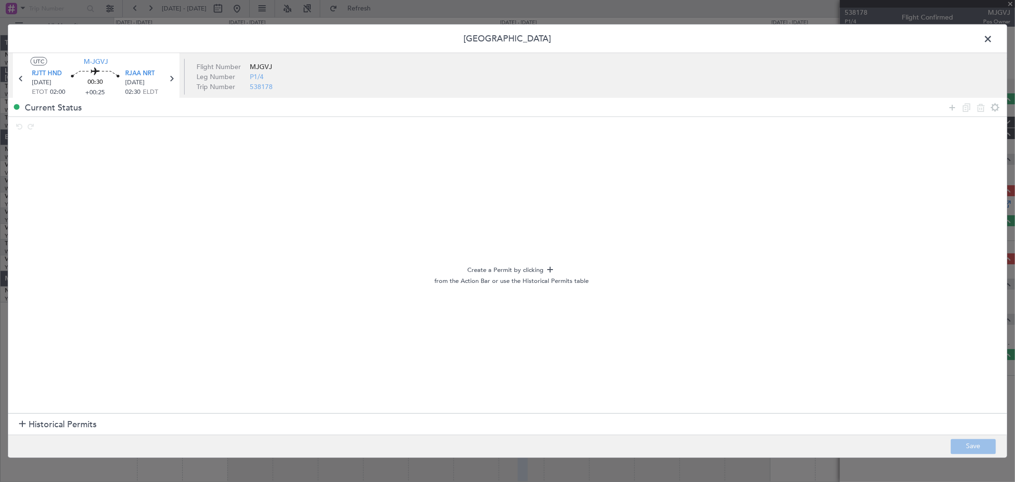
click at [20, 419] on section "Historical Permits" at bounding box center [507, 424] width 999 height 23
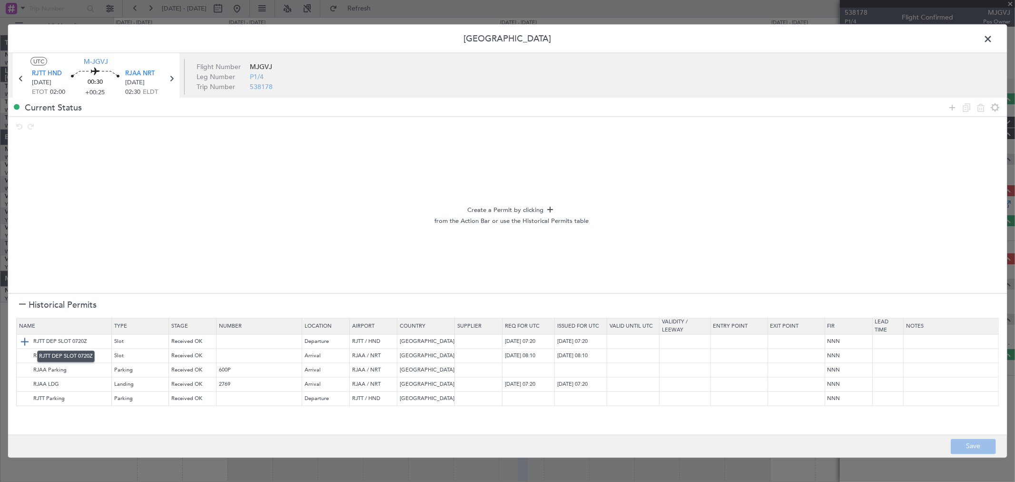
click at [27, 344] on img at bounding box center [24, 341] width 11 height 11
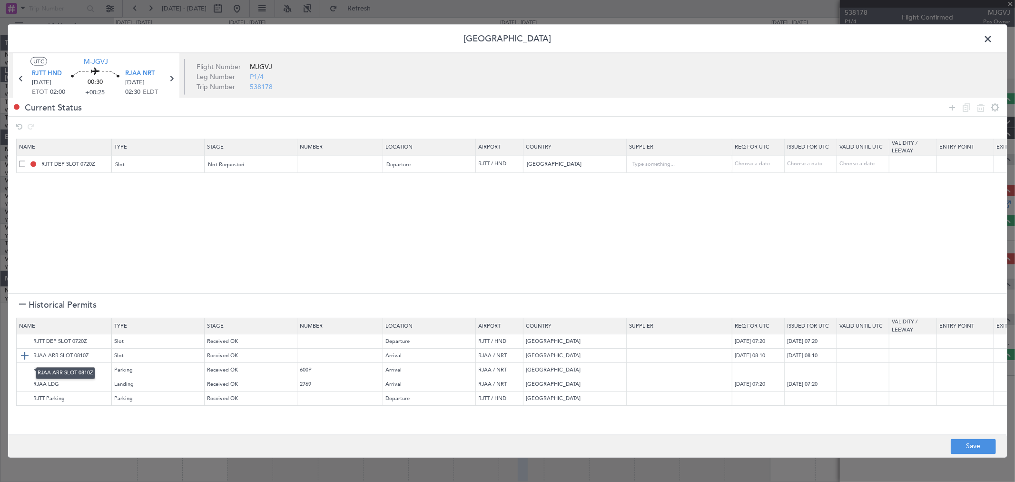
click at [25, 357] on img at bounding box center [24, 355] width 11 height 11
click at [25, 372] on img at bounding box center [24, 370] width 11 height 11
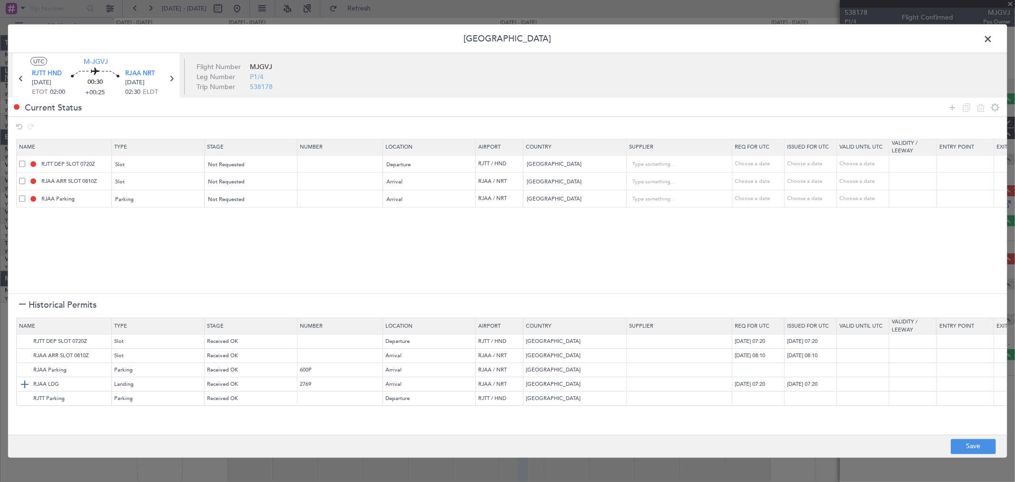
click at [24, 382] on img at bounding box center [24, 384] width 11 height 11
click at [959, 443] on button "Save" at bounding box center [973, 445] width 45 height 15
type input "RJTT DEP SLOT"
type input "NNN"
type input "RJAA ARR SLOT"
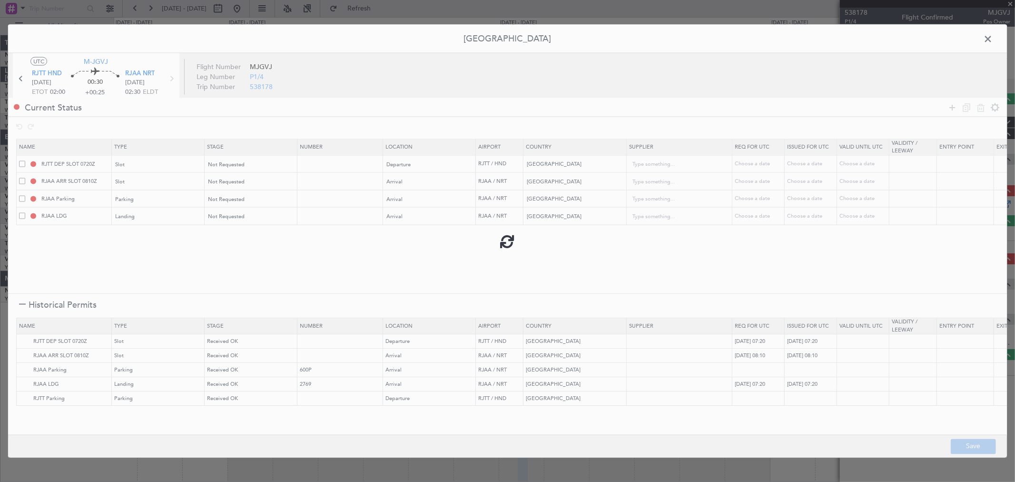
type input "NNN"
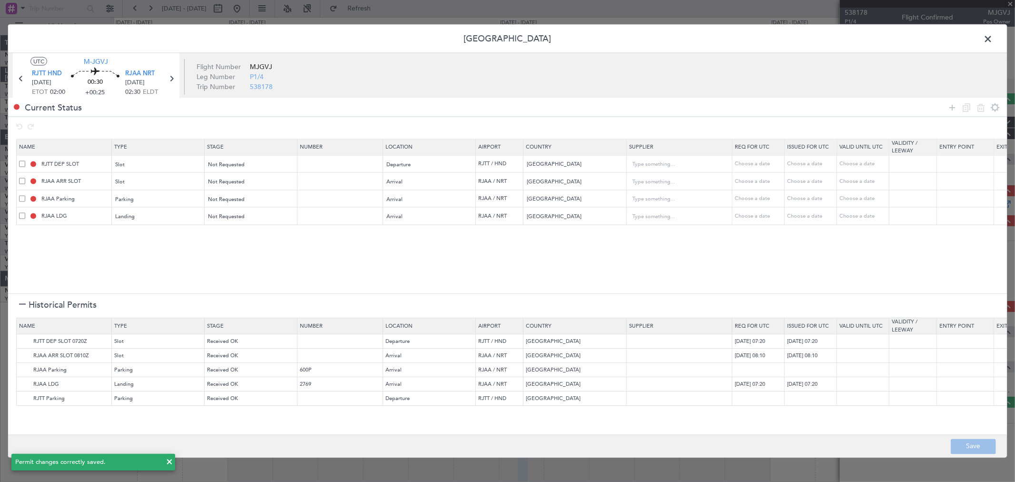
click at [69, 215] on mat-tooltip-component "RJAA Parking" at bounding box center [75, 215] width 50 height 25
click at [32, 227] on section "Name Type Stage Number Location Airport Country Supplier Req For Utc Issued For…" at bounding box center [507, 214] width 999 height 157
click at [69, 216] on input "RJAA LDG" at bounding box center [75, 216] width 71 height 8
type input "R"
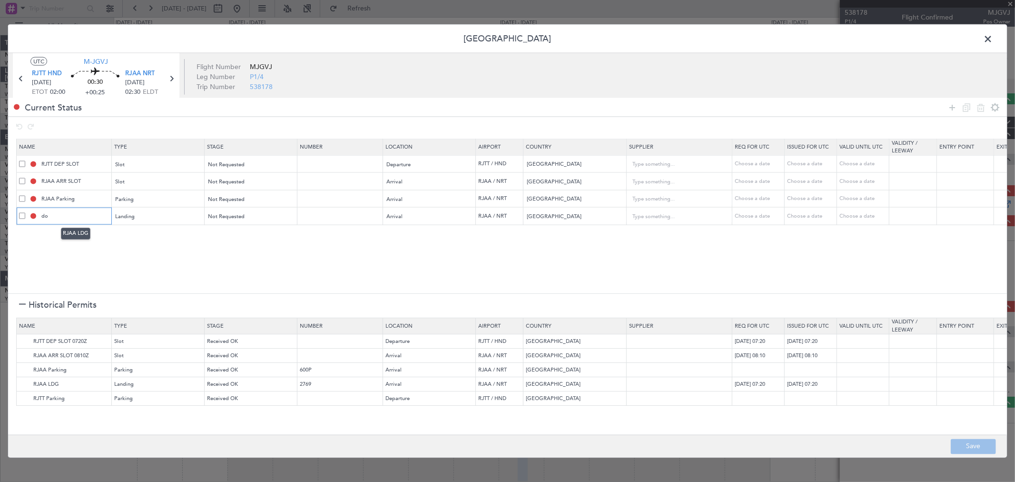
type input "d"
type input "Domestic Permit"
click at [964, 444] on button "Save" at bounding box center [973, 445] width 45 height 15
click at [993, 32] on span at bounding box center [993, 41] width 0 height 19
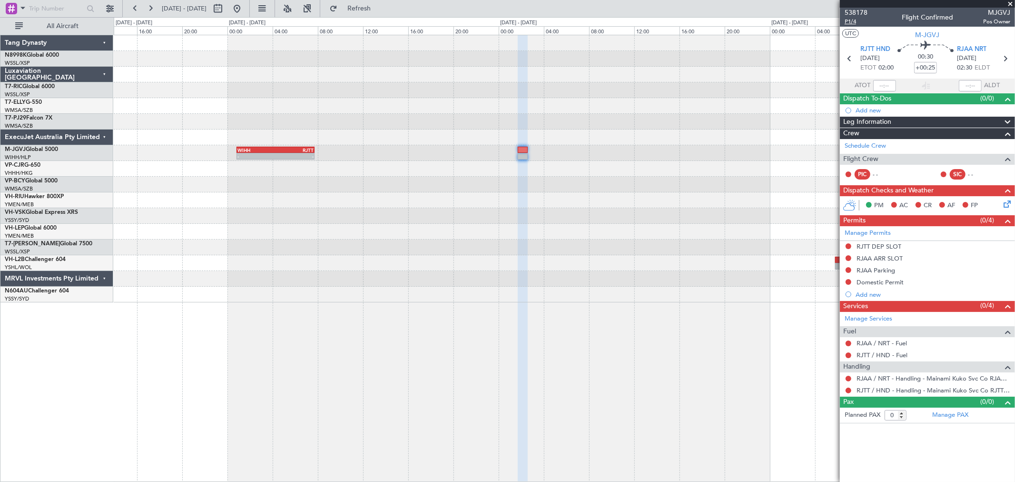
click at [855, 21] on span "P1/4" at bounding box center [856, 22] width 23 height 8
click at [360, 130] on div "- - ROAH 00:50 Z WMSA 05:50 Z - - WIHH 00:50 Z RJTT 07:45 Z" at bounding box center [564, 168] width 901 height 267
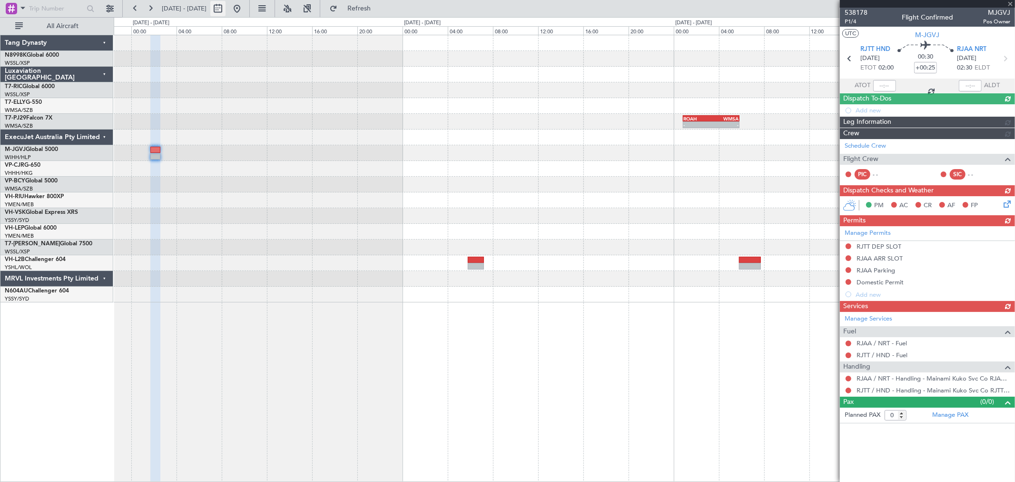
click at [226, 8] on button at bounding box center [217, 8] width 15 height 15
select select "12"
select select "2025"
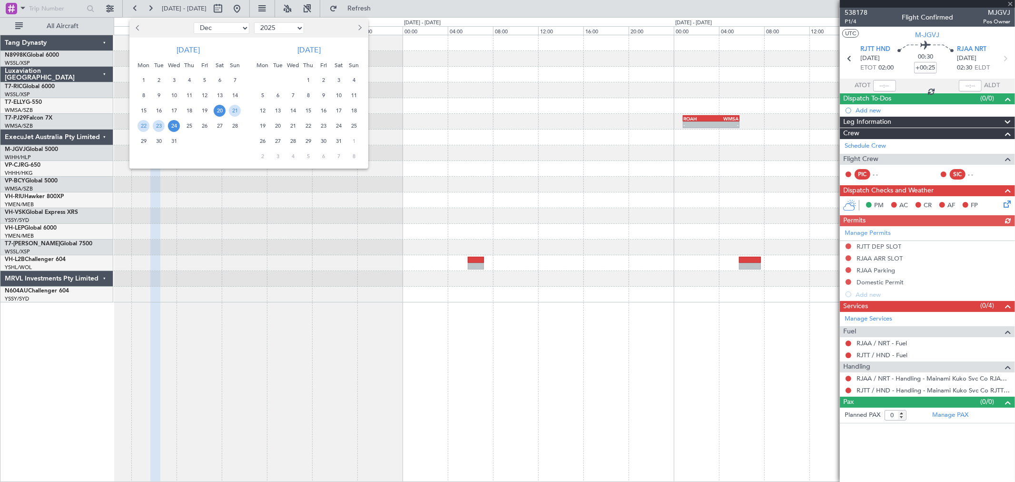
click at [313, 77] on span "1" at bounding box center [308, 80] width 12 height 12
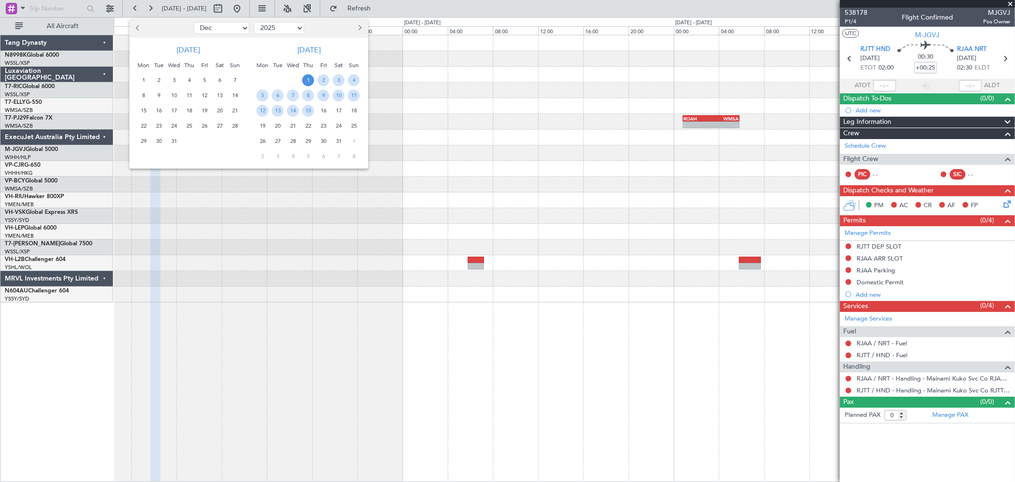
click at [308, 79] on span "1" at bounding box center [308, 80] width 12 height 12
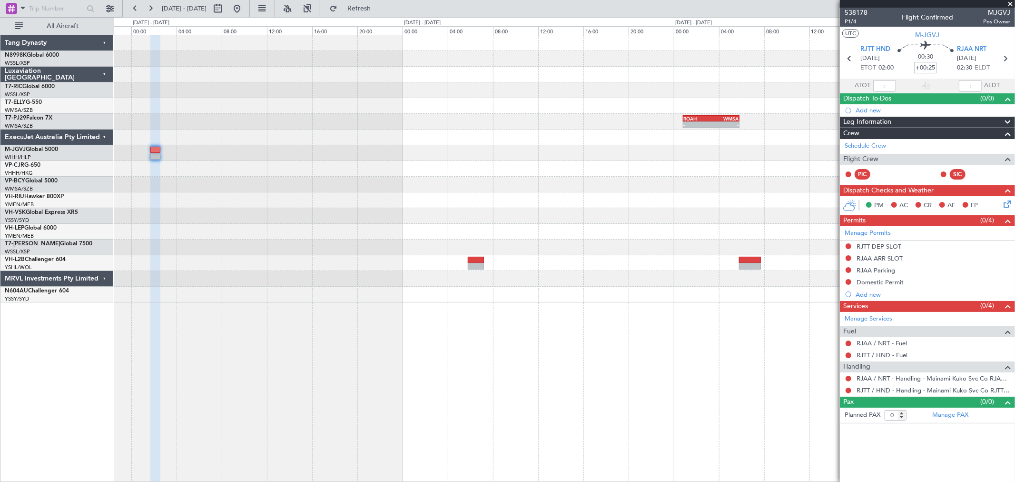
select select "1"
select select "2026"
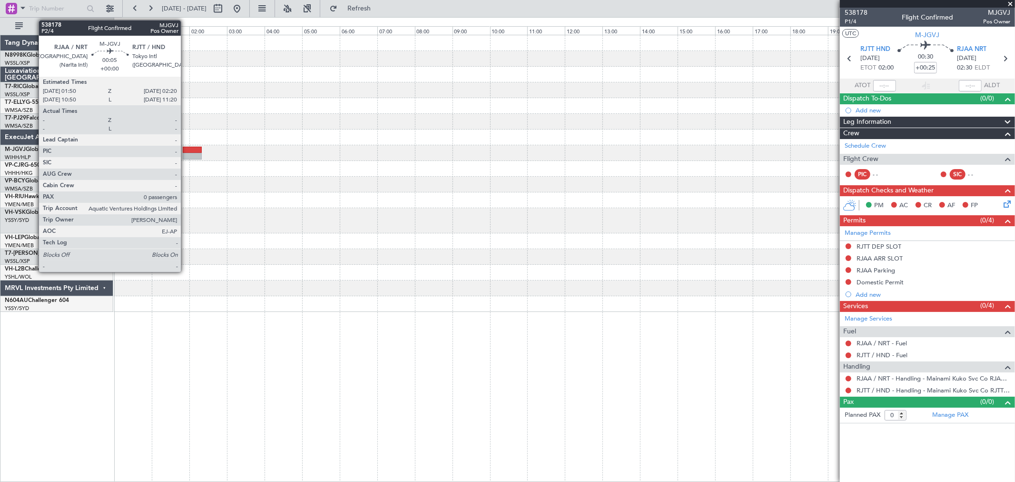
click at [185, 150] on div at bounding box center [192, 150] width 19 height 7
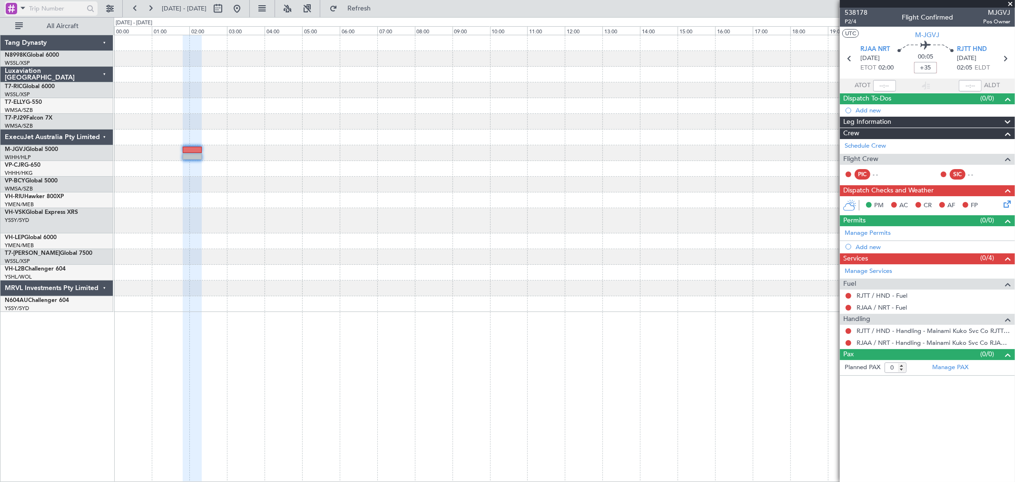
type input "+00:35"
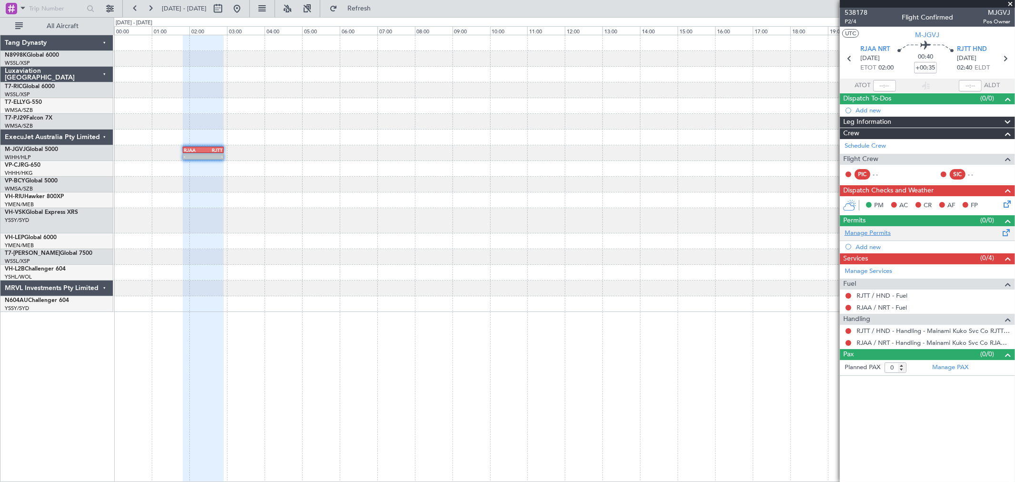
click at [872, 231] on link "Manage Permits" at bounding box center [868, 233] width 46 height 10
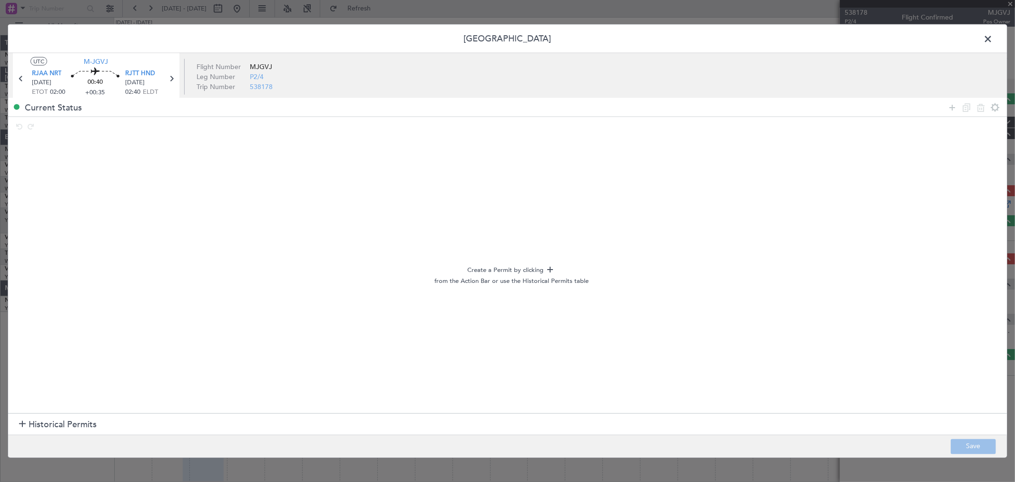
click at [99, 425] on section "Historical Permits" at bounding box center [507, 424] width 999 height 23
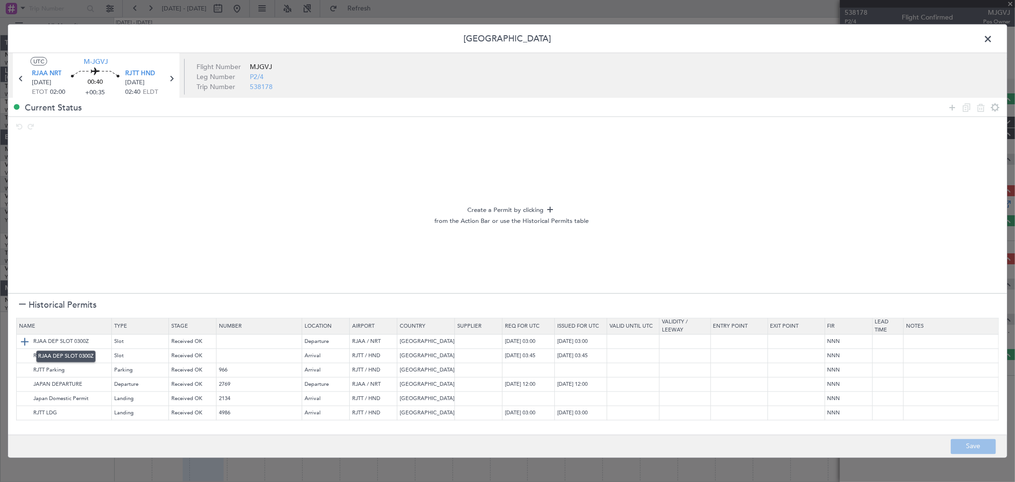
click at [25, 341] on img at bounding box center [24, 341] width 11 height 11
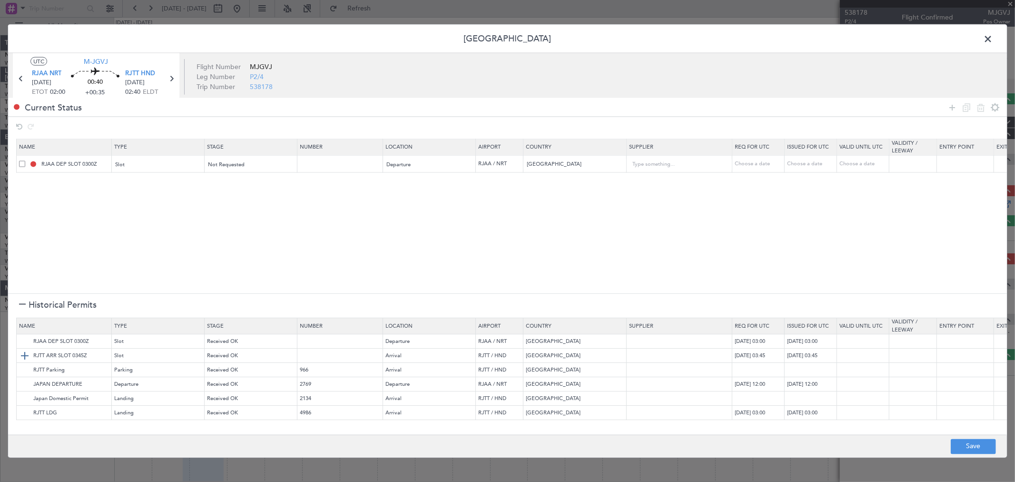
click at [22, 354] on img at bounding box center [24, 355] width 11 height 11
click at [22, 370] on img at bounding box center [24, 370] width 11 height 11
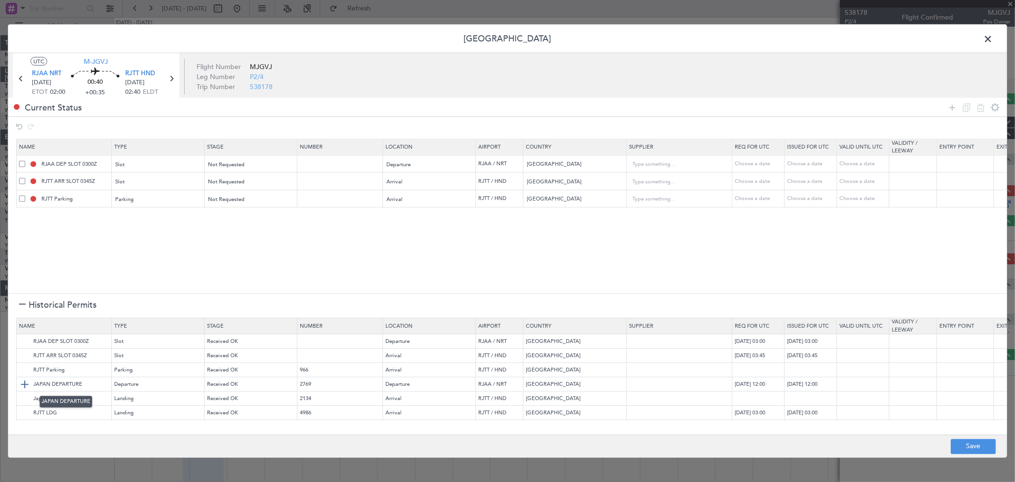
click at [29, 381] on img at bounding box center [24, 384] width 11 height 11
click at [28, 398] on img at bounding box center [24, 398] width 11 height 11
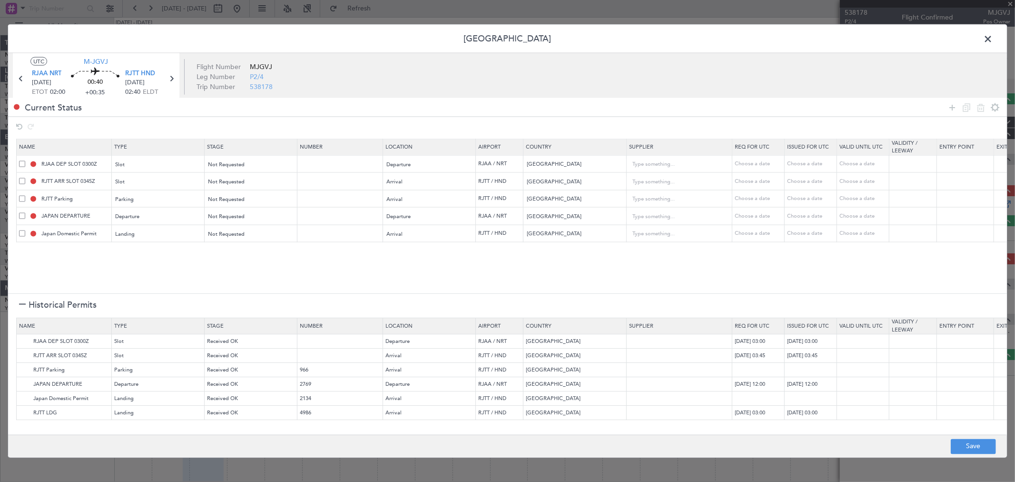
click at [20, 215] on span at bounding box center [22, 216] width 6 height 6
click at [26, 213] on input "checkbox" at bounding box center [26, 213] width 0 height 0
click at [981, 105] on icon at bounding box center [980, 106] width 11 height 11
type input "Japan Domestic Permit"
click at [973, 441] on button "Save" at bounding box center [973, 445] width 45 height 15
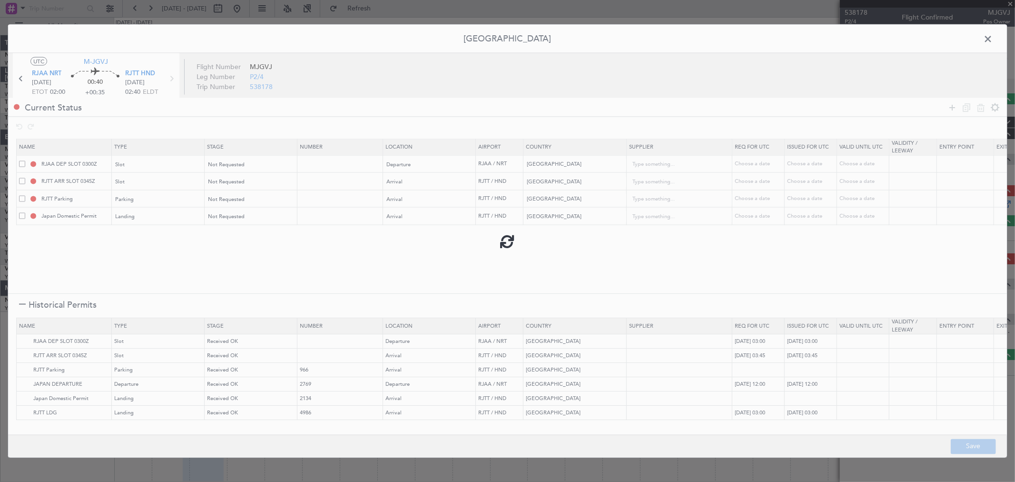
type input "RJAA DEP SLOT"
type input "NNN"
type input "RJTT ARR SLOT"
type input "NNN"
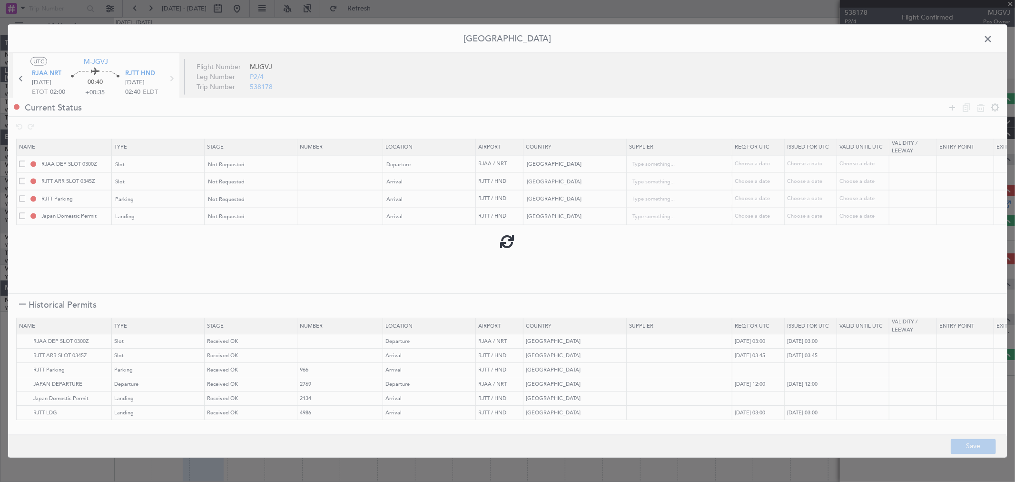
type input "RJTT LDG"
type input "NNN"
click at [82, 215] on input "RJTT LDG" at bounding box center [75, 216] width 71 height 8
drag, startPoint x: 78, startPoint y: 215, endPoint x: 23, endPoint y: 216, distance: 55.2
click at [23, 216] on div "RJTT LDG" at bounding box center [65, 216] width 92 height 9
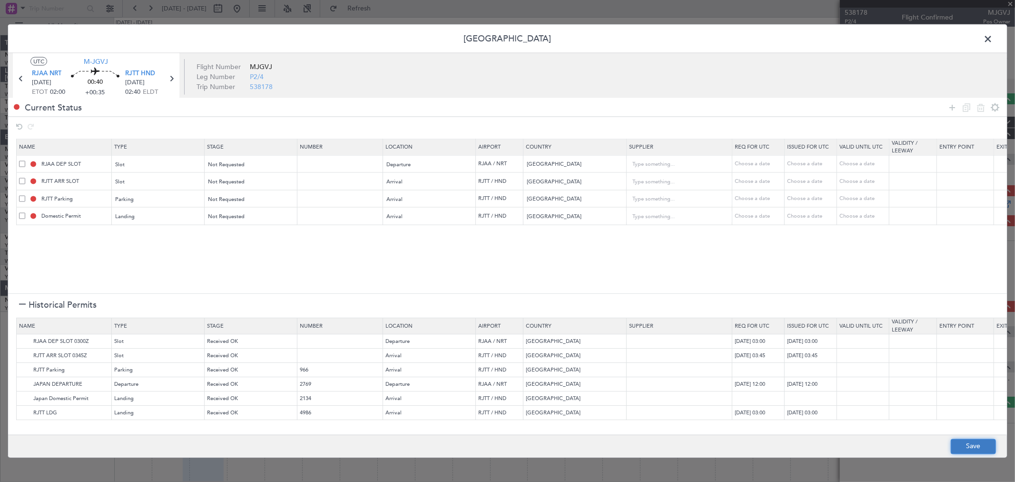
click at [967, 442] on button "Save" at bounding box center [973, 445] width 45 height 15
type input "Domestic Permit"
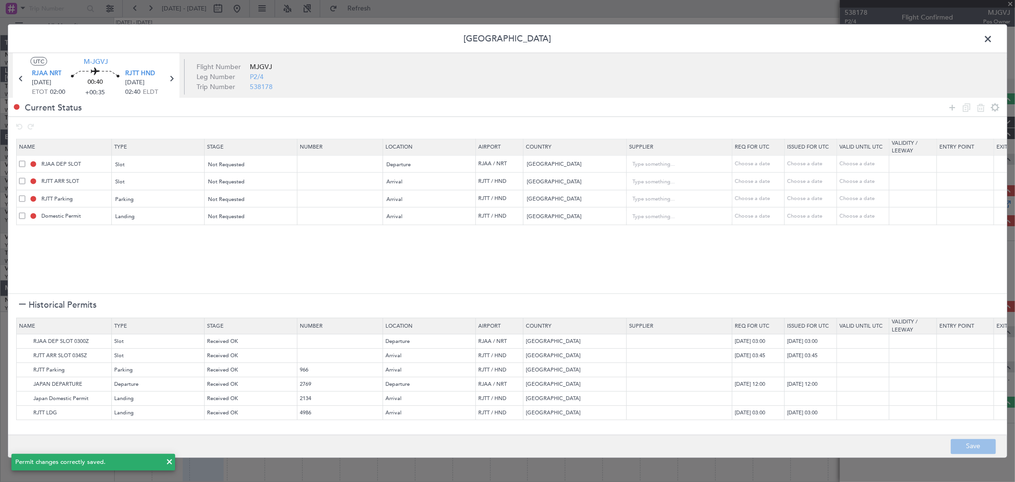
click at [993, 37] on span at bounding box center [993, 41] width 0 height 19
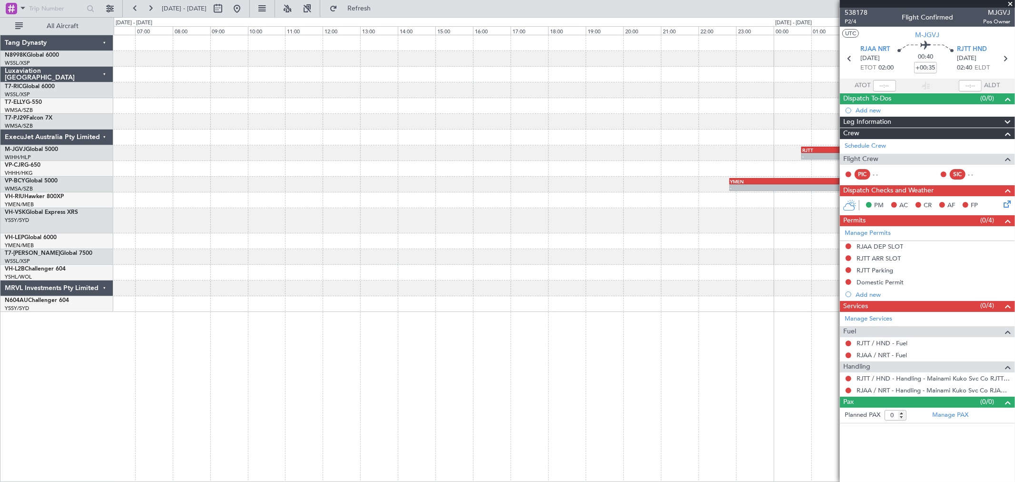
click at [212, 187] on div "- - RJTT 00:45 Z WIHH 07:40 Z - - RJAA 01:50 Z RJTT 02:55 Z - - YMEN 22:50 Z WM…" at bounding box center [564, 173] width 901 height 277
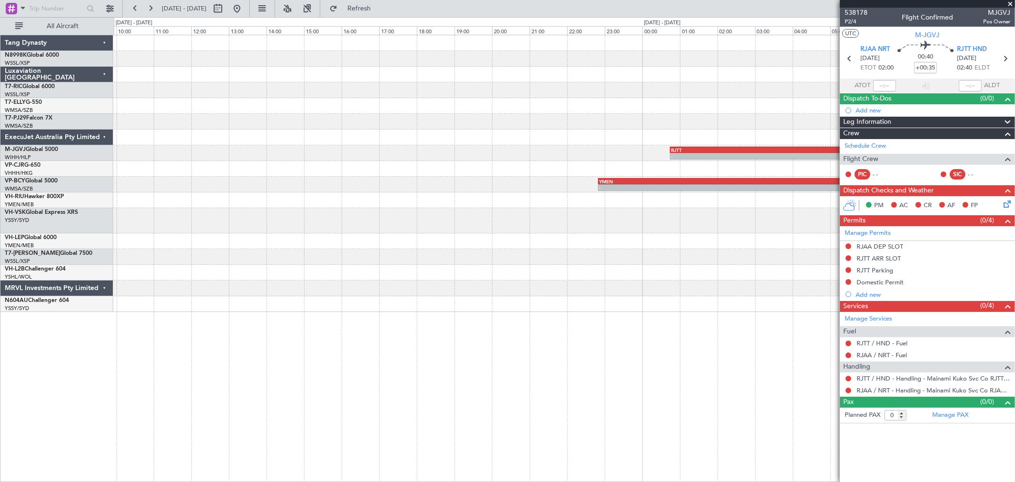
click at [408, 156] on div "- - RJTT 00:45 Z WIHH 07:40 Z - - YMEN 22:50 Z WMSA 06:50 Z" at bounding box center [564, 173] width 901 height 277
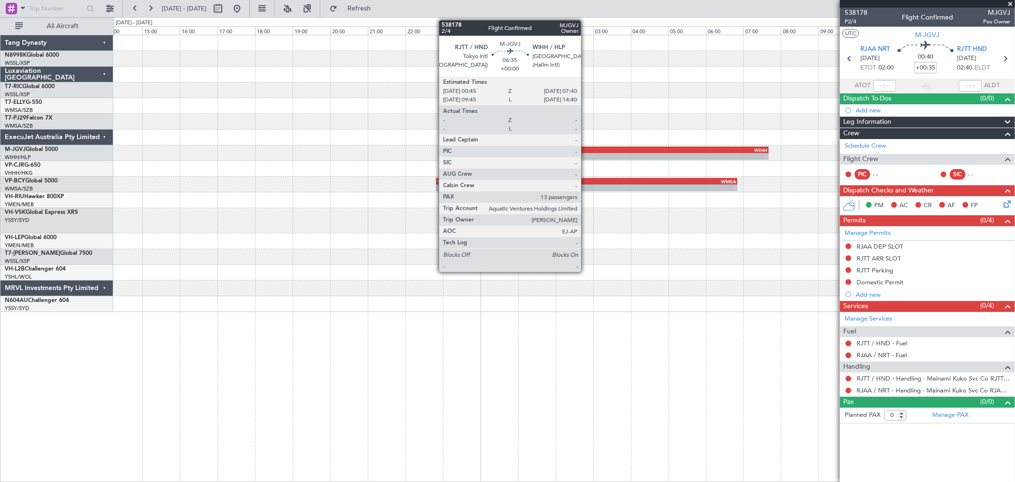
click at [586, 148] on div "RJTT" at bounding box center [573, 150] width 129 height 6
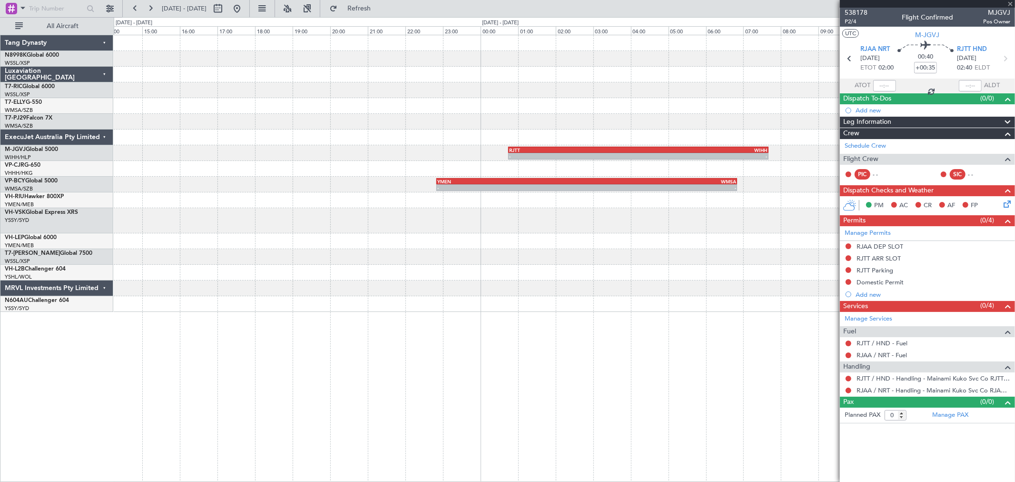
type input "13"
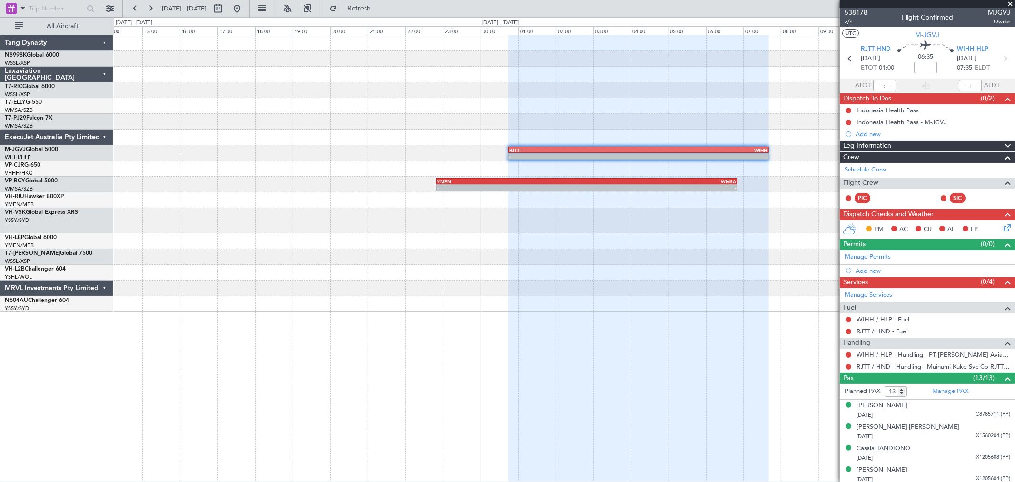
click at [929, 68] on input at bounding box center [925, 67] width 23 height 11
type input "+01:00"
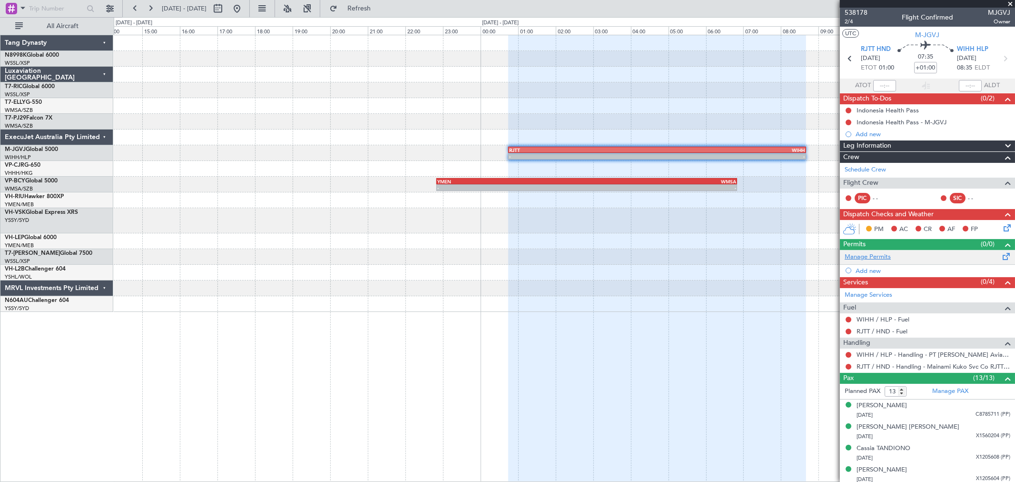
click at [865, 258] on link "Manage Permits" at bounding box center [868, 257] width 46 height 10
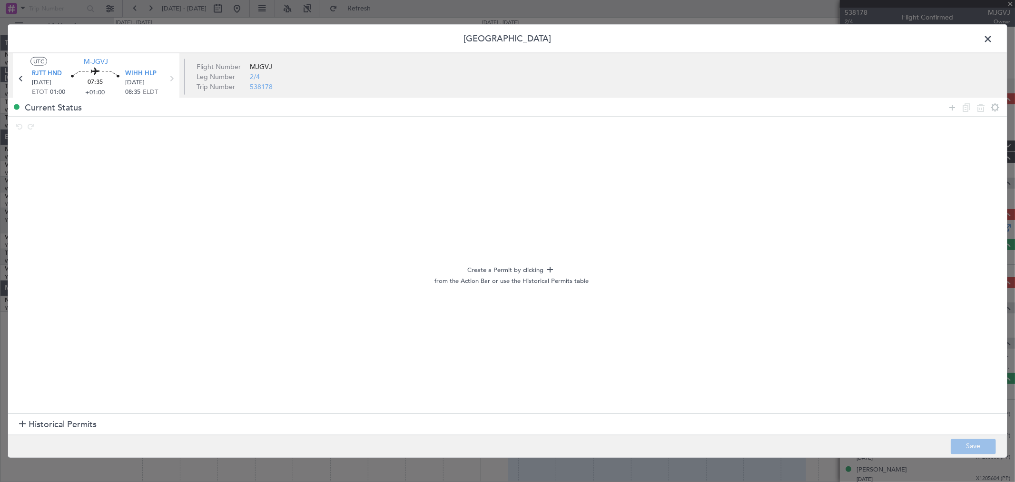
click at [22, 421] on div at bounding box center [22, 424] width 7 height 7
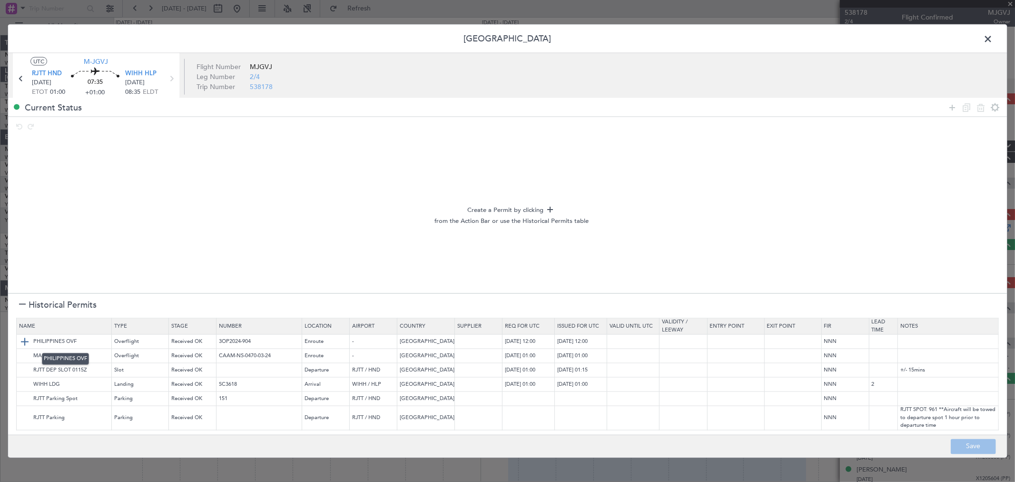
click at [26, 343] on img at bounding box center [24, 341] width 11 height 11
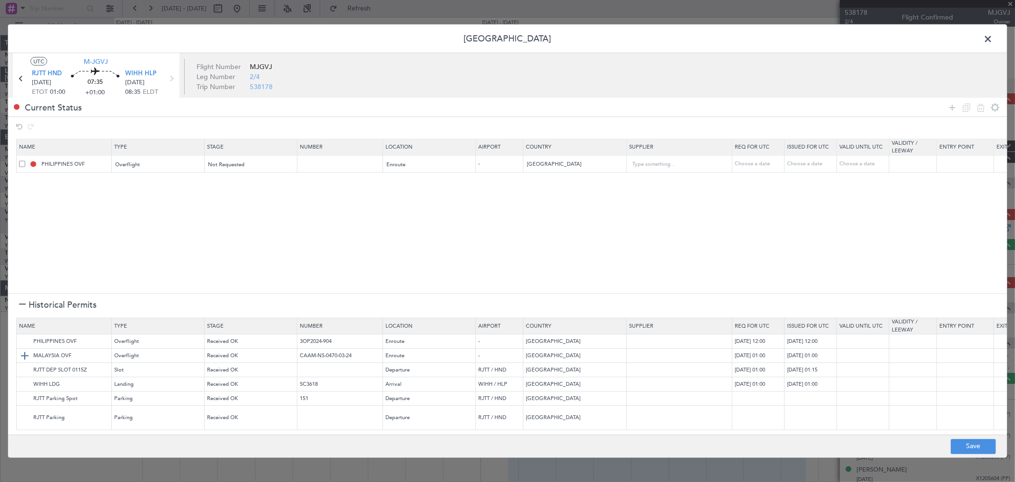
click at [24, 353] on img at bounding box center [24, 355] width 11 height 11
click at [24, 368] on img at bounding box center [24, 370] width 11 height 11
click at [26, 387] on img at bounding box center [24, 384] width 11 height 11
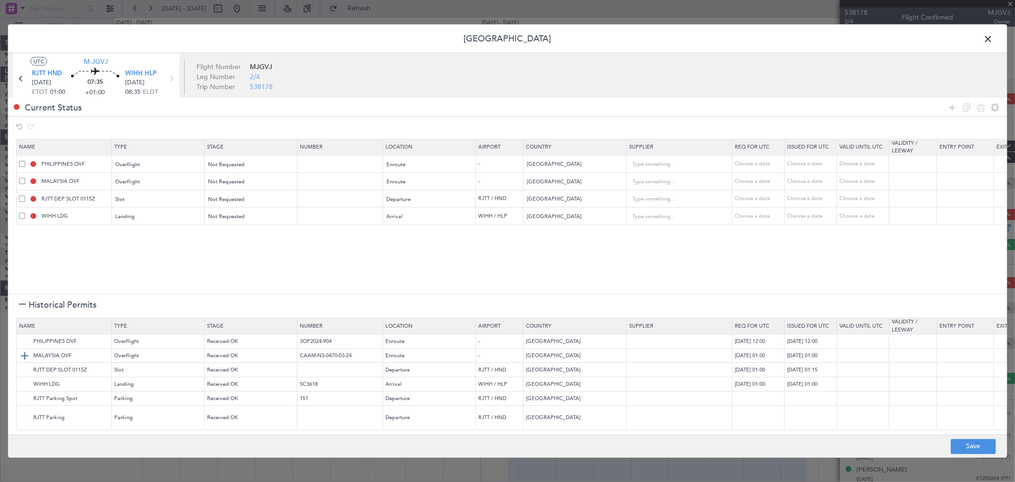
scroll to position [5, 0]
click at [976, 446] on button "Save" at bounding box center [973, 445] width 45 height 15
type input "NNN"
type input "RJTT DEP SLOT"
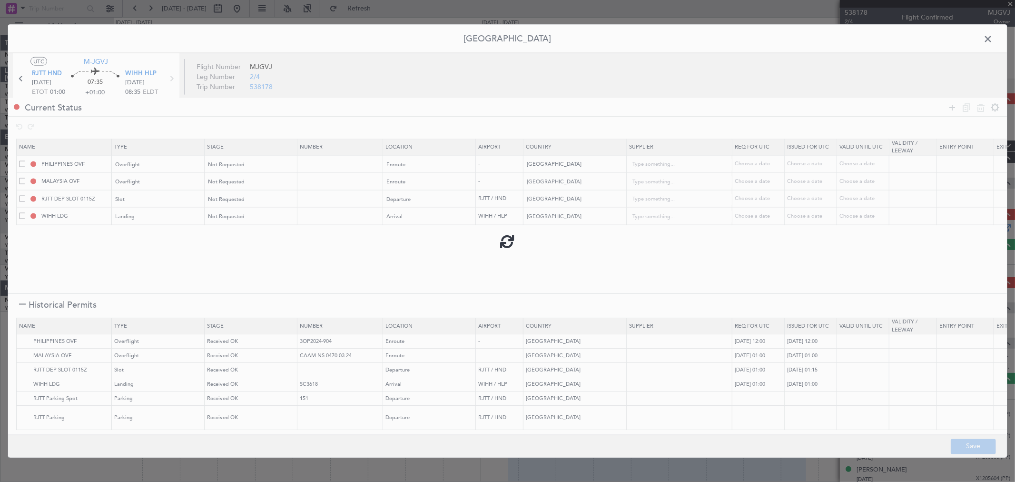
type input "NNN"
type input "2"
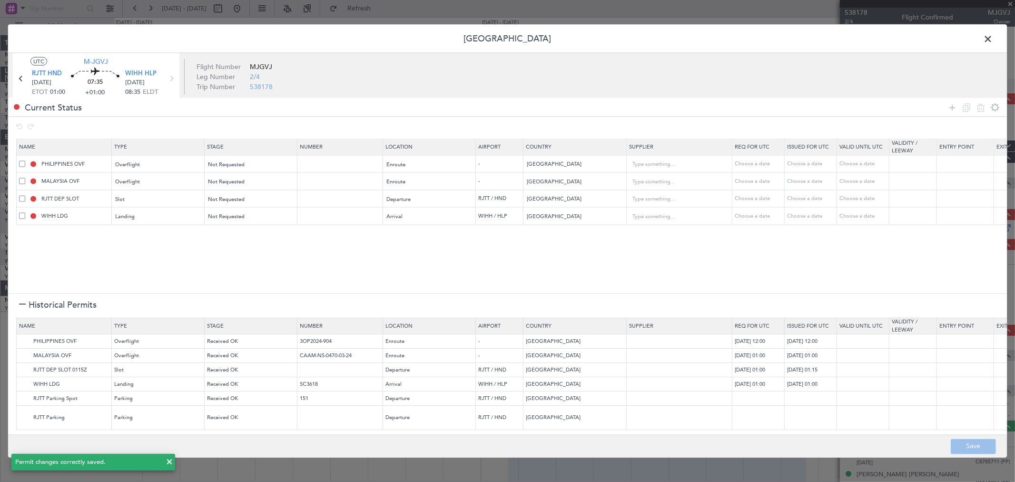
click at [993, 34] on span at bounding box center [993, 41] width 0 height 19
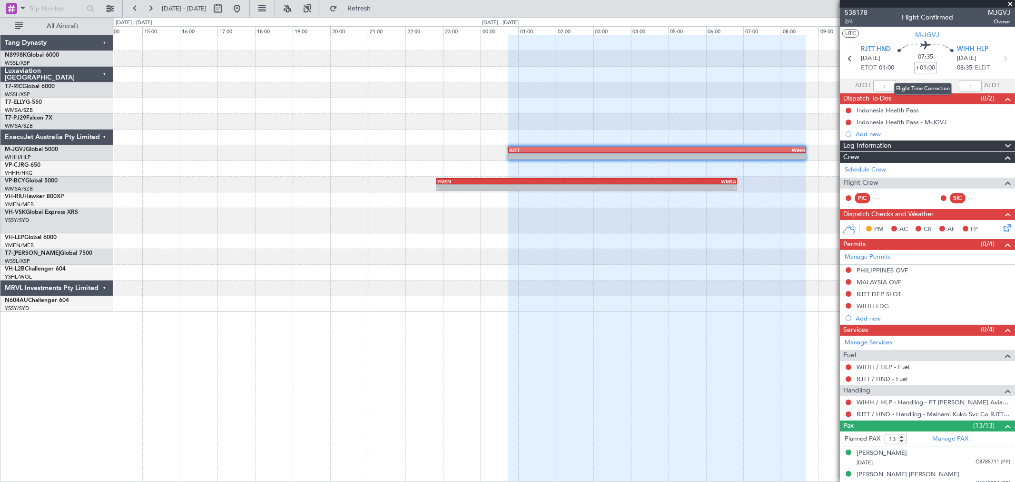
click at [919, 67] on input "+01:00" at bounding box center [925, 67] width 23 height 11
type input "+00:55"
click at [245, 10] on button at bounding box center [236, 8] width 15 height 15
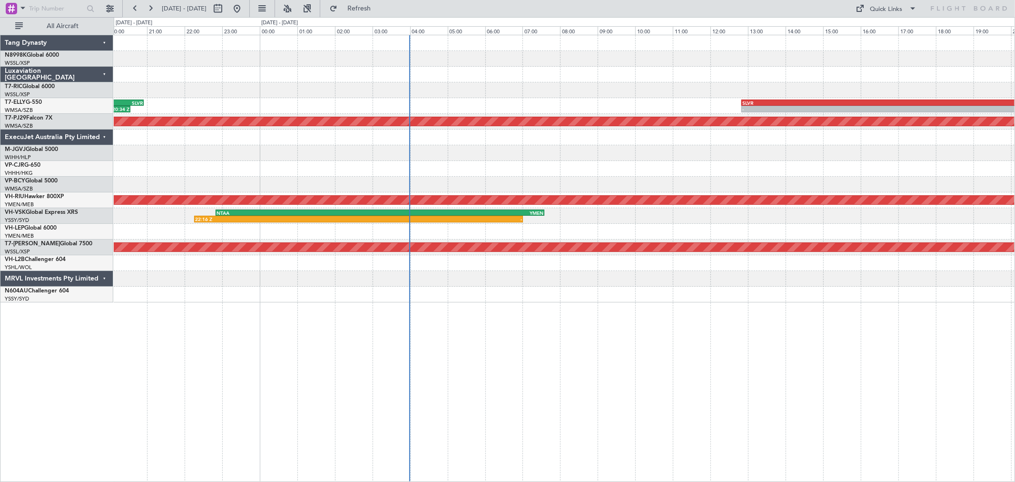
click at [323, 107] on div "19:18 Z 20:34 Z SLTJ 19:50 Z SLVR 20:55 Z - - SLVR 12:50 Z GMMX 22:45 Z Planned…" at bounding box center [564, 168] width 901 height 267
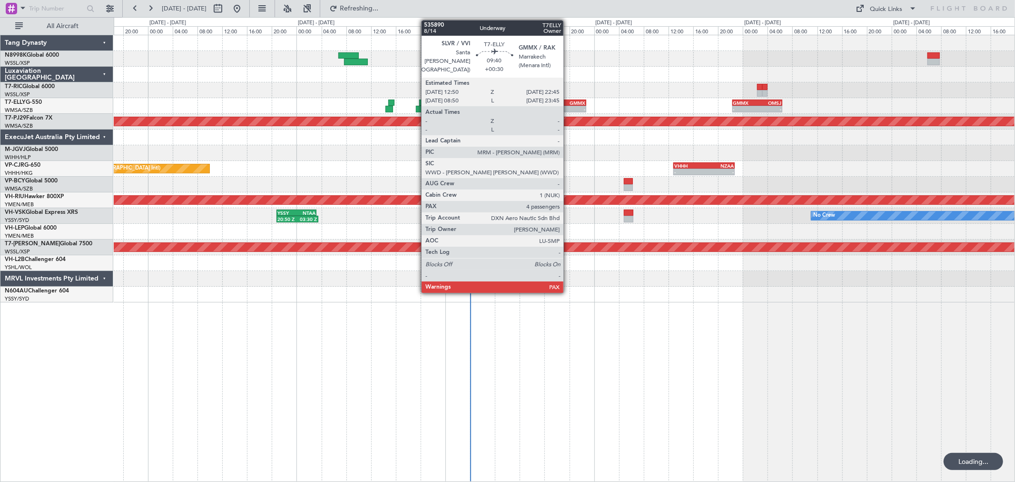
click at [568, 102] on div "GMMX" at bounding box center [570, 103] width 30 height 6
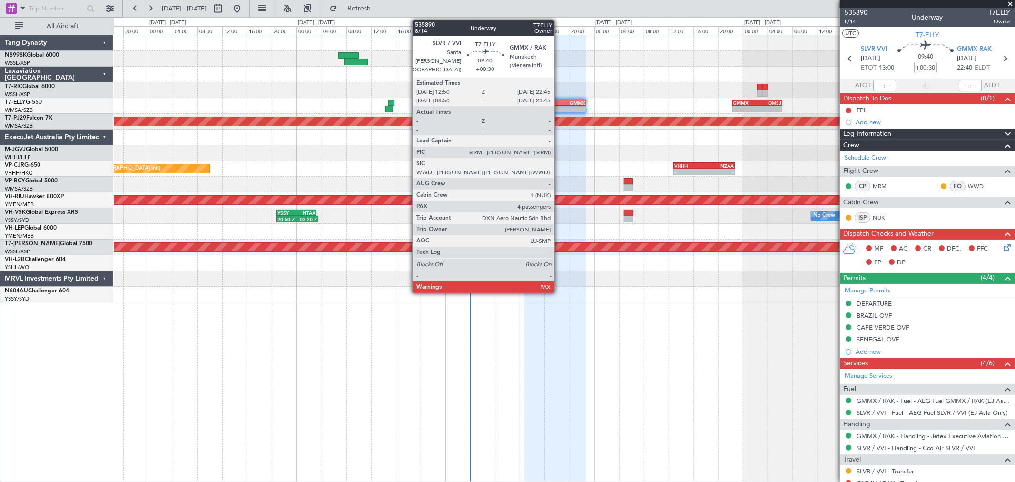
click at [559, 104] on div "GMMX" at bounding box center [570, 103] width 30 height 6
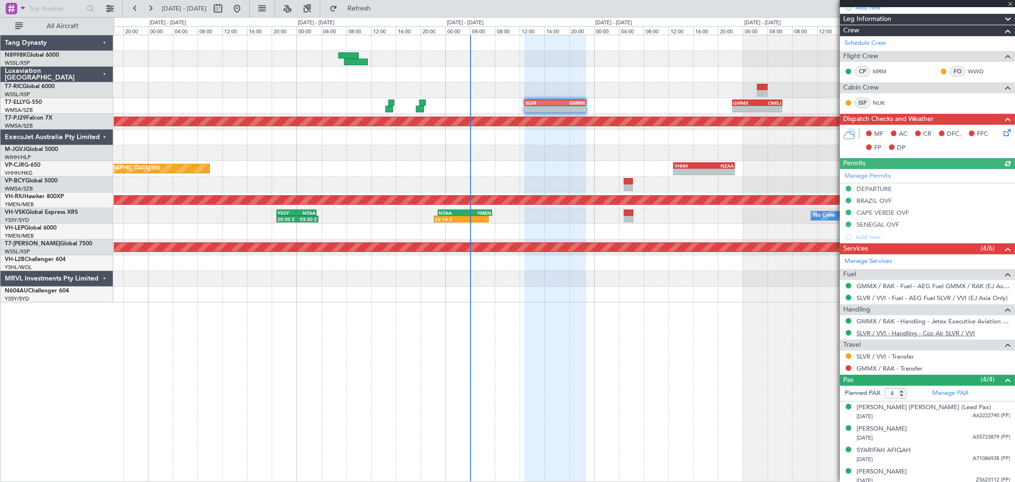
scroll to position [119, 0]
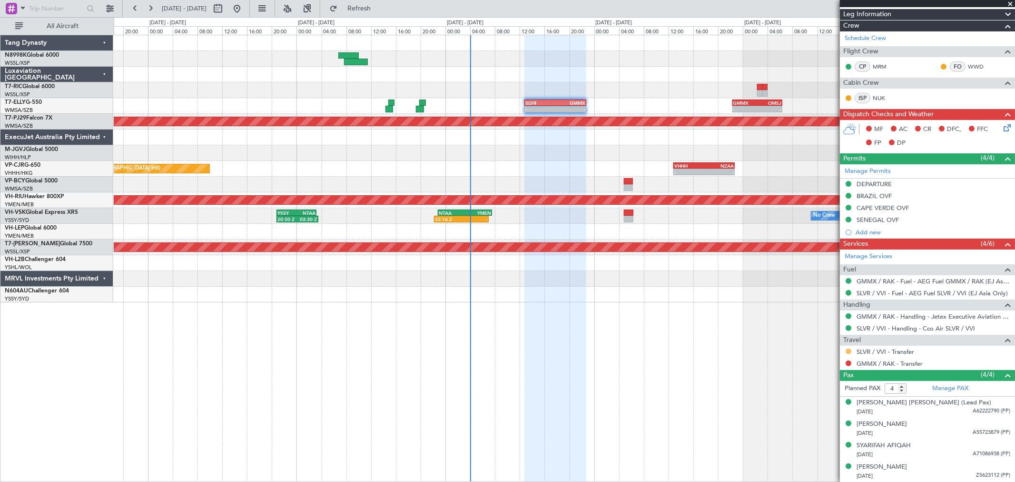
click at [849, 351] on button at bounding box center [849, 351] width 6 height 6
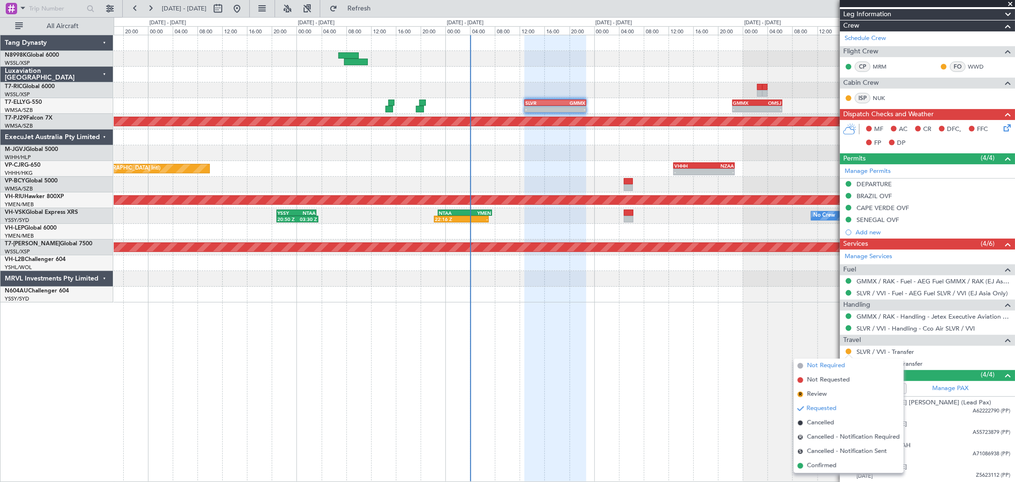
click at [836, 364] on span "Not Required" at bounding box center [826, 366] width 38 height 10
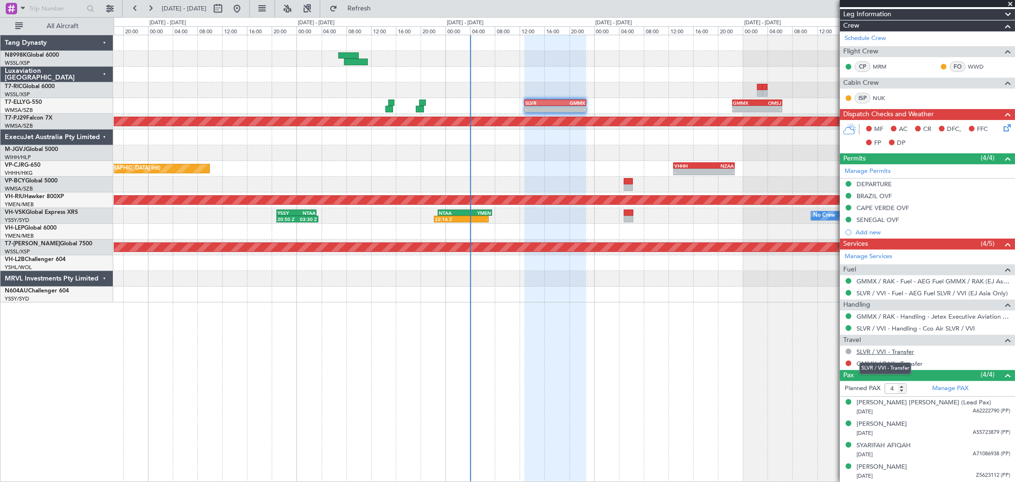
click at [910, 353] on link "SLVR / VVI - Transfer" at bounding box center [886, 351] width 58 height 8
click at [898, 363] on link "GMMX / RAK - Transfer" at bounding box center [890, 363] width 66 height 8
click at [850, 363] on button at bounding box center [849, 363] width 6 height 6
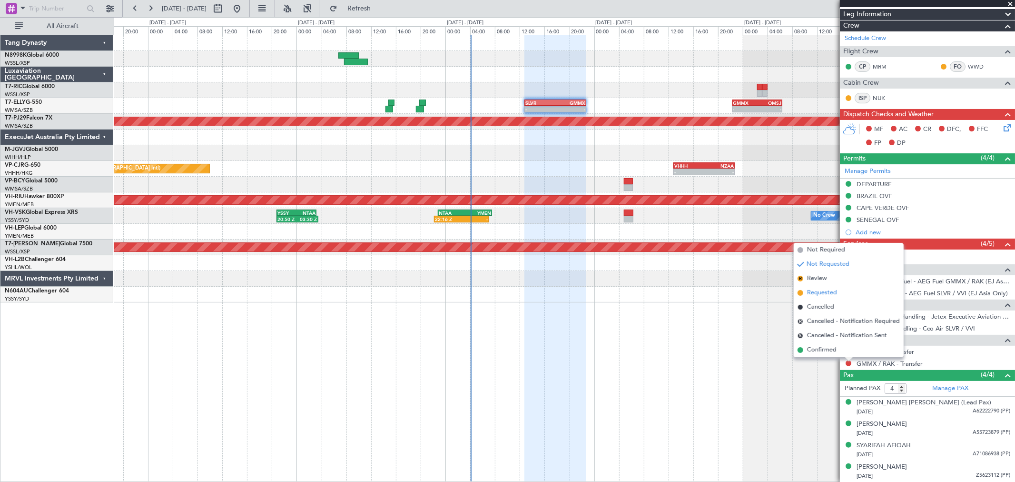
click at [826, 287] on li "Requested" at bounding box center [849, 293] width 110 height 14
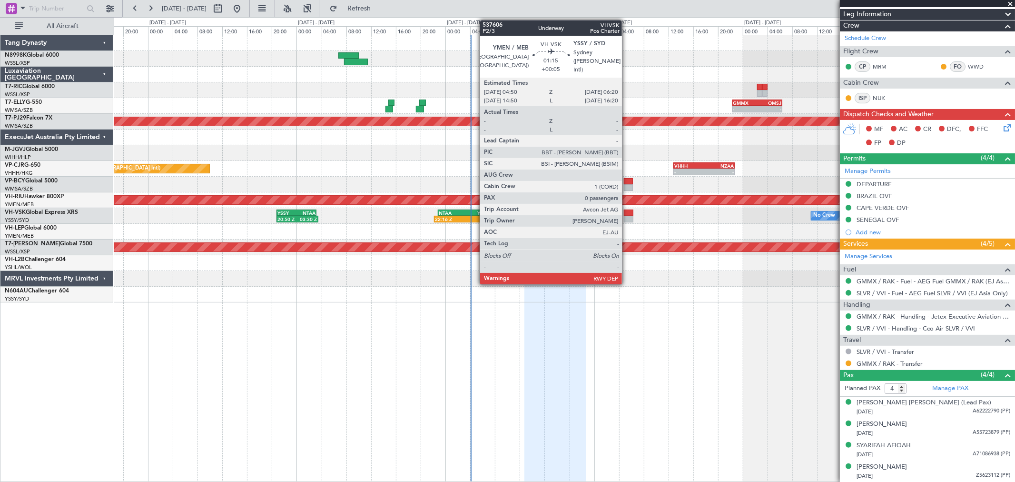
click at [627, 213] on div at bounding box center [629, 212] width 10 height 7
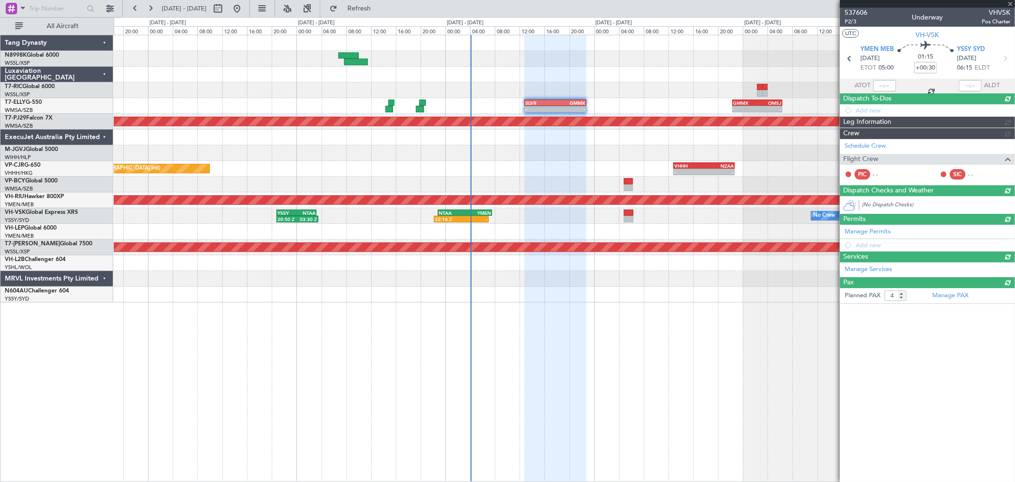
type input "+00:05"
type input "0"
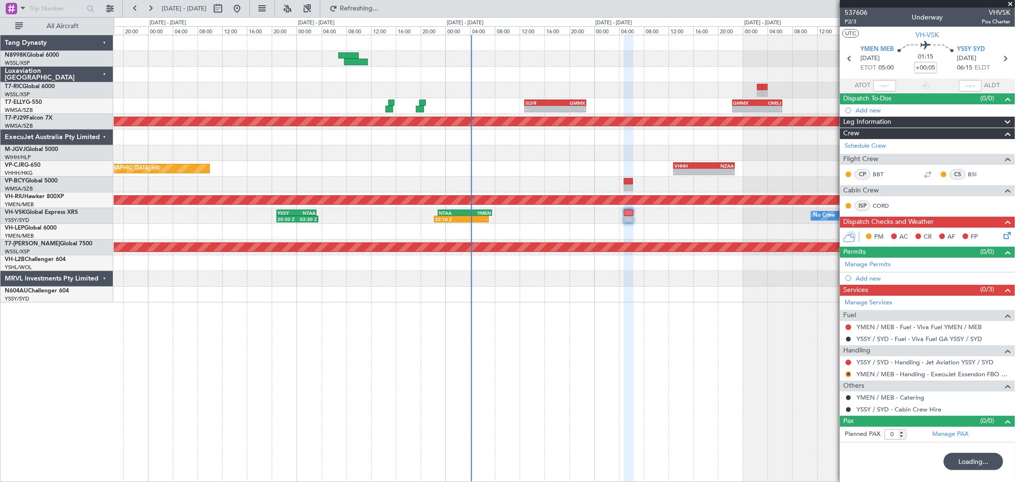
scroll to position [0, 0]
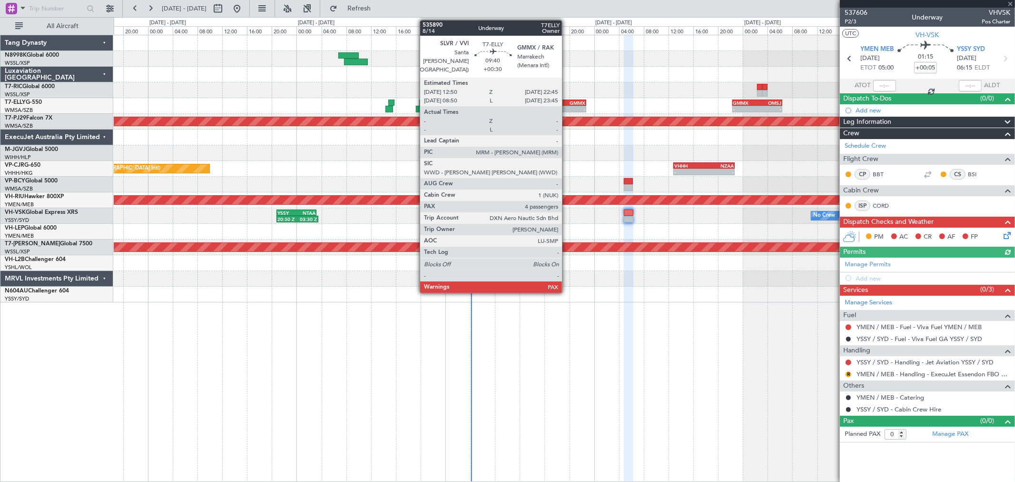
click at [567, 101] on div "GMMX" at bounding box center [570, 103] width 30 height 6
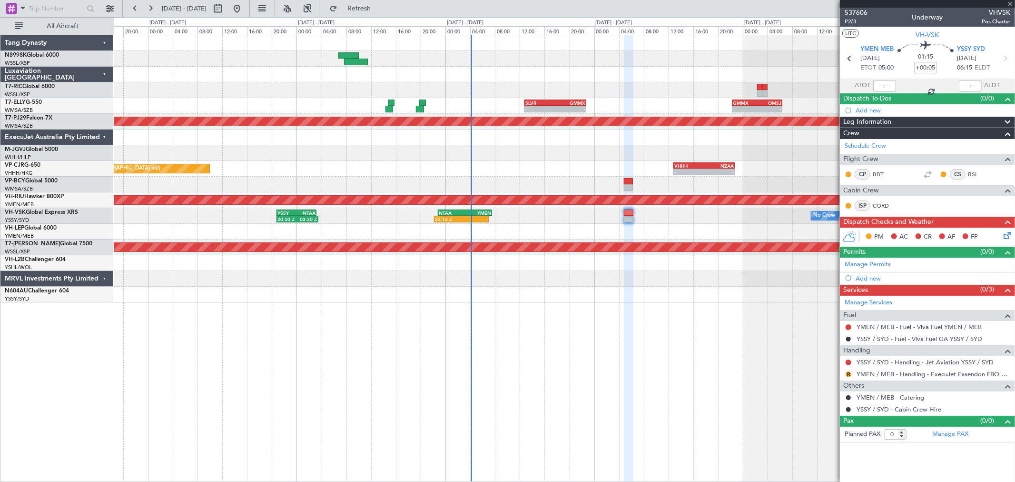
type input "+00:30"
type input "4"
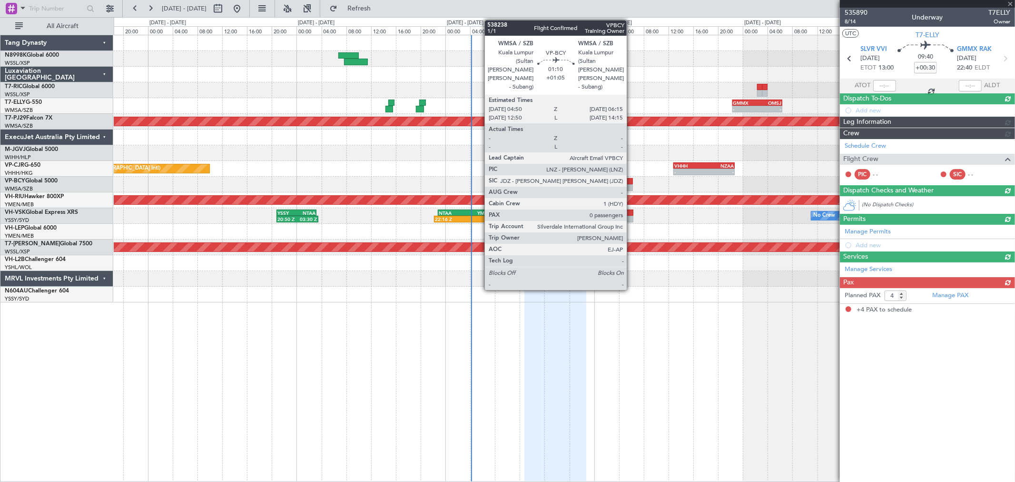
click at [630, 184] on div at bounding box center [628, 187] width 9 height 7
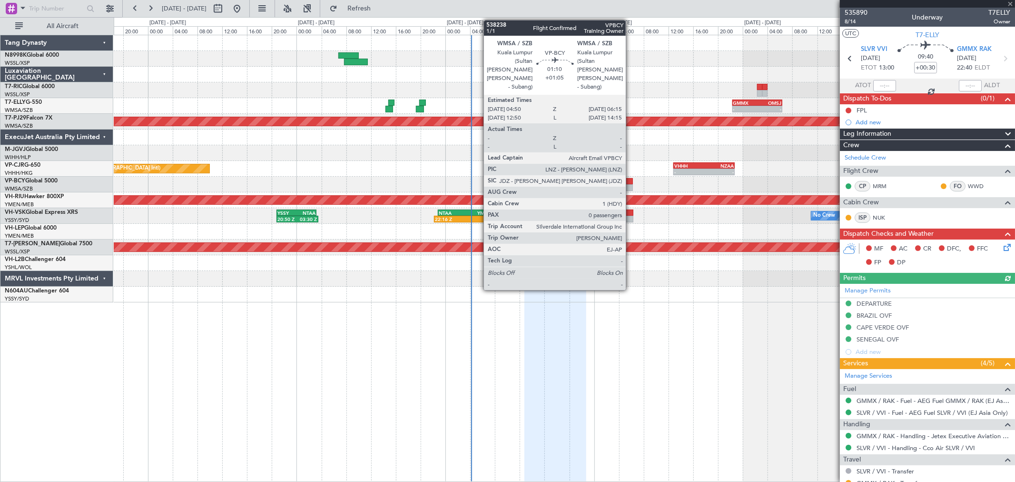
type input "+01:05"
type input "0"
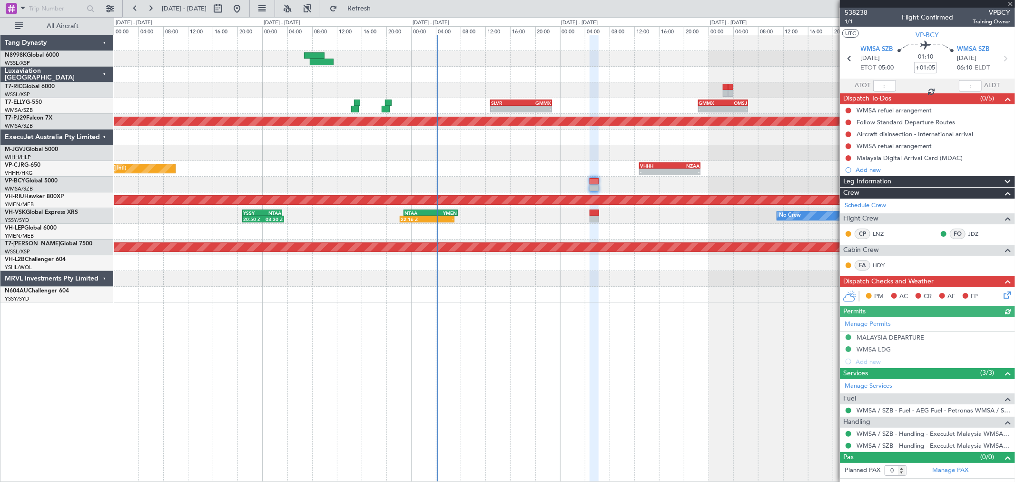
click at [632, 144] on div at bounding box center [564, 137] width 901 height 16
click at [850, 18] on span "1/1" at bounding box center [856, 22] width 23 height 8
click at [863, 177] on span "Leg Information" at bounding box center [867, 181] width 48 height 11
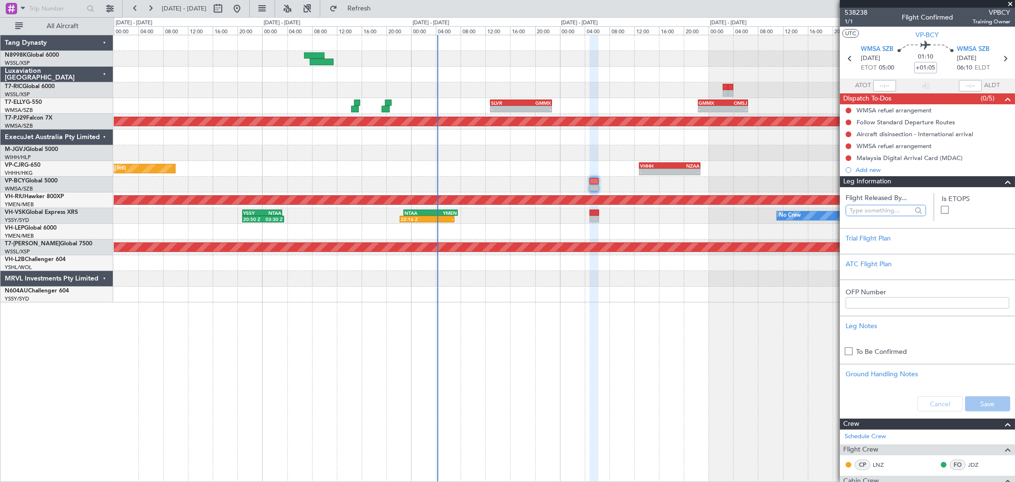
click at [862, 207] on input "text" at bounding box center [881, 210] width 62 height 14
click at [874, 173] on div "Add new" at bounding box center [929, 170] width 146 height 8
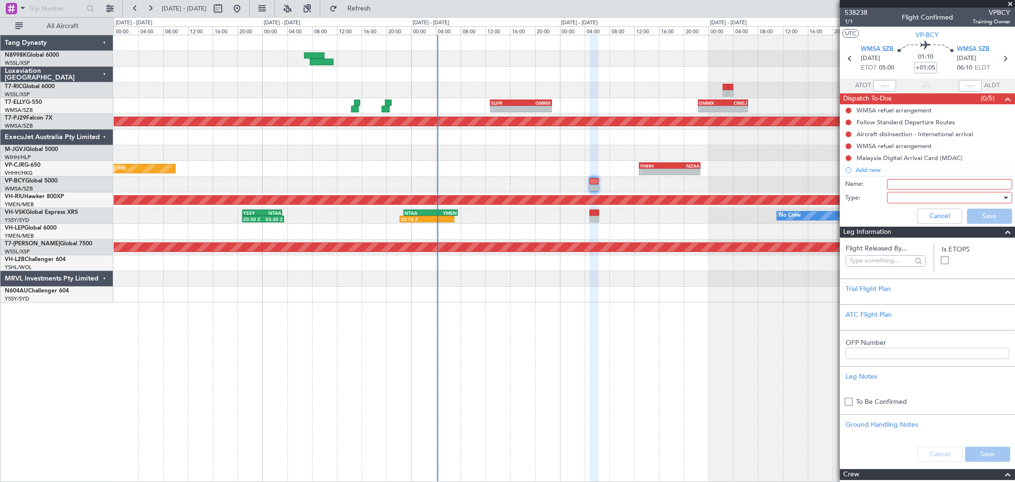
click at [890, 183] on input "Name:" at bounding box center [949, 184] width 125 height 10
type input "FPL"
click at [910, 196] on div at bounding box center [946, 197] width 111 height 14
click at [899, 214] on span "Generic" at bounding box center [945, 217] width 111 height 14
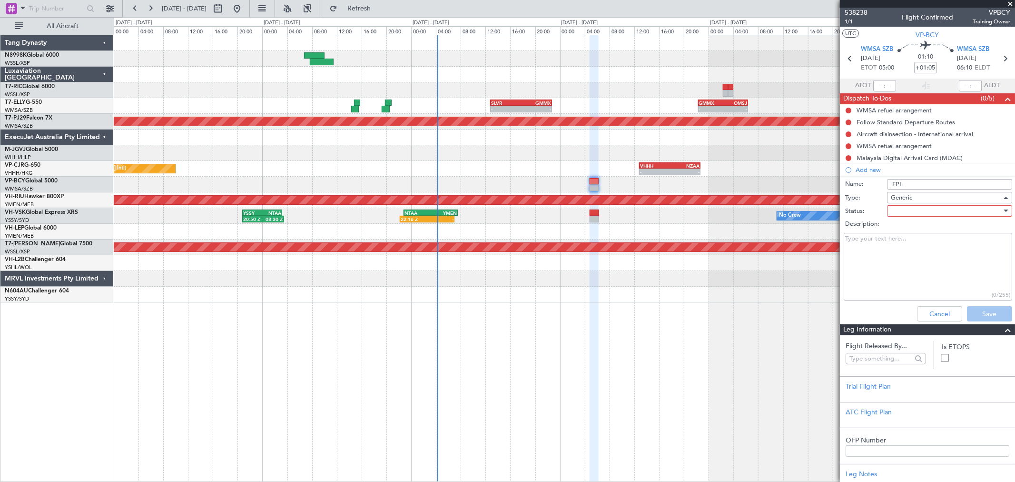
click at [903, 212] on div at bounding box center [946, 211] width 111 height 14
click at [898, 227] on span "Not Started" at bounding box center [945, 230] width 111 height 14
click at [878, 257] on textarea "Description:" at bounding box center [928, 267] width 168 height 68
paste textarea "• Use previous routing to stay in Malaysian airspace • FL250 • Fuel 22000 lbs •…"
type textarea "• Use previous routing to stay in Malaysian airspace • FL250 • Fuel 22000 lbs •…"
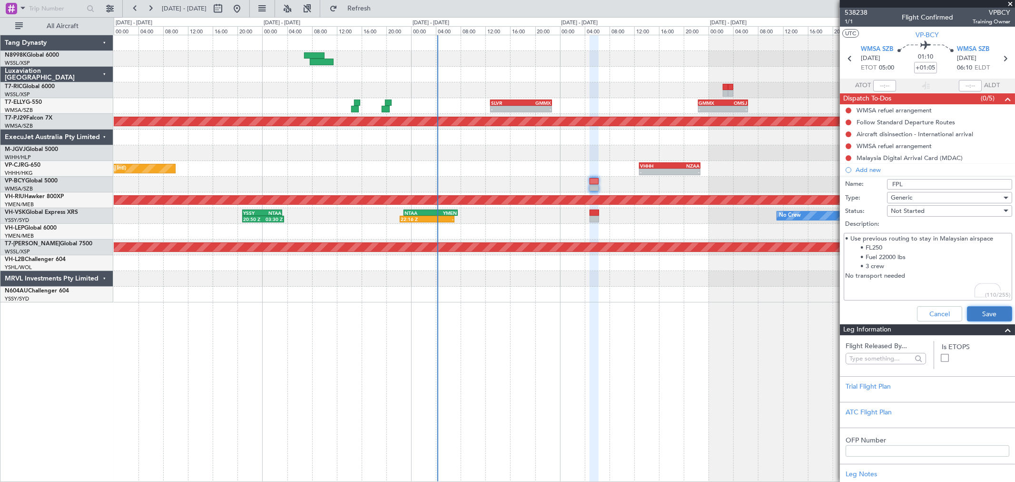
click at [967, 313] on button "Save" at bounding box center [989, 313] width 45 height 15
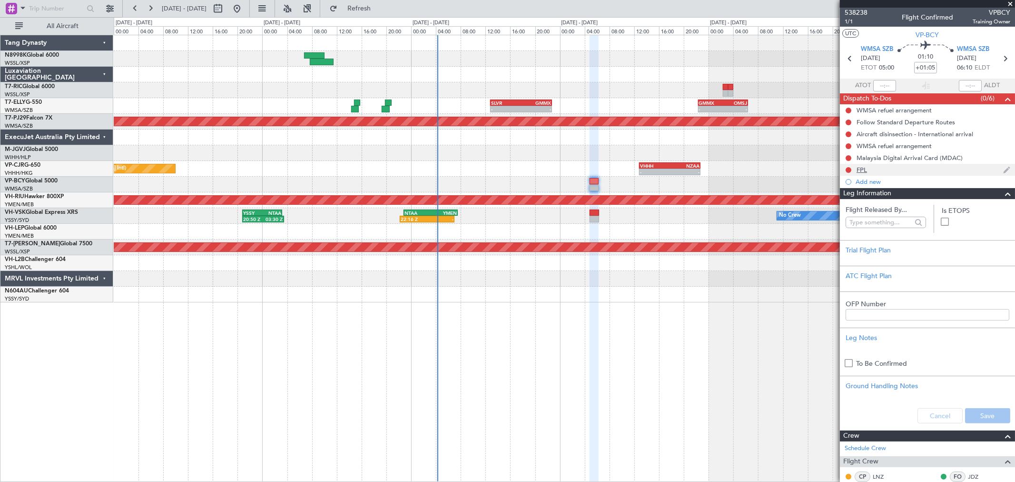
click at [862, 166] on div "FPL" at bounding box center [862, 170] width 10 height 8
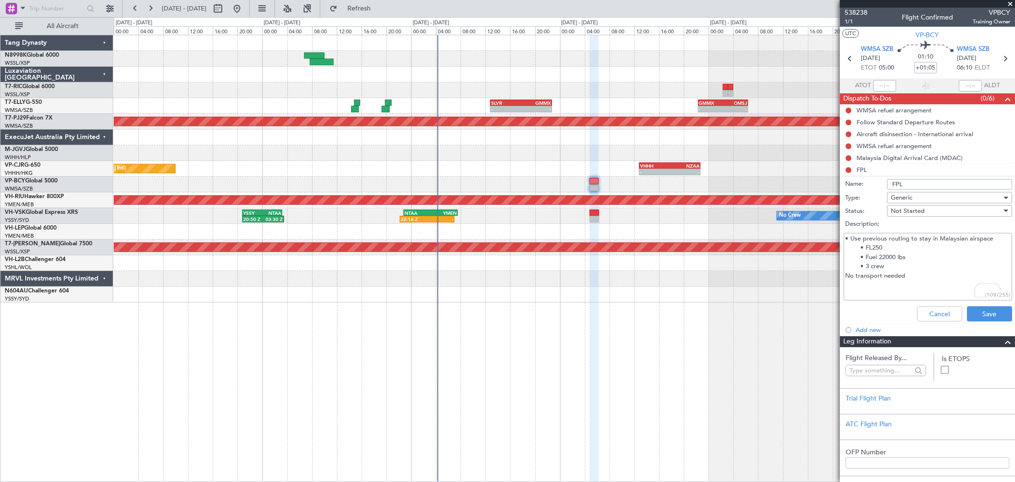
drag, startPoint x: 883, startPoint y: 268, endPoint x: 852, endPoint y: 267, distance: 31.4
click at [852, 267] on textarea "• Use previous routing to stay in Malaysian airspace • FL250 • Fuel 22000 lbs •…" at bounding box center [928, 267] width 168 height 68
type textarea "• Use previous routing to stay in Malaysian airspace • FL250 • Fuel 22000 lbs N…"
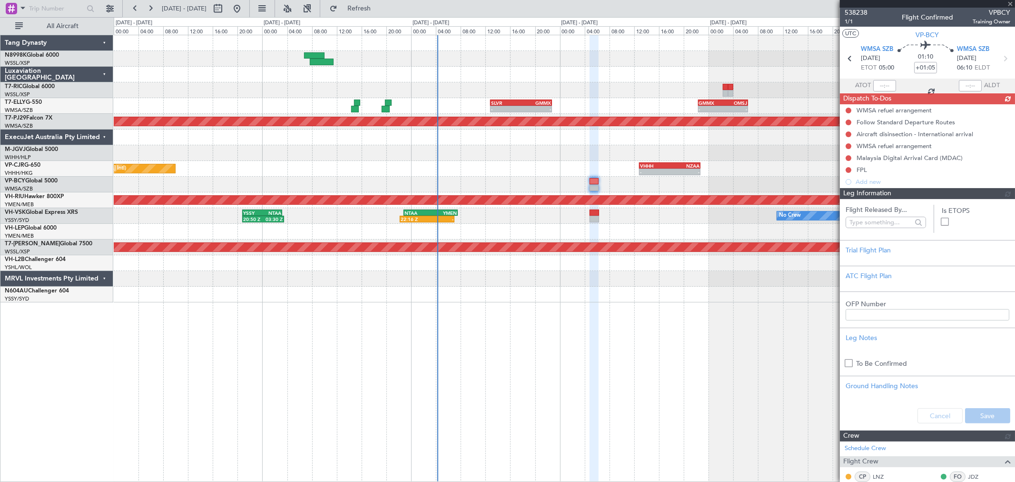
click at [979, 304] on div "Flight Released By... Is ETOPS Trial Flight Plan ATC Flight Plan OFP Number Leg…" at bounding box center [927, 314] width 175 height 231
click at [866, 170] on div "FPL" at bounding box center [927, 170] width 175 height 12
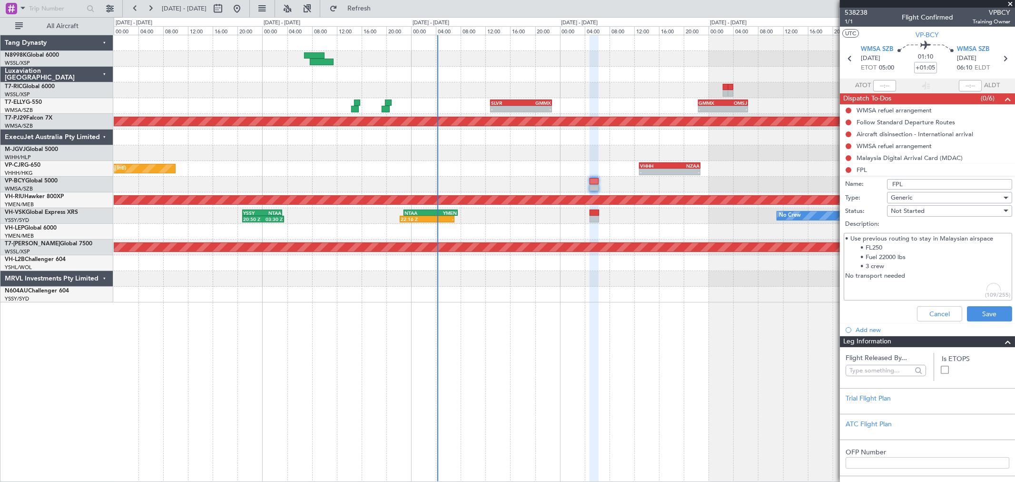
drag, startPoint x: 885, startPoint y: 266, endPoint x: 850, endPoint y: 266, distance: 35.2
click at [850, 266] on textarea "• Use previous routing to stay in Malaysian airspace • FL250 • Fuel 22000 lbs •…" at bounding box center [928, 267] width 168 height 68
type textarea "• Use previous routing to stay in Malaysian airspace • FL250 • Fuel 22000 lbs N…"
click at [976, 315] on button "Save" at bounding box center [989, 313] width 45 height 15
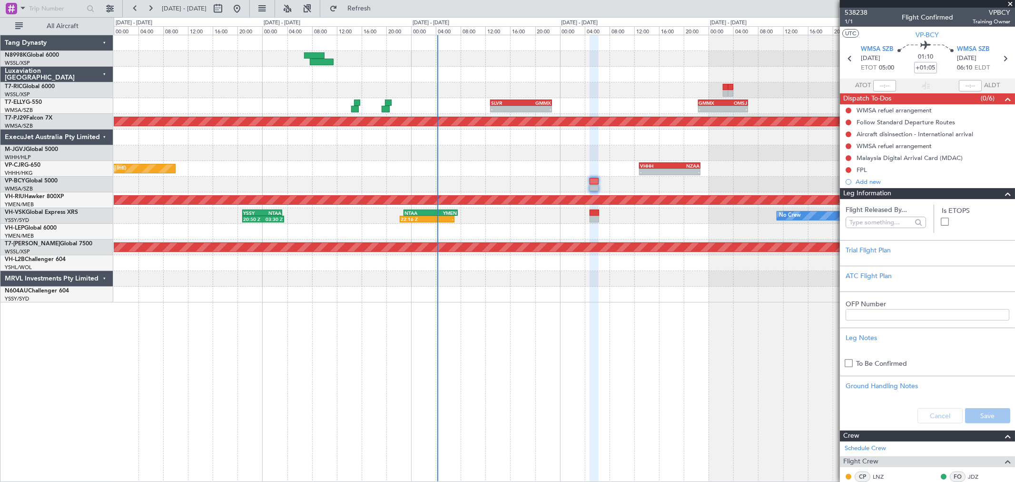
click at [910, 68] on div "01:10 +01:05" at bounding box center [925, 58] width 63 height 35
click at [914, 67] on input "+01:05" at bounding box center [925, 67] width 23 height 11
type input "+01:15"
click at [850, 19] on span "1/1" at bounding box center [856, 22] width 23 height 8
click at [850, 25] on span "1/1" at bounding box center [856, 22] width 23 height 8
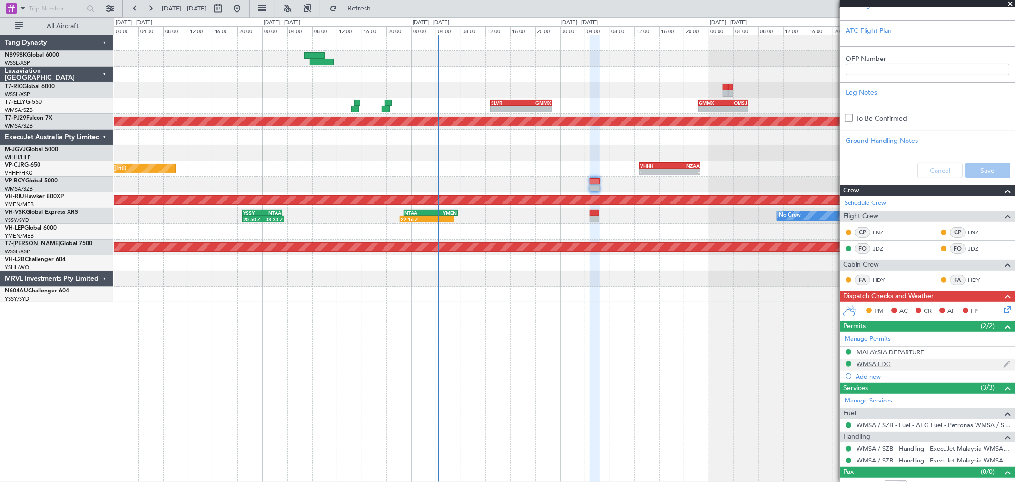
scroll to position [256, 0]
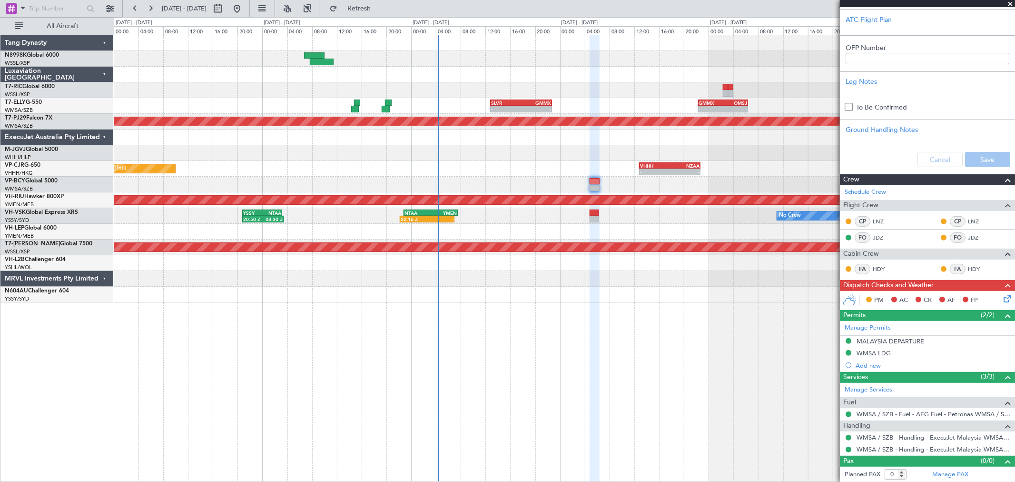
click at [730, 369] on div "- - SLVR 12:50 Z GMMX 22:45 Z - - GMMX 22:20 Z OMSJ 06:25 Z Planned Maint Kuala…" at bounding box center [564, 258] width 901 height 447
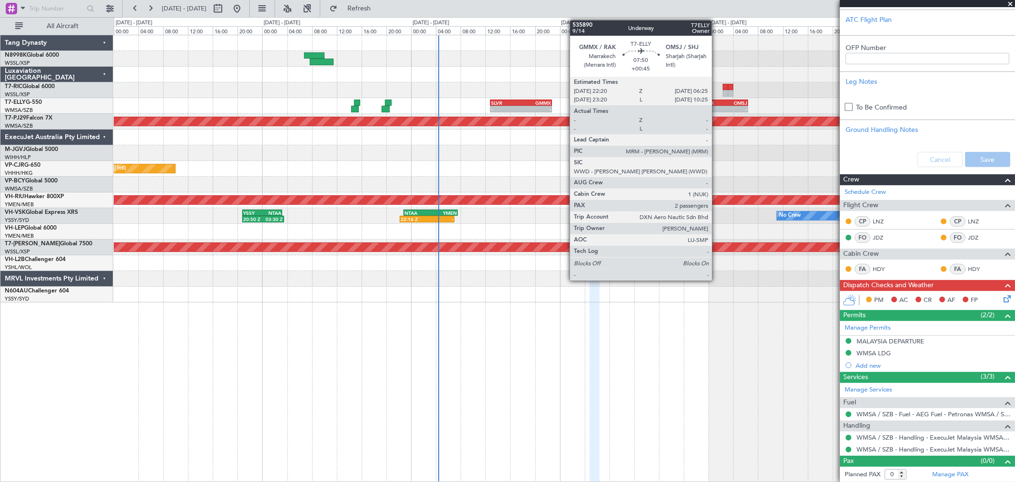
click at [717, 101] on div "GMMX" at bounding box center [711, 103] width 24 height 6
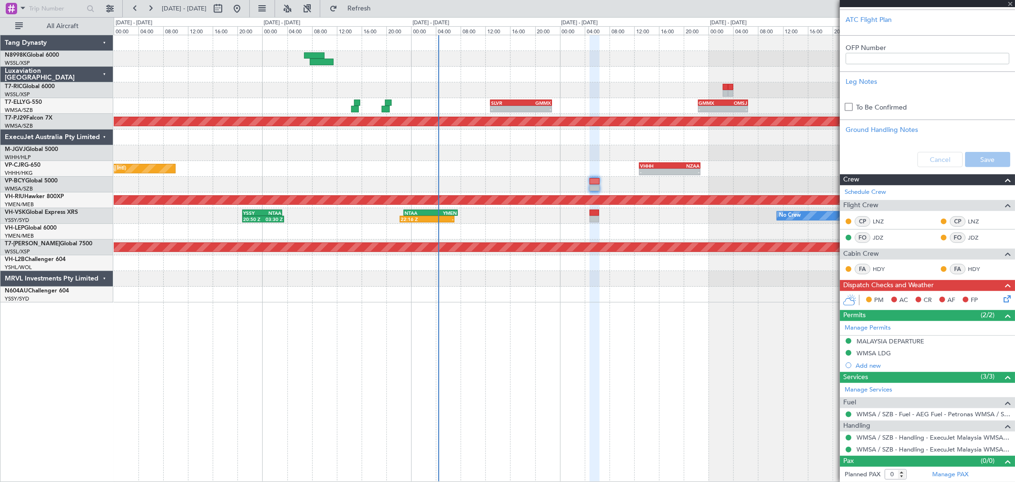
click at [662, 161] on div "Planned Maint Hong Kong (Hong Kong Intl) - - VHHH 12:50 Z NZAA 22:45 Z" at bounding box center [564, 169] width 901 height 16
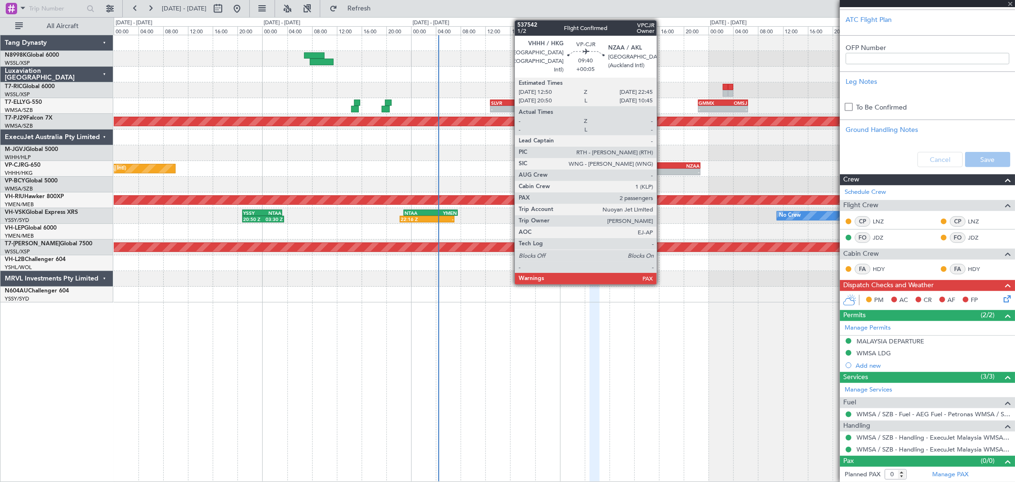
click at [662, 164] on div "VHHH" at bounding box center [655, 166] width 30 height 6
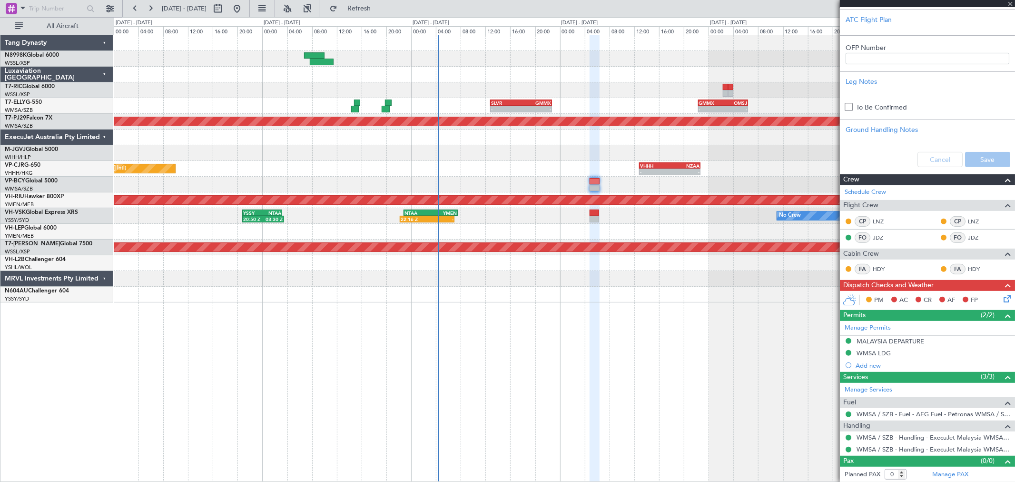
type input "+00:05"
type input "2"
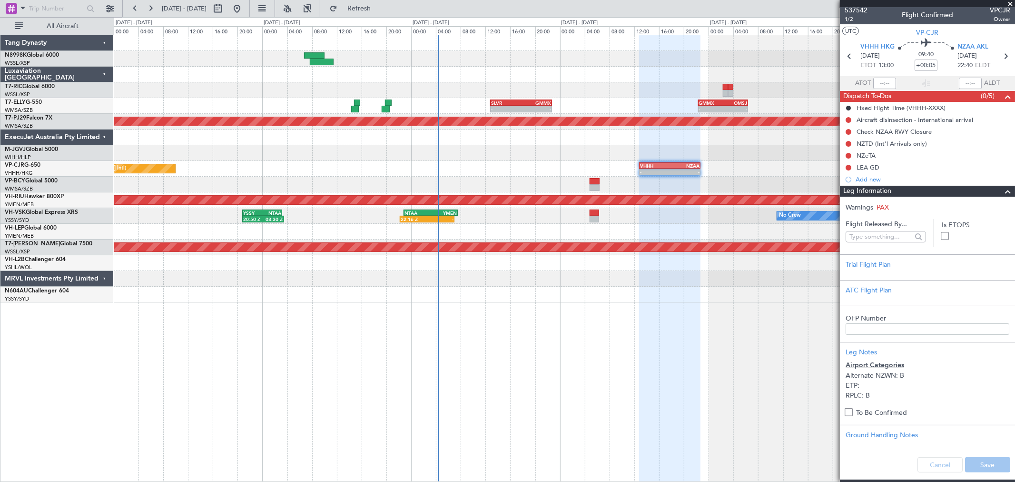
scroll to position [0, 0]
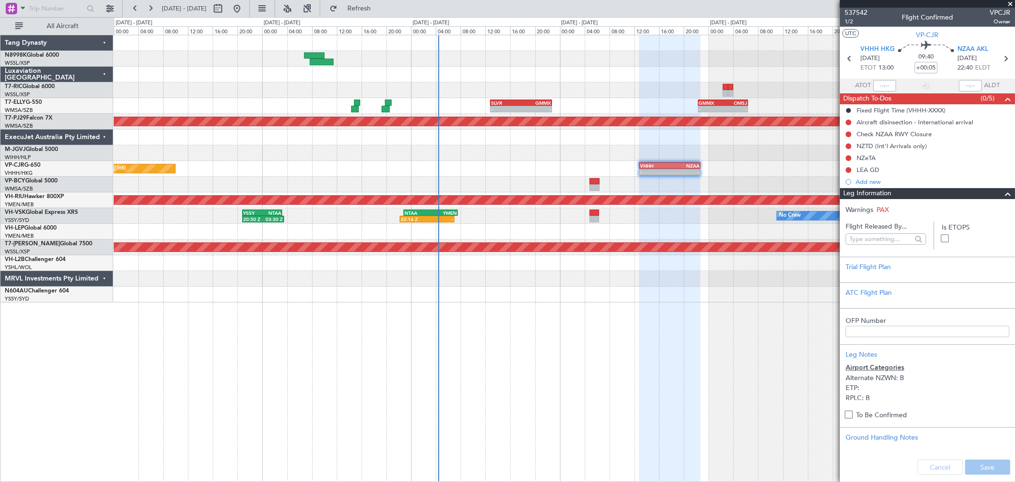
click at [1002, 192] on span at bounding box center [1007, 193] width 11 height 11
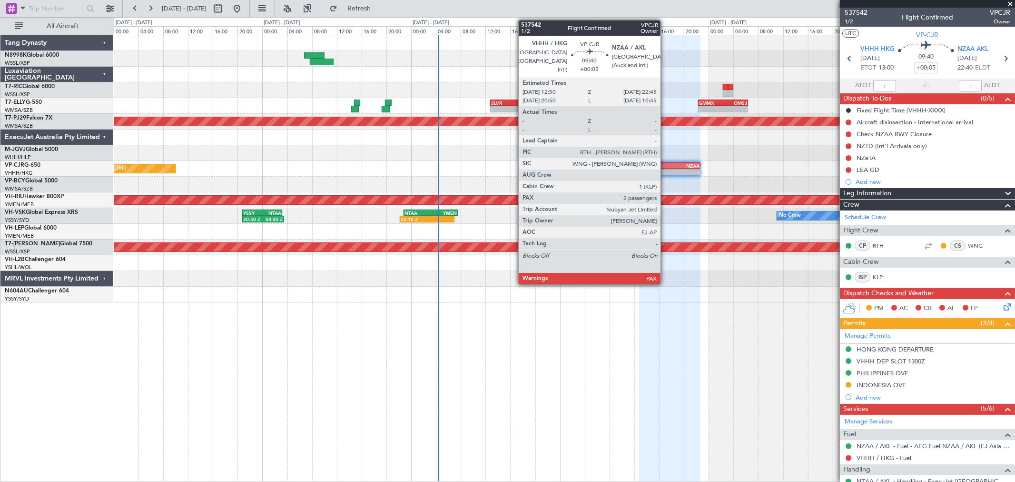
click at [665, 164] on div "VHHH" at bounding box center [655, 166] width 30 height 6
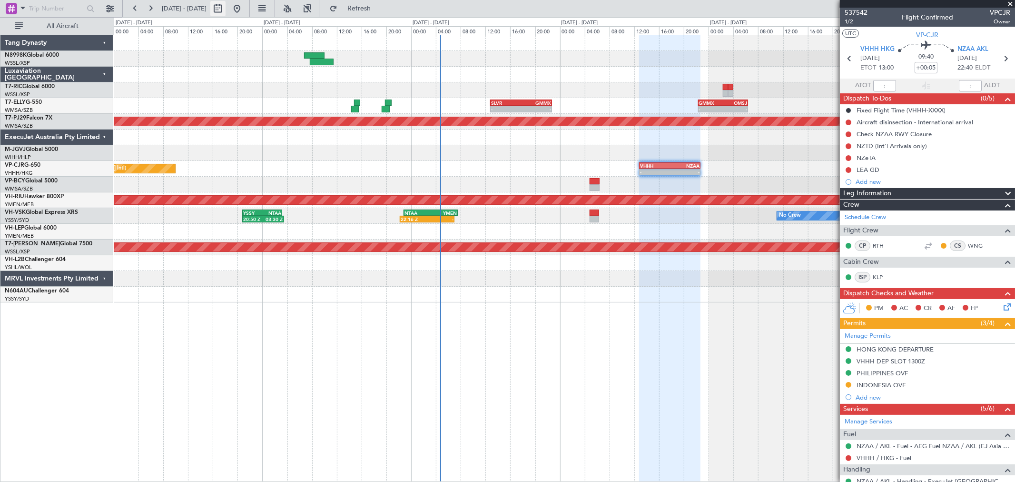
click at [226, 8] on button at bounding box center [217, 8] width 15 height 15
select select "9"
select select "2025"
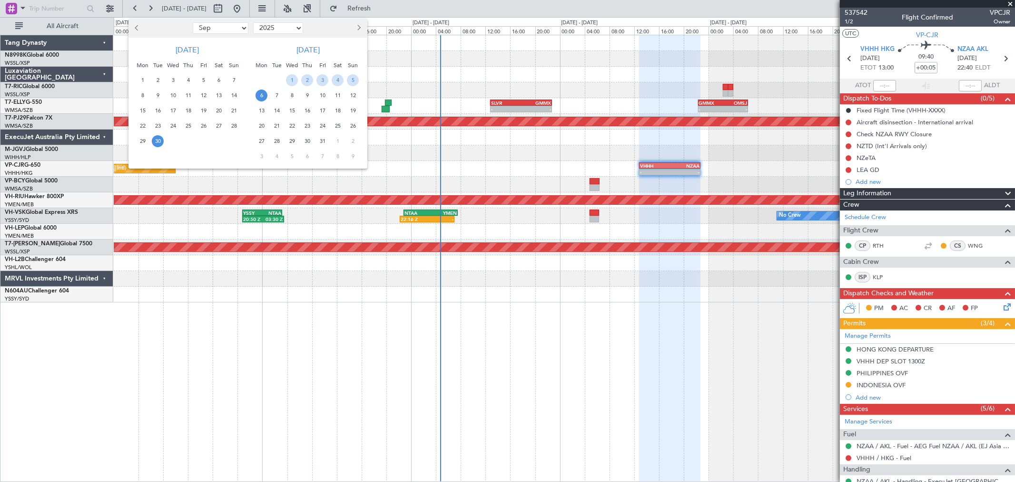
click at [356, 27] on span "Next month" at bounding box center [358, 28] width 6 height 6
click at [336, 109] on span "20" at bounding box center [338, 111] width 12 height 12
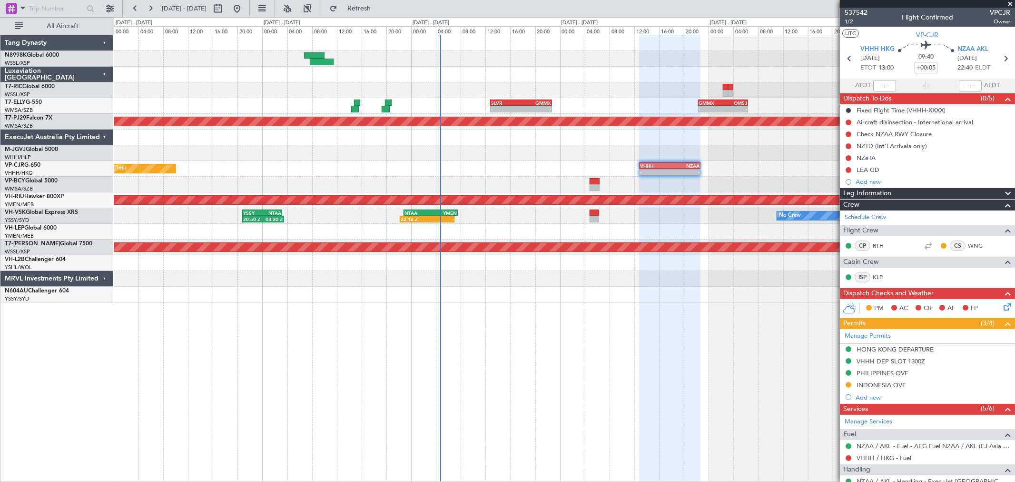
select select "12"
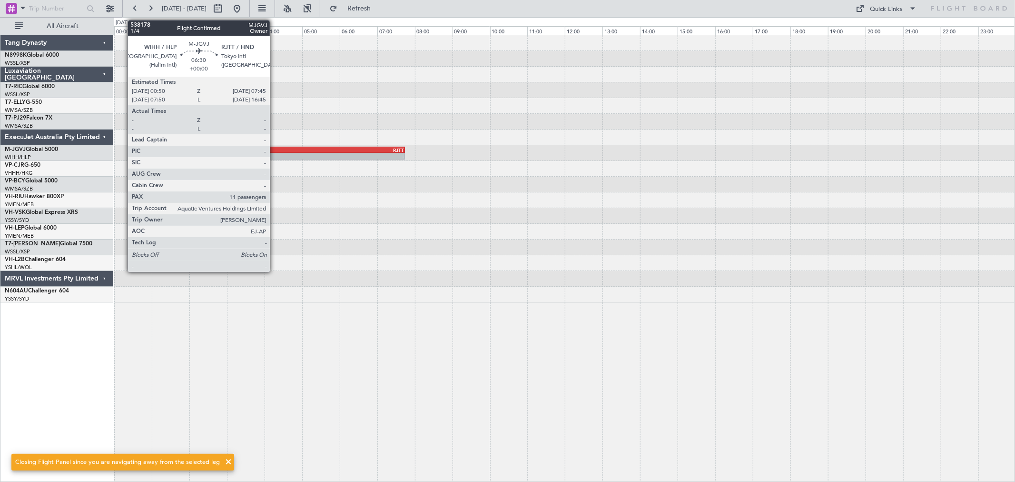
click at [275, 153] on div "-" at bounding box center [339, 156] width 129 height 6
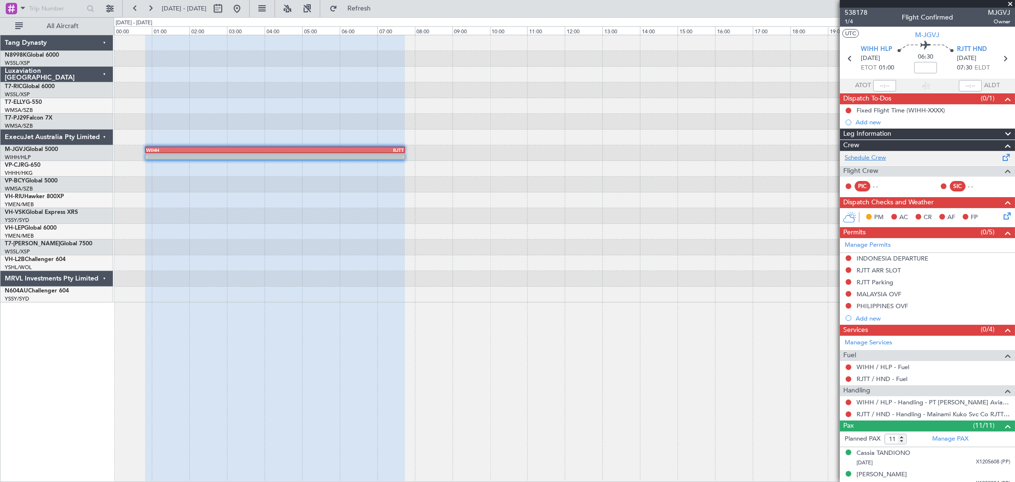
click at [867, 160] on link "Schedule Crew" at bounding box center [865, 158] width 41 height 10
click at [939, 438] on mat-tooltip-component "Complete" at bounding box center [923, 444] width 41 height 25
click at [943, 443] on mat-tooltip-component "Complete" at bounding box center [923, 444] width 41 height 25
click at [939, 437] on link "Manage PAX" at bounding box center [950, 439] width 36 height 10
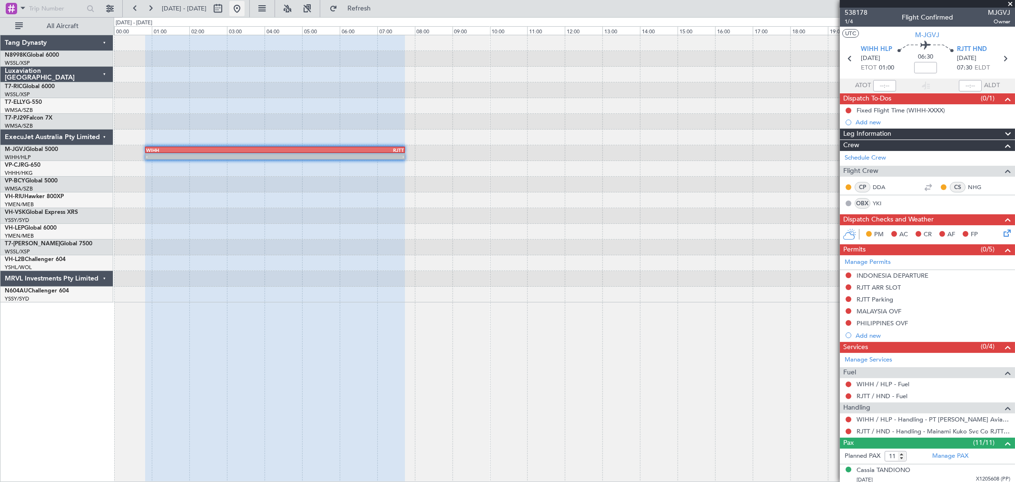
click at [245, 7] on button at bounding box center [236, 8] width 15 height 15
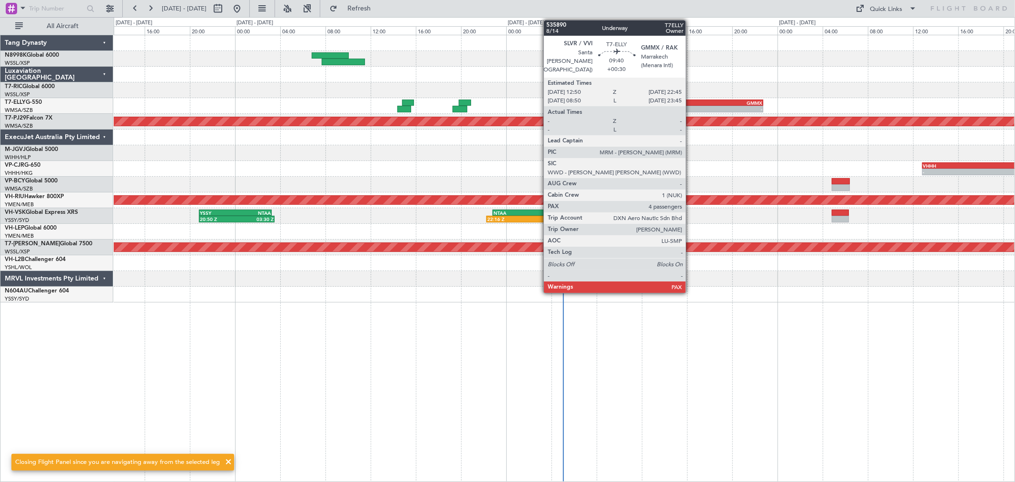
click at [691, 108] on div "-" at bounding box center [679, 109] width 55 height 6
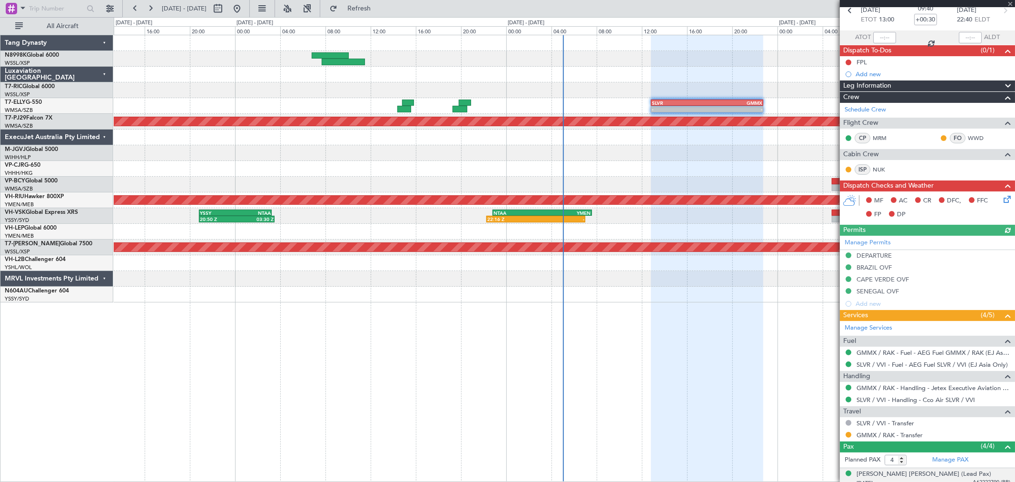
scroll to position [119, 0]
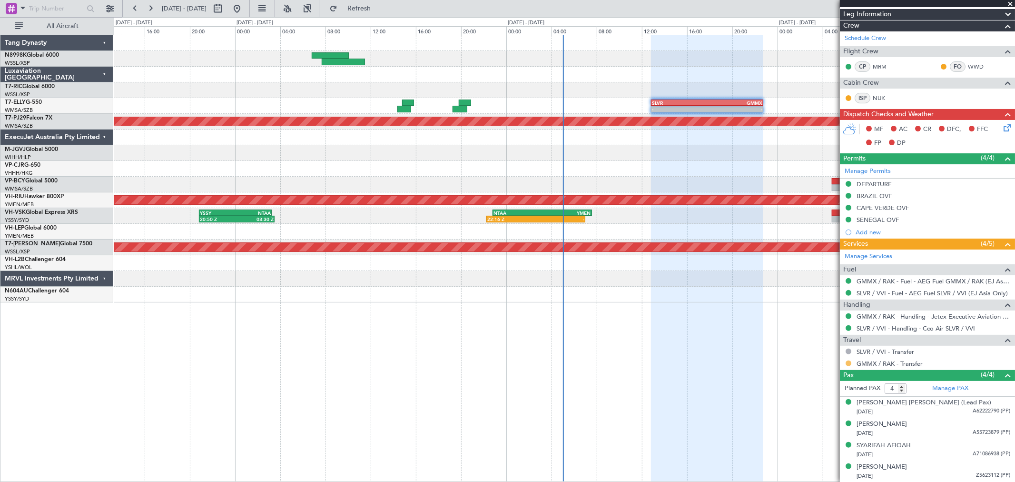
click at [847, 364] on button at bounding box center [849, 363] width 6 height 6
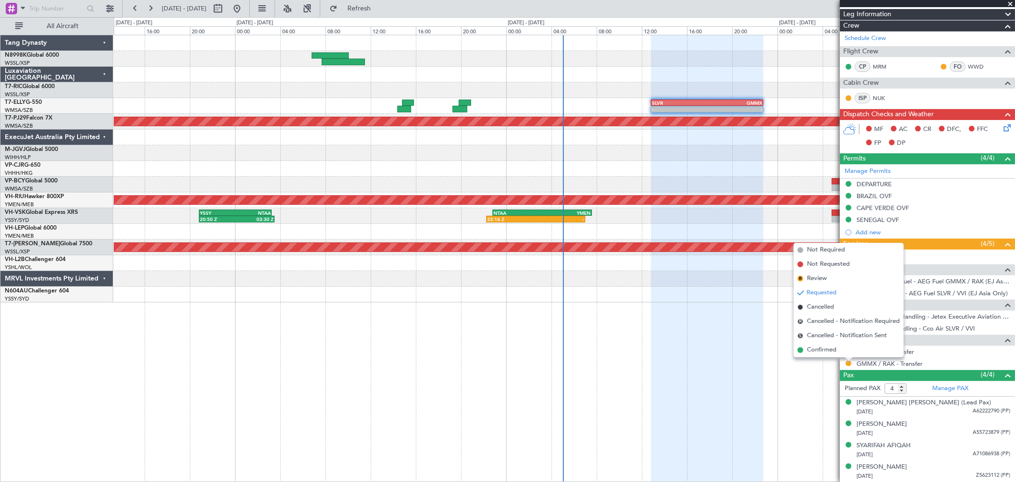
drag, startPoint x: 834, startPoint y: 349, endPoint x: 835, endPoint y: 344, distance: 5.3
click at [834, 349] on span "Confirmed" at bounding box center [822, 350] width 30 height 10
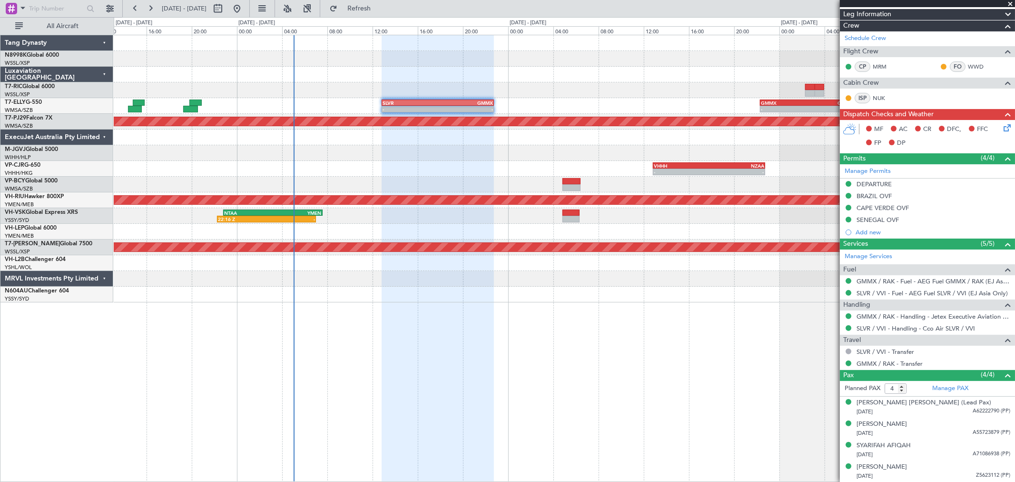
click at [445, 132] on div "- - SLVR 12:50 Z GMMX 22:45 Z - - GMMX 22:20 Z OMSJ 06:25 Z Planned Maint Kuala…" at bounding box center [564, 168] width 901 height 267
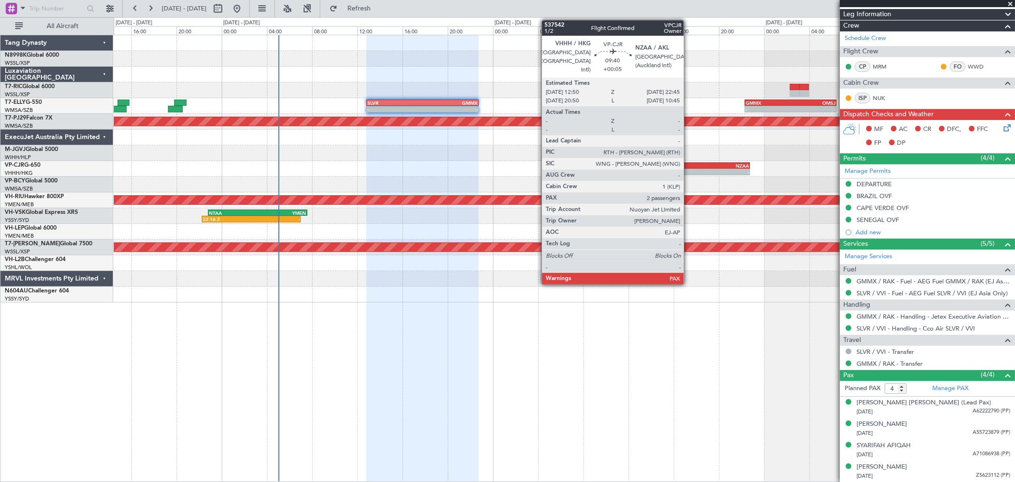
click at [691, 171] on div "-" at bounding box center [666, 172] width 55 height 6
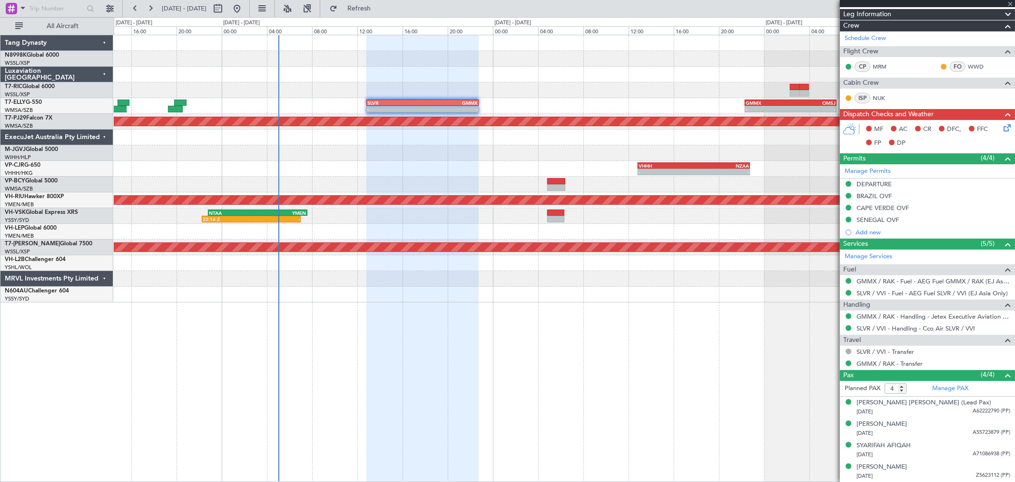
type input "+00:05"
type input "2"
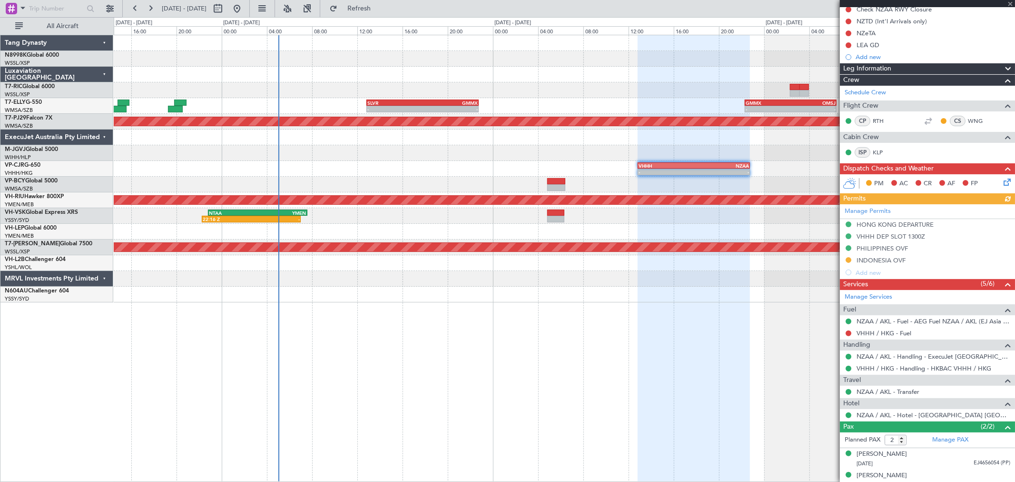
scroll to position [134, 0]
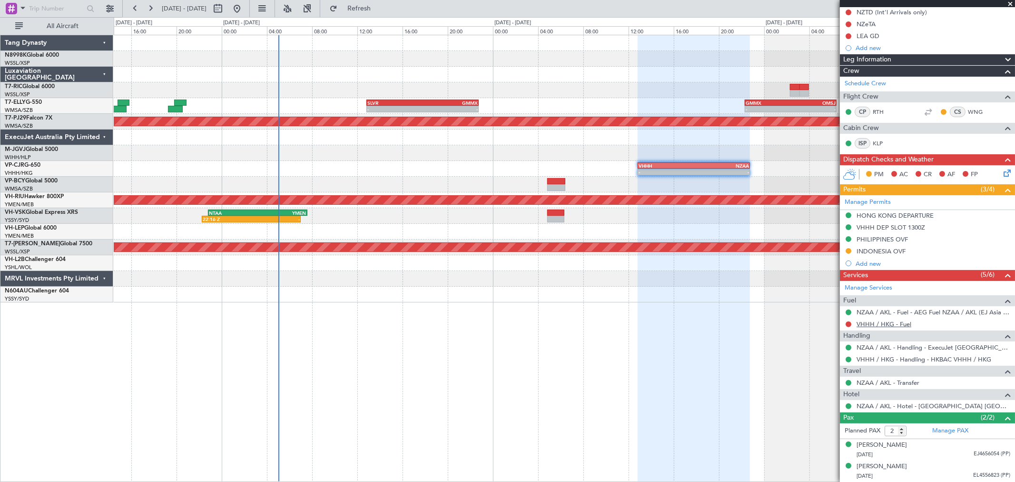
click at [879, 322] on link "VHHH / HKG - Fuel" at bounding box center [884, 324] width 55 height 8
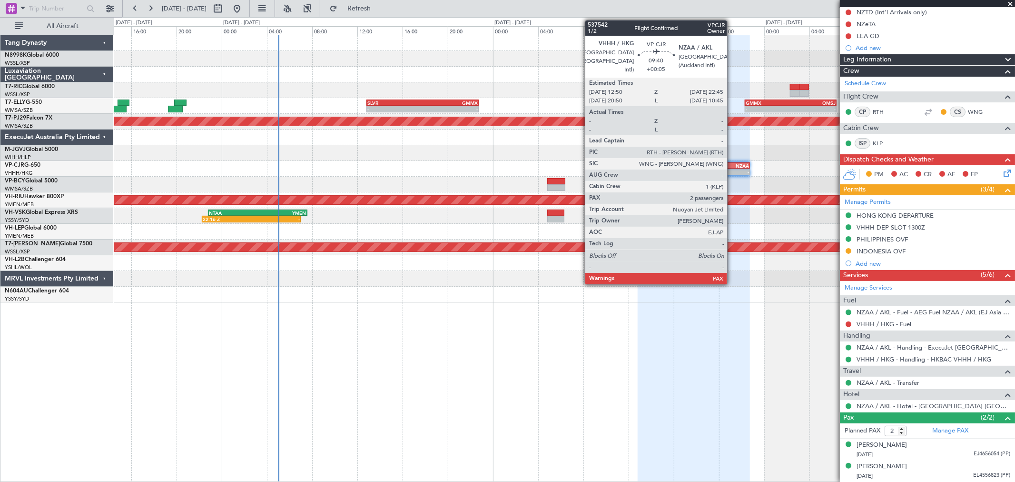
click at [732, 166] on div "NZAA" at bounding box center [721, 166] width 55 height 6
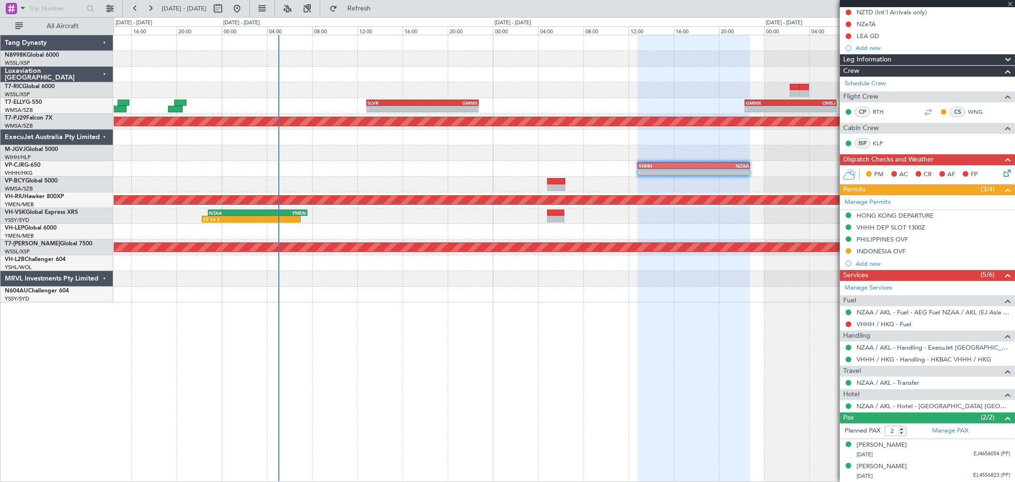
scroll to position [0, 0]
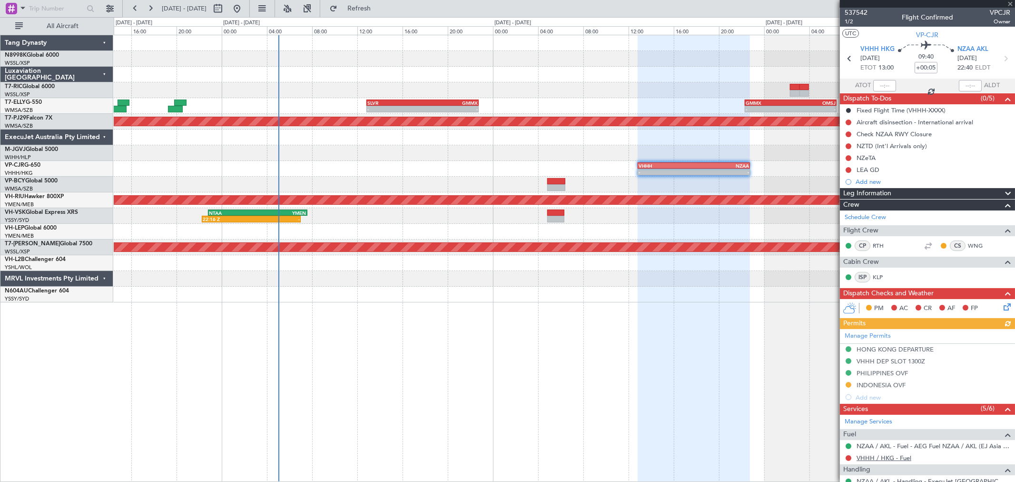
click at [876, 457] on link "VHHH / HKG - Fuel" at bounding box center [884, 458] width 55 height 8
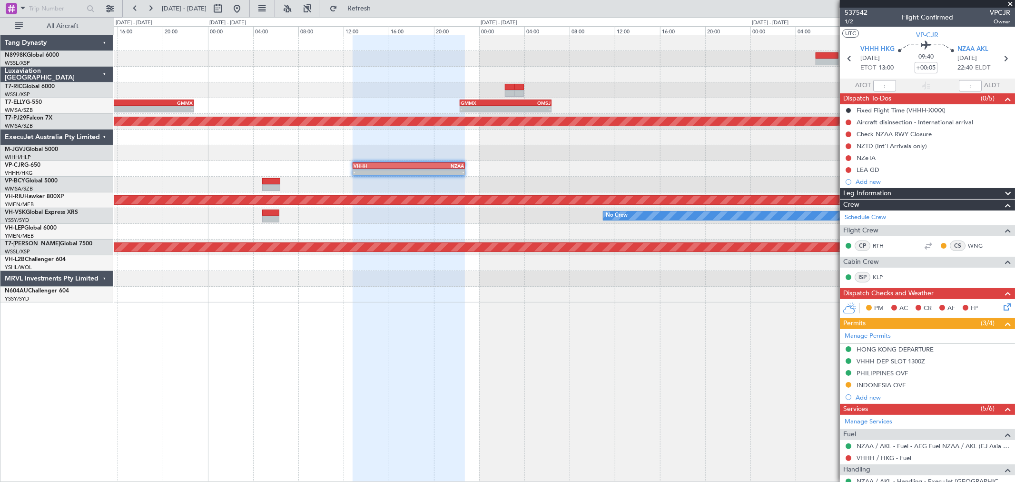
click at [350, 139] on div at bounding box center [564, 137] width 901 height 16
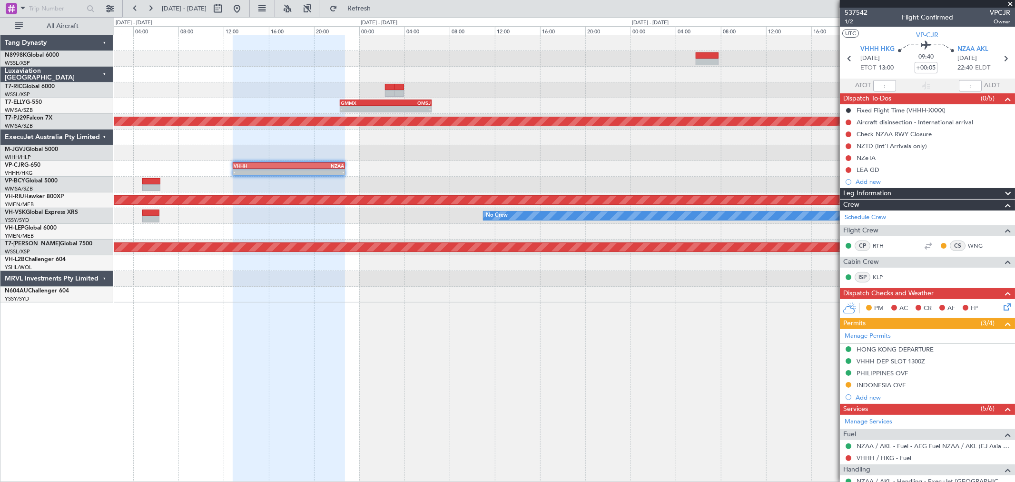
scroll to position [134, 0]
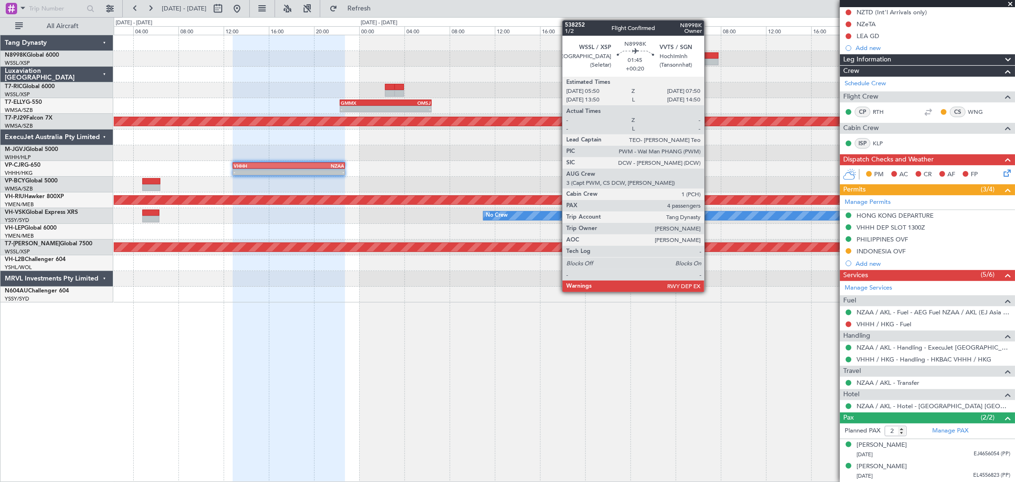
click at [709, 59] on div at bounding box center [707, 62] width 23 height 7
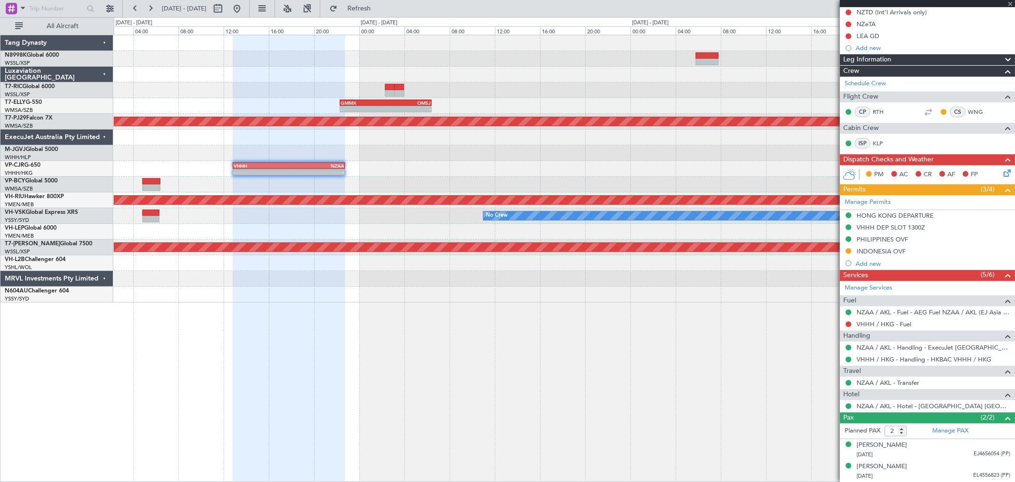
type input "+00:20"
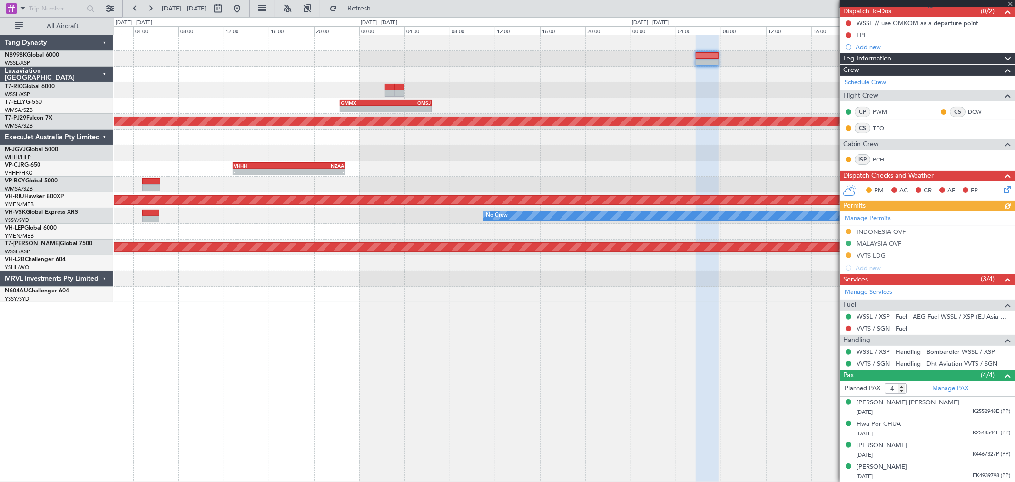
scroll to position [88, 0]
click at [951, 391] on link "Manage PAX" at bounding box center [950, 388] width 36 height 10
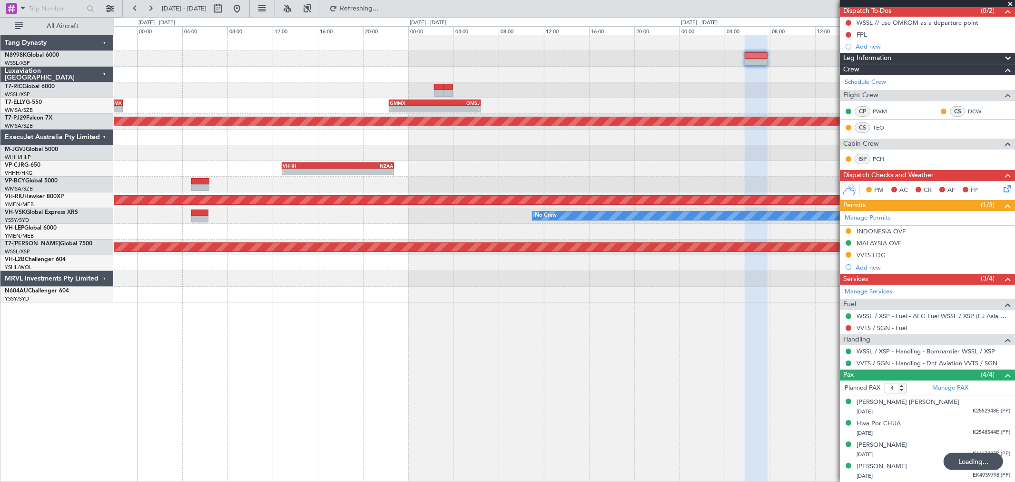
click at [584, 76] on div at bounding box center [564, 75] width 901 height 16
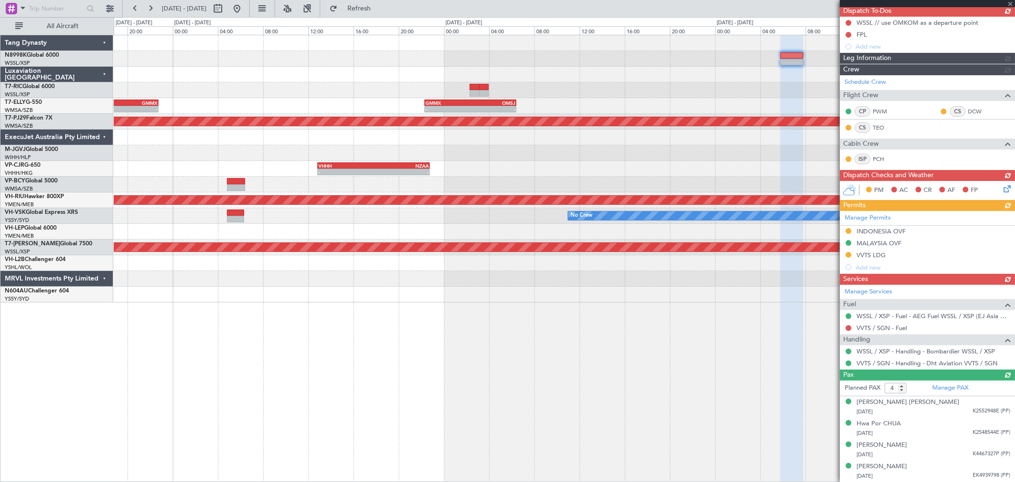
type input "5"
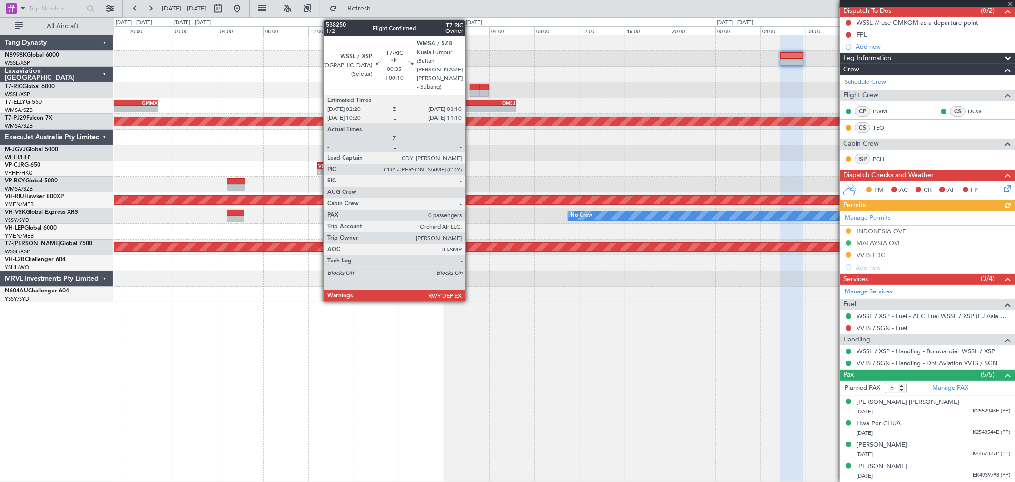
click at [470, 89] on div at bounding box center [475, 87] width 10 height 7
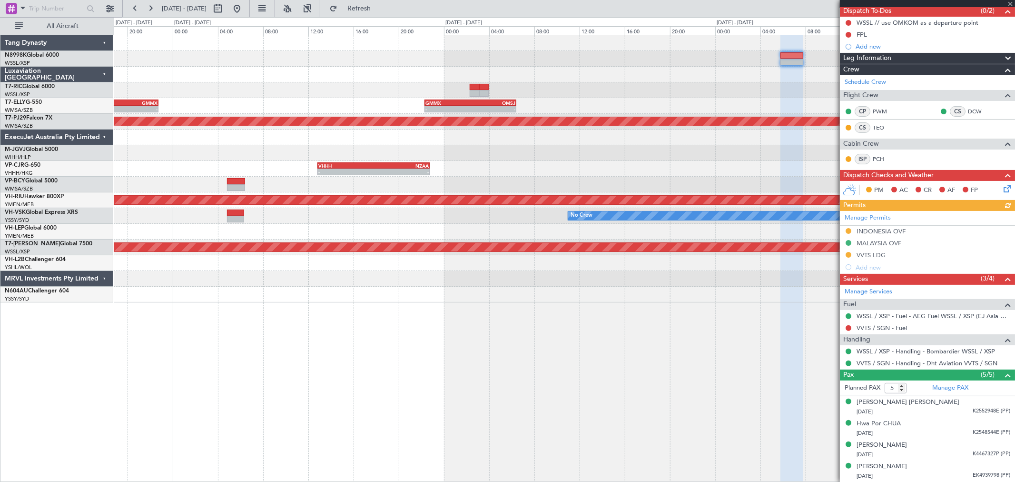
type input "+00:10"
type input "0"
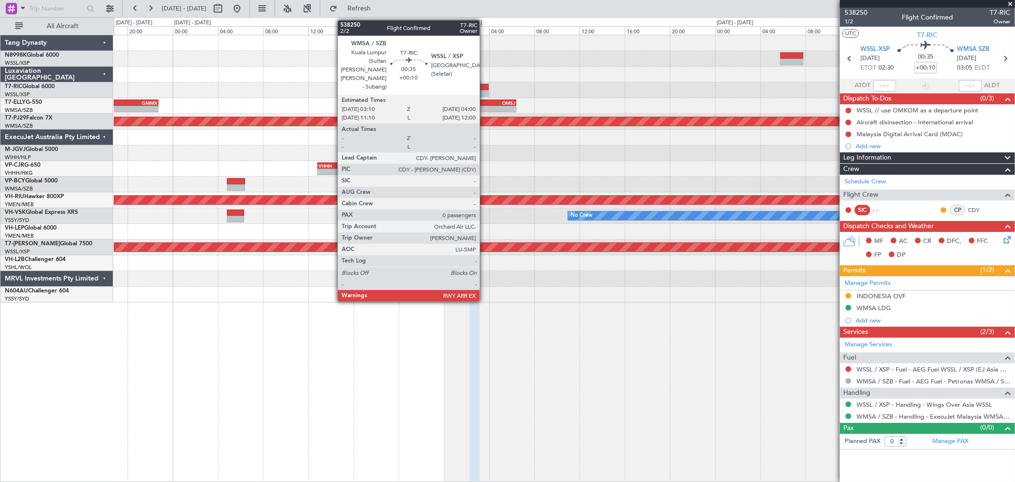
click at [484, 86] on div at bounding box center [484, 87] width 10 height 7
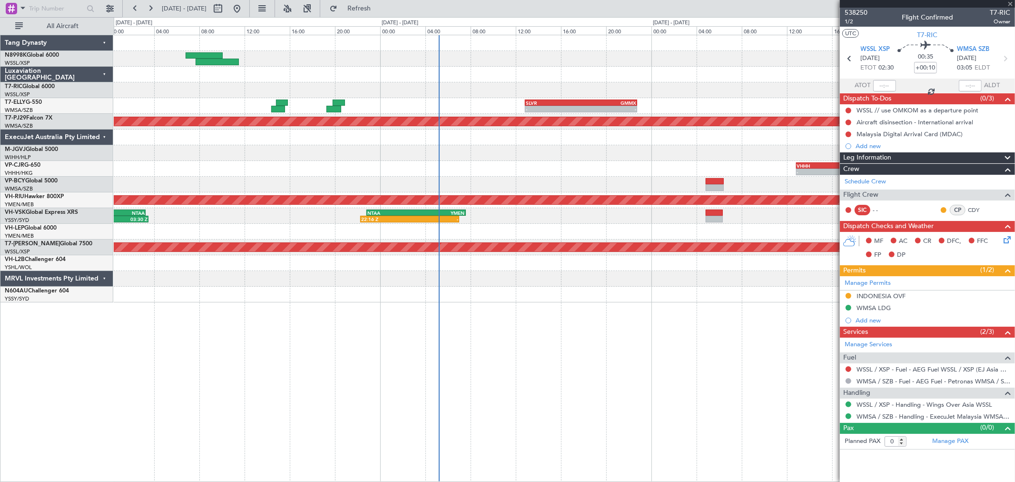
click at [808, 113] on div "- - SLVR 12:50 Z GMMX 22:45 Z - - GMMX 22:20 Z OMSJ 06:25 Z Planned Maint [GEOG…" at bounding box center [564, 168] width 901 height 267
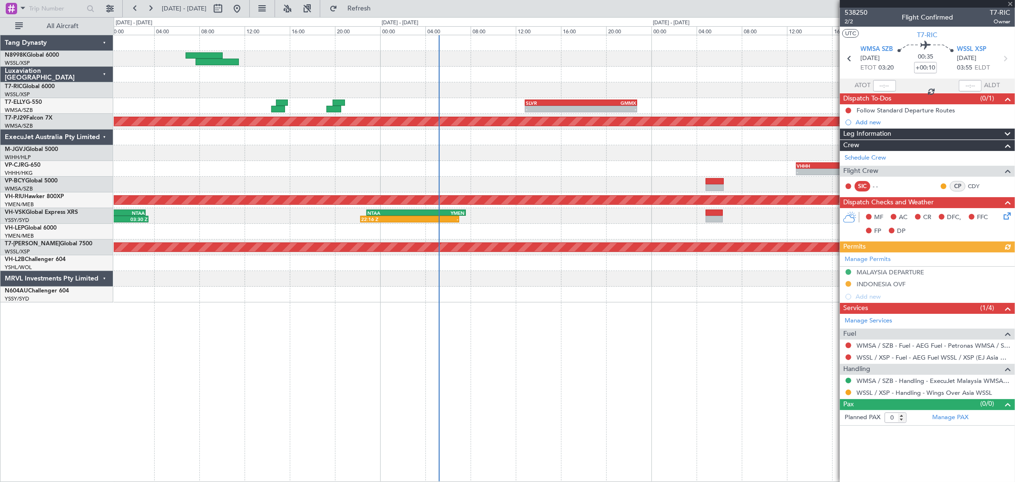
click at [631, 112] on div "- - SLVR 12:50 Z GMMX 22:45 Z - - GMMX 22:20 Z OMSJ 06:25 Z Planned Maint [GEOG…" at bounding box center [564, 168] width 901 height 267
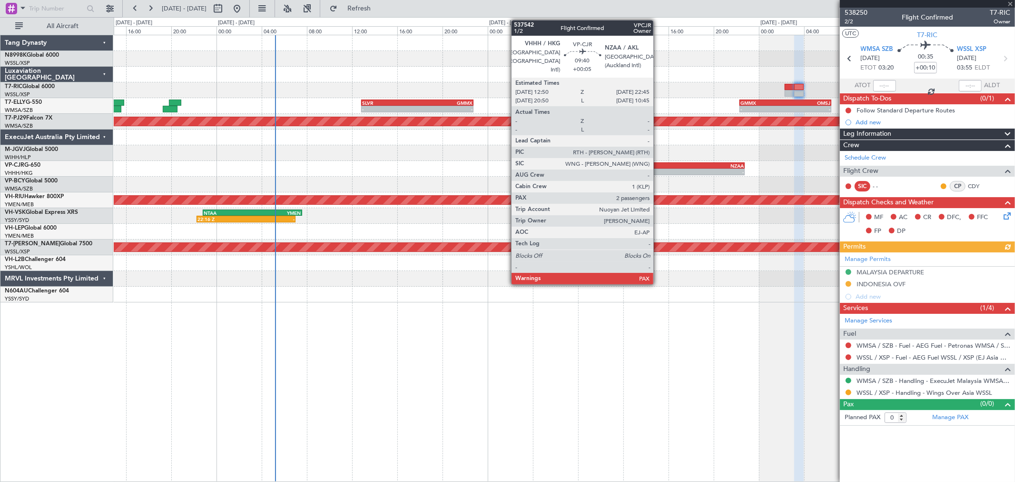
click at [659, 168] on div "- -" at bounding box center [689, 171] width 112 height 7
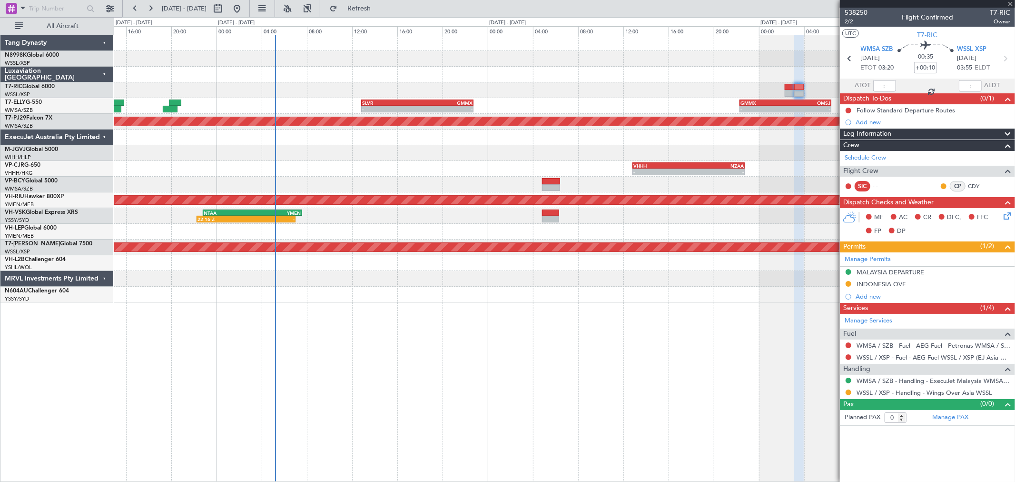
type input "+00:05"
type input "2"
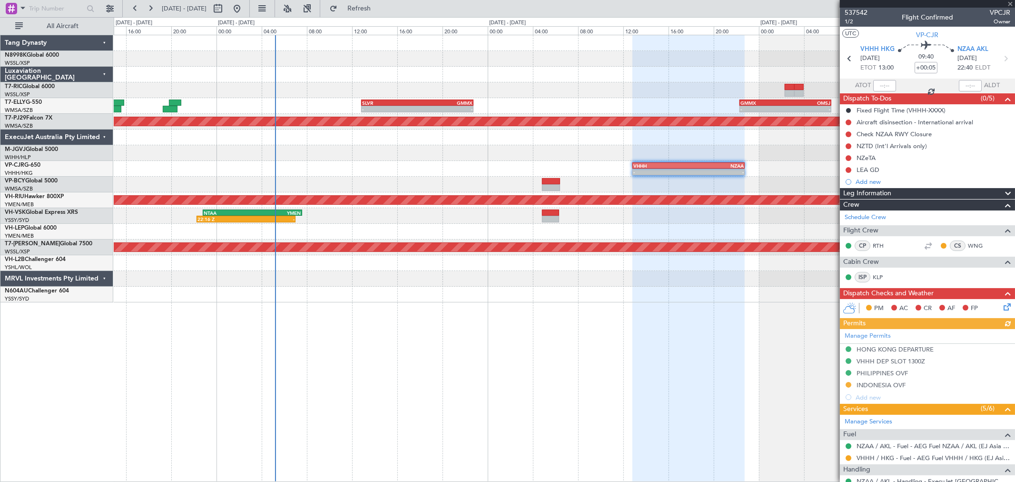
click at [571, 84] on div "- - SLVR 12:50 Z GMMX 22:45 Z - - GMMX 22:20 Z OMSJ 06:25 Z Planned Maint [GEOG…" at bounding box center [564, 168] width 901 height 267
